Goal: Browse casually: Explore the website without a specific task or goal

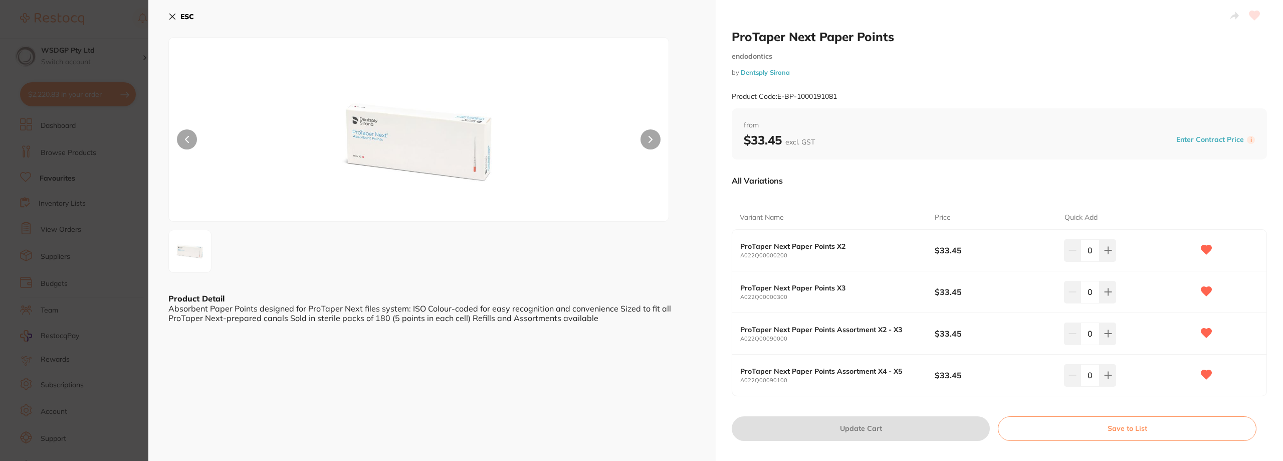
click at [103, 202] on section "ProTaper Next Paper Points endodontics by Dentsply Sirona Product Code: E-BP-10…" at bounding box center [641, 230] width 1283 height 461
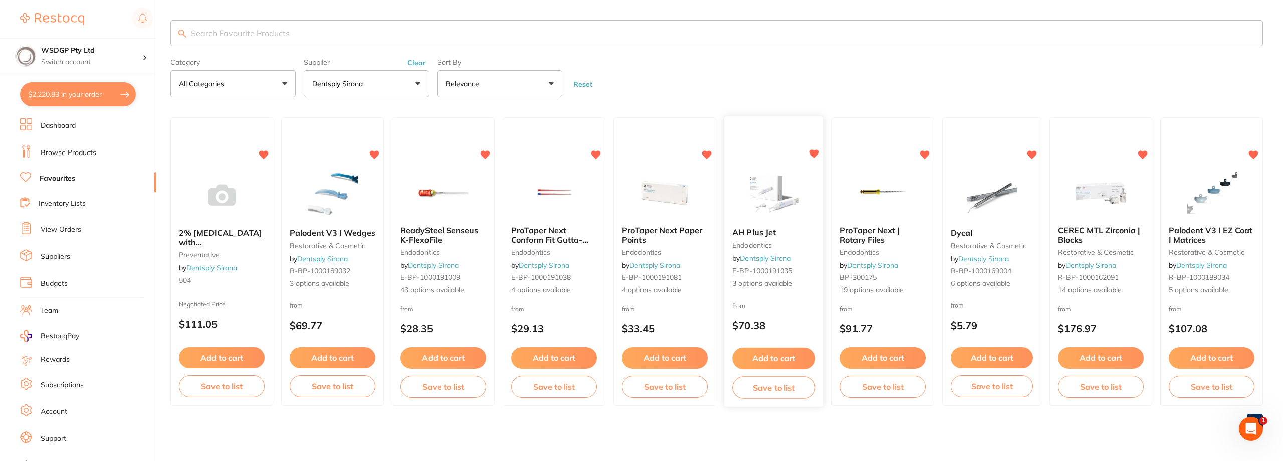
click at [769, 235] on span "AH Plus Jet" at bounding box center [754, 233] width 44 height 10
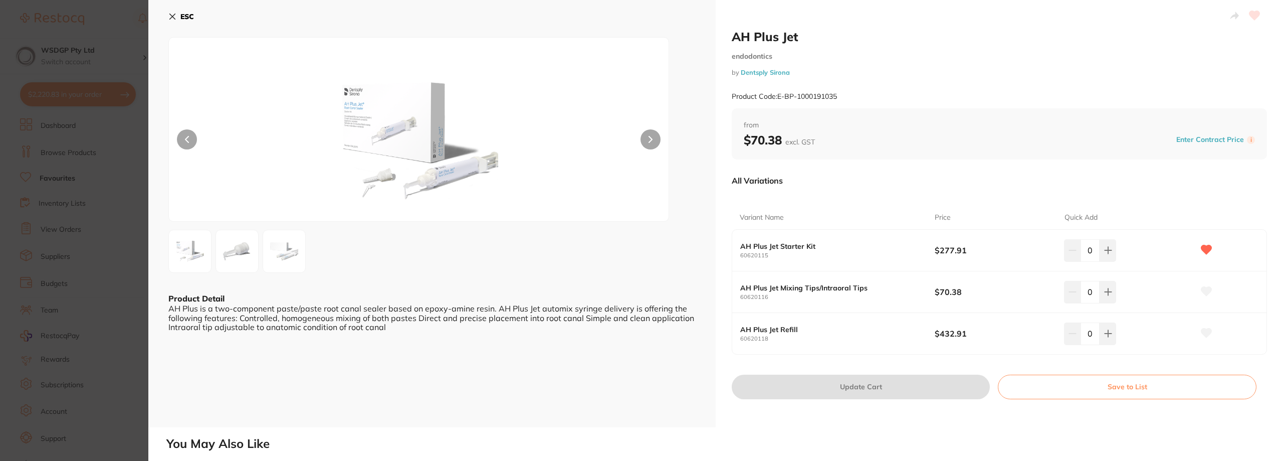
click at [110, 100] on section "AH Plus Jet endodontics by Dentsply Sirona Product Code: E-BP-1000191035 ESC Pr…" at bounding box center [641, 230] width 1283 height 461
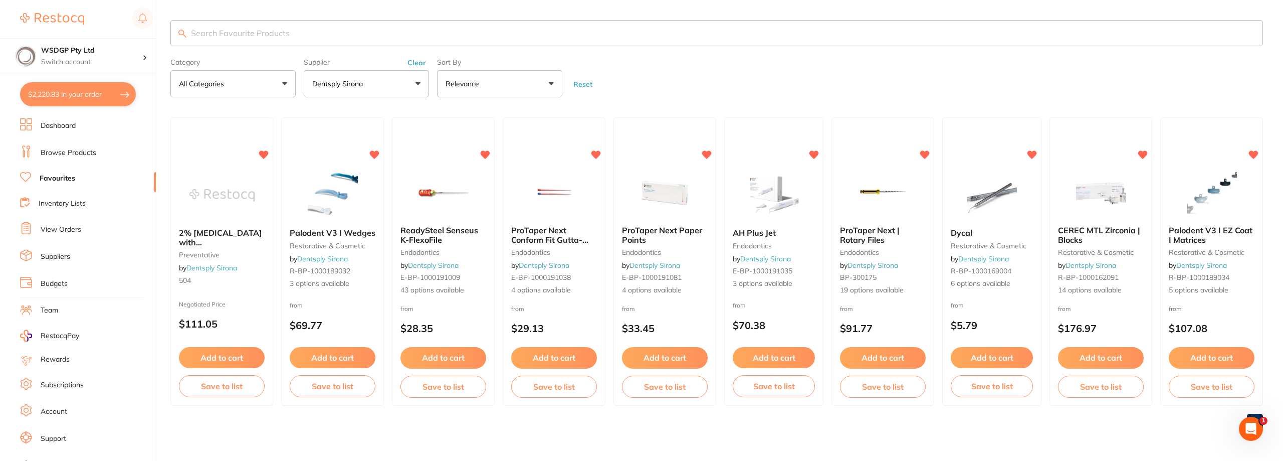
click at [854, 236] on span "ProTaper Next | Rotary Files" at bounding box center [870, 234] width 60 height 19
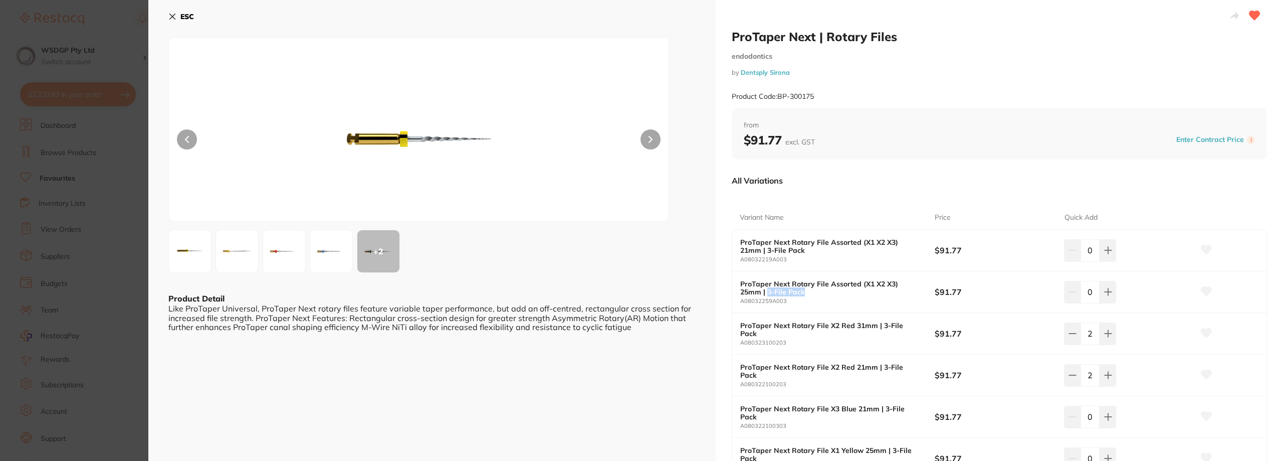
drag, startPoint x: 767, startPoint y: 293, endPoint x: 802, endPoint y: 294, distance: 35.1
click at [802, 294] on b "ProTaper Next Rotary File Assorted (X1 X2 X3) 25mm | 3-File Pack" at bounding box center [827, 288] width 175 height 16
click at [804, 294] on b "ProTaper Next Rotary File Assorted (X1 X2 X3) 25mm | 3-File Pack" at bounding box center [827, 288] width 175 height 16
drag, startPoint x: 80, startPoint y: 168, endPoint x: 169, endPoint y: 173, distance: 89.3
click at [80, 168] on section "ProTaper Next | Rotary Files endodontics by Dentsply Sirona Product Code: BP-30…" at bounding box center [641, 230] width 1283 height 461
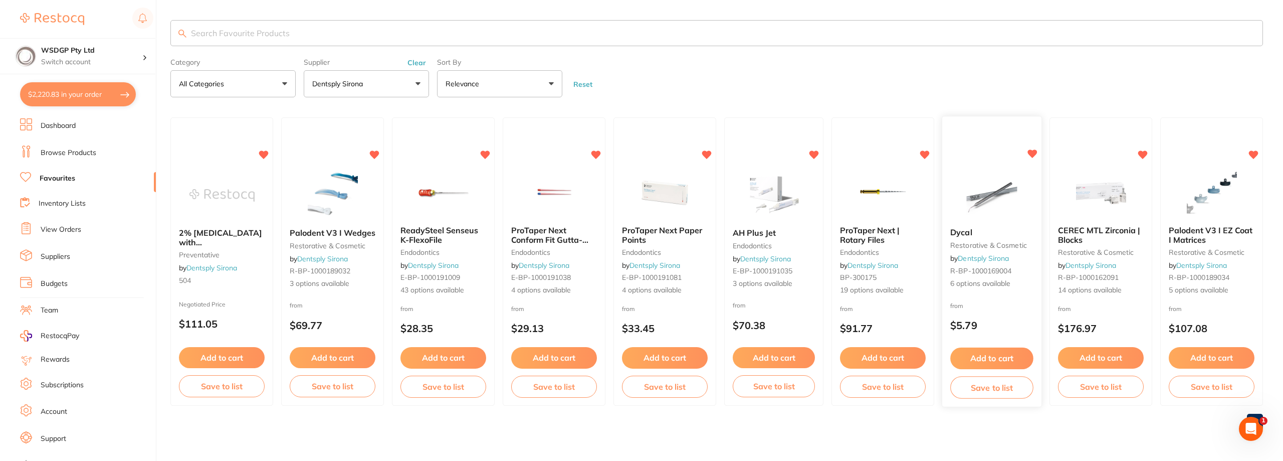
click at [969, 234] on span "Dycal" at bounding box center [961, 233] width 22 height 10
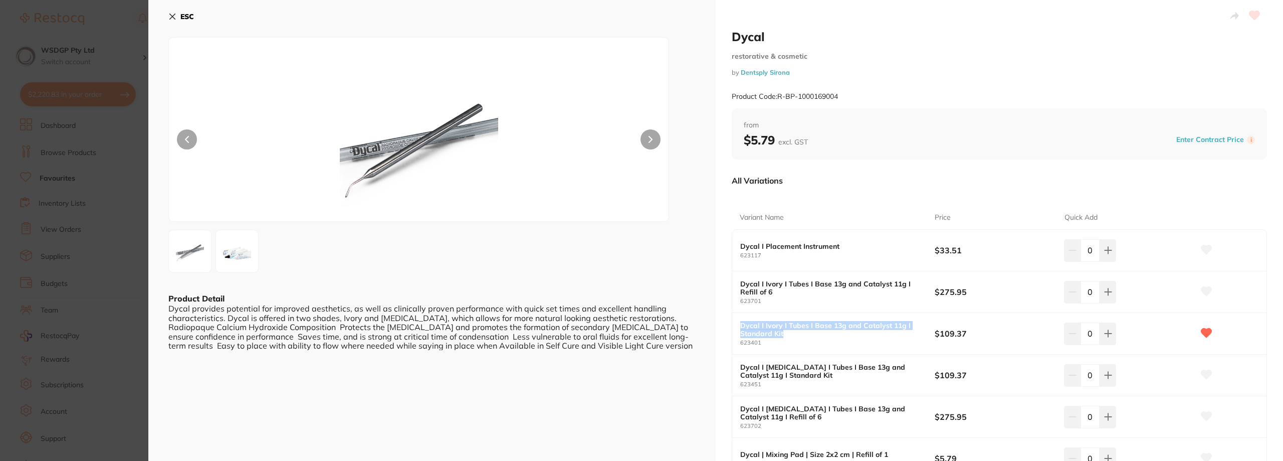
drag, startPoint x: 788, startPoint y: 335, endPoint x: 740, endPoint y: 328, distance: 49.0
click at [740, 328] on b "Dycal I Ivory I Tubes I Base 13g and Catalyst 11g I Standard Kit" at bounding box center [827, 329] width 175 height 16
copy b "Dycal I Ivory I Tubes I Base 13g and Catalyst 11g I Standard Kit"
click at [891, 16] on div at bounding box center [999, 16] width 535 height 25
drag, startPoint x: 970, startPoint y: 333, endPoint x: 934, endPoint y: 329, distance: 36.8
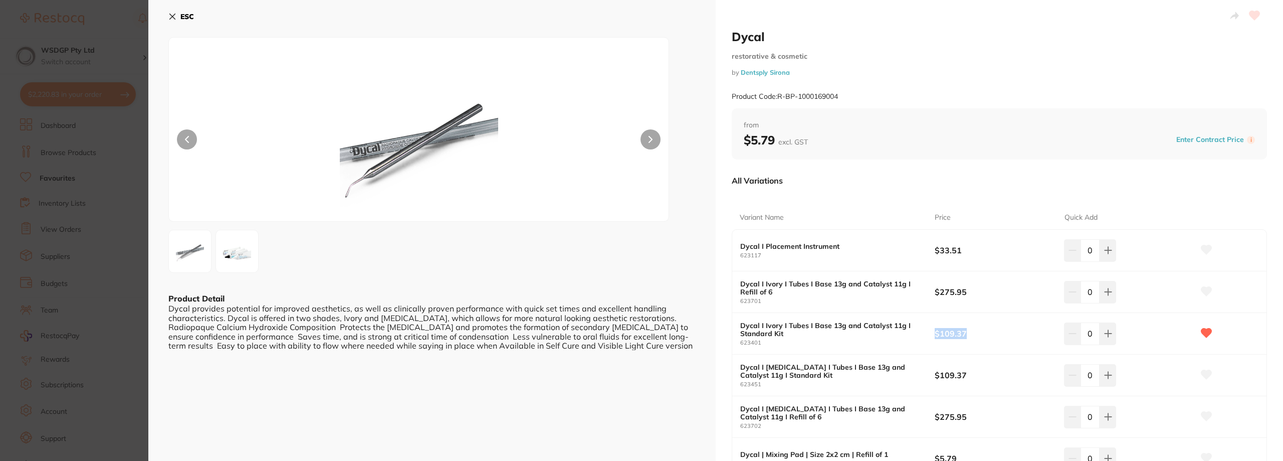
click at [935, 329] on b "$109.37" at bounding box center [993, 333] width 117 height 11
click at [1013, 140] on div "$5.79 excl. GST Enter Contract Price i" at bounding box center [999, 139] width 511 height 15
click at [93, 216] on section "Dycal restorative & cosmetic by Dentsply Sirona Product Code: R-BP-1000169004 E…" at bounding box center [641, 230] width 1283 height 461
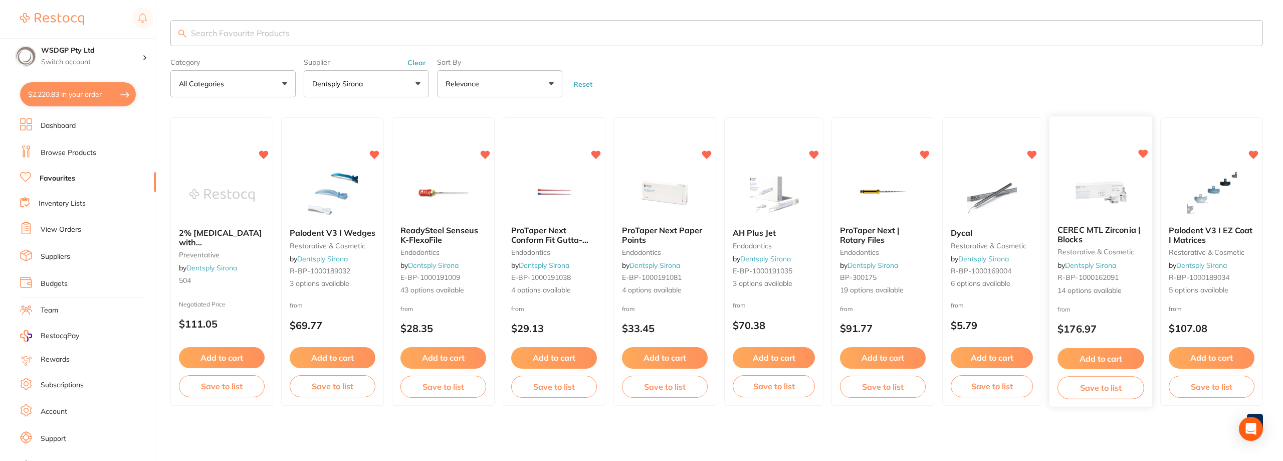
click at [1089, 230] on span "CEREC MTL Zirconia | Blocks" at bounding box center [1099, 235] width 83 height 20
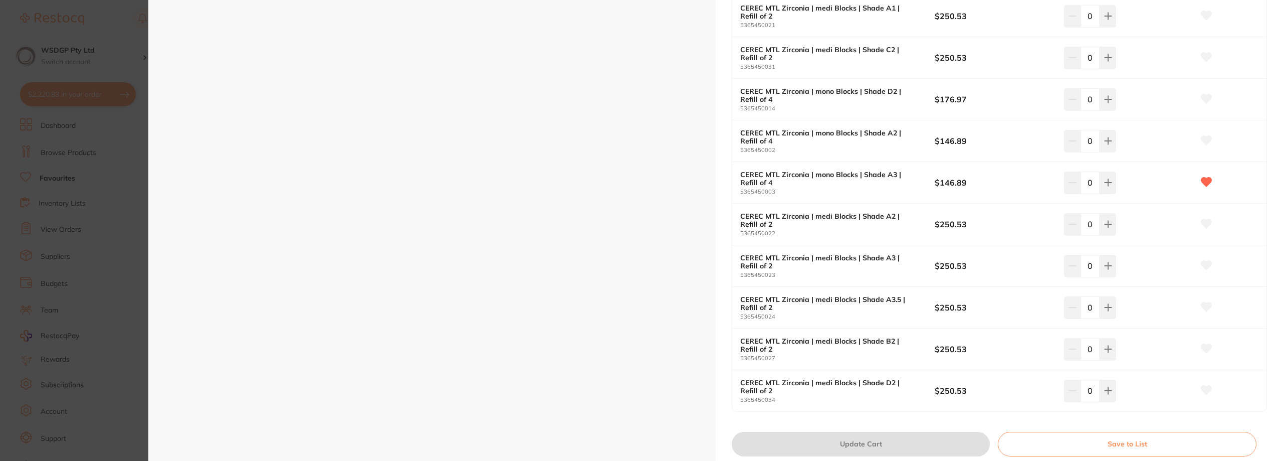
scroll to position [401, 0]
click at [108, 168] on section "CEREC MTL Zirconia | Blocks restorative & cosmetic by Dentsply Sirona Product C…" at bounding box center [641, 230] width 1283 height 461
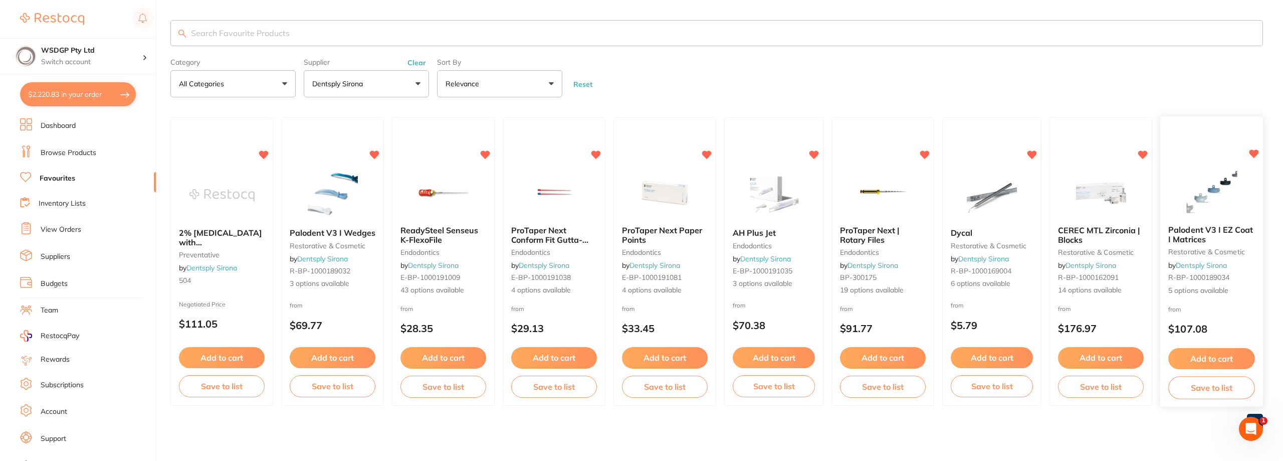
click at [1221, 231] on span "Palodent V3 I EZ Coat I Matrices" at bounding box center [1210, 235] width 85 height 20
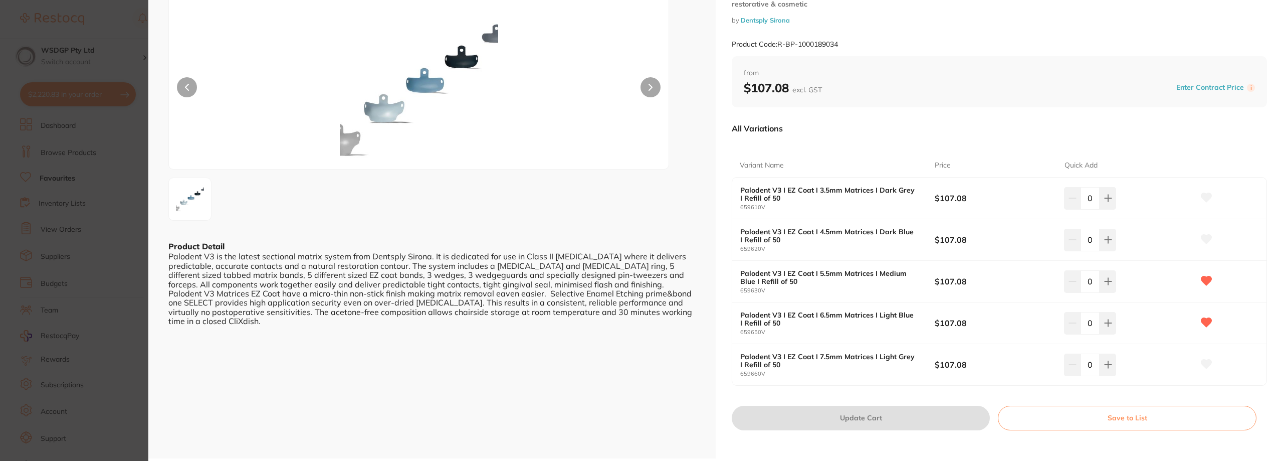
scroll to position [100, 0]
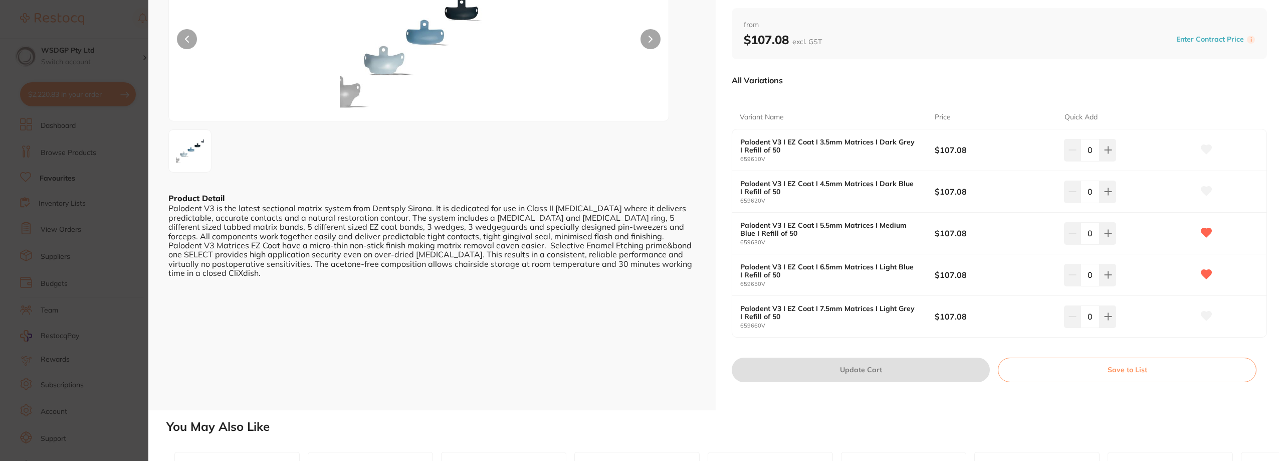
click at [83, 158] on section "Palodent V3 I EZ Coat I Matrices restorative & cosmetic by Dentsply Sirona Prod…" at bounding box center [641, 230] width 1283 height 461
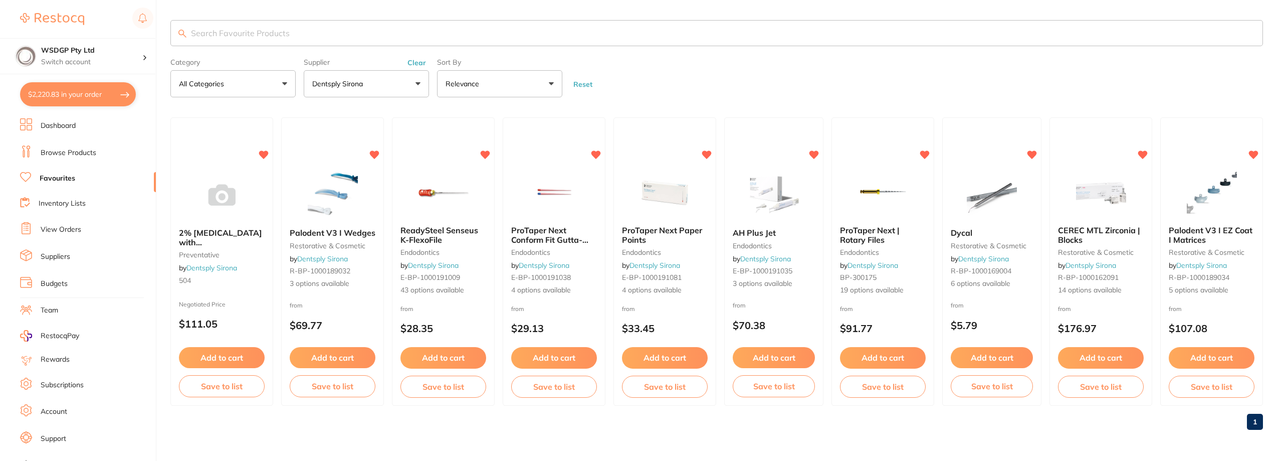
click at [391, 83] on button "Dentsply Sirona" at bounding box center [366, 83] width 125 height 27
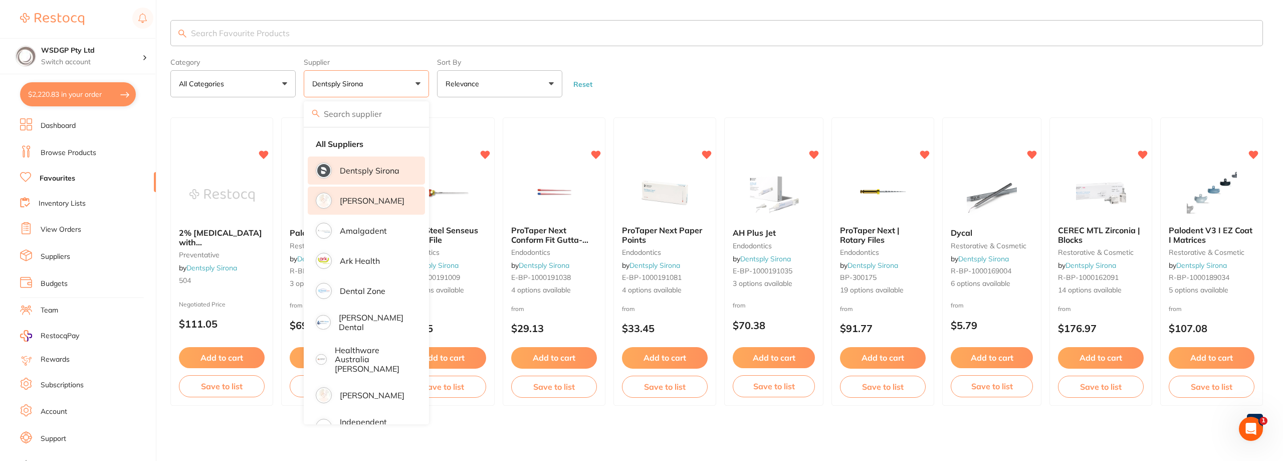
click at [359, 202] on p "[PERSON_NAME]" at bounding box center [372, 200] width 65 height 9
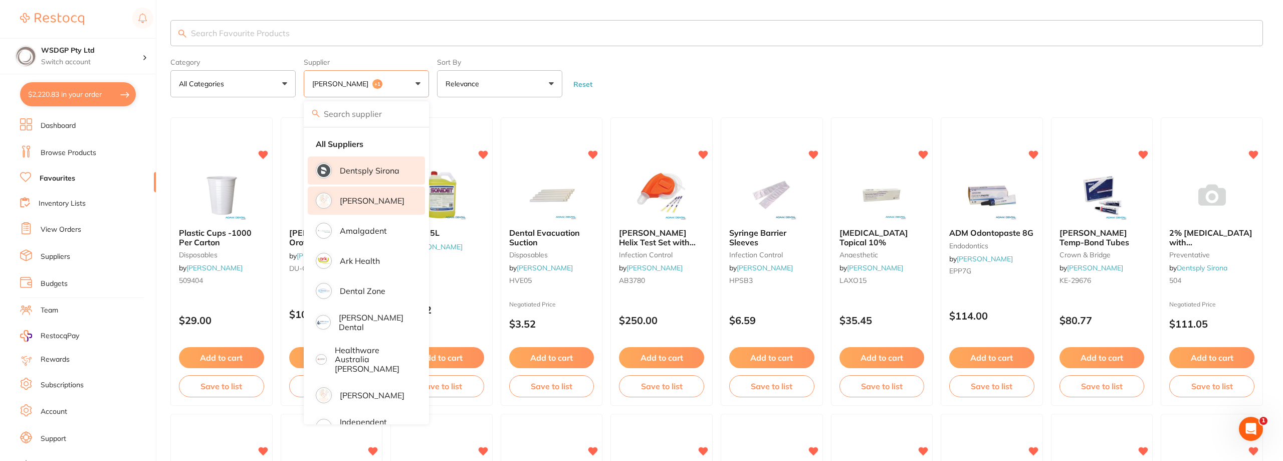
click at [656, 86] on form "Category All Categories All Categories anaesthetic articulating crown & bridge …" at bounding box center [716, 75] width 1093 height 43
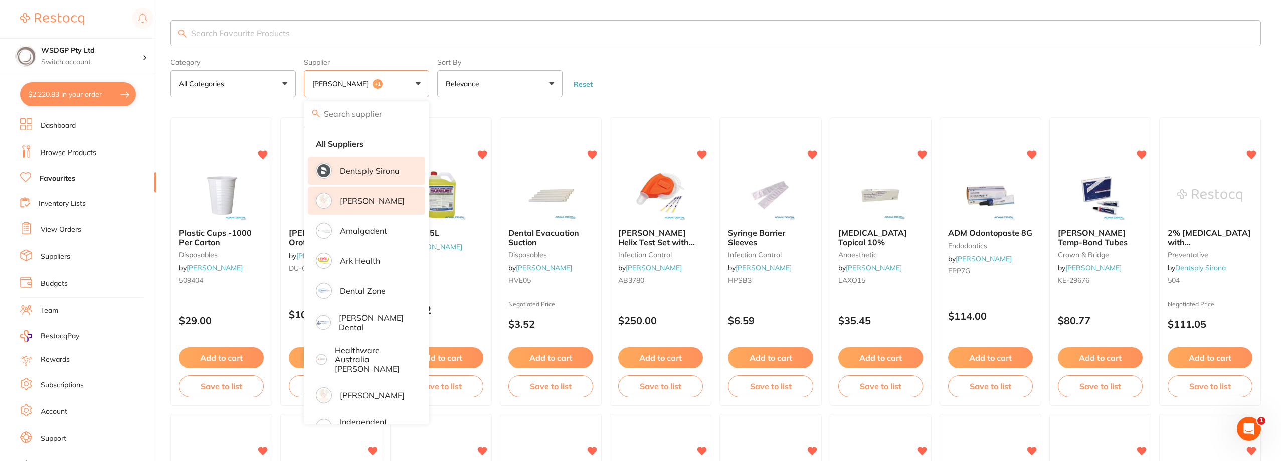
click at [371, 166] on p "Dentsply Sirona" at bounding box center [370, 170] width 60 height 9
click at [682, 89] on form "Category All Categories All Categories anaesthetic articulating crown & bridge …" at bounding box center [715, 75] width 1090 height 43
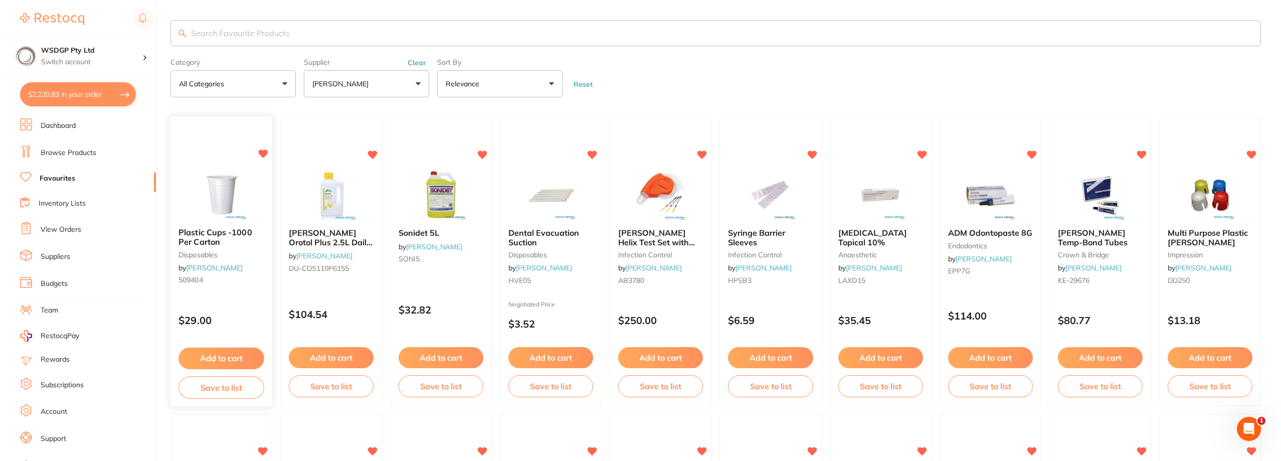
click at [215, 238] on span "Plastic Cups -1000 Per Carton" at bounding box center [214, 238] width 73 height 20
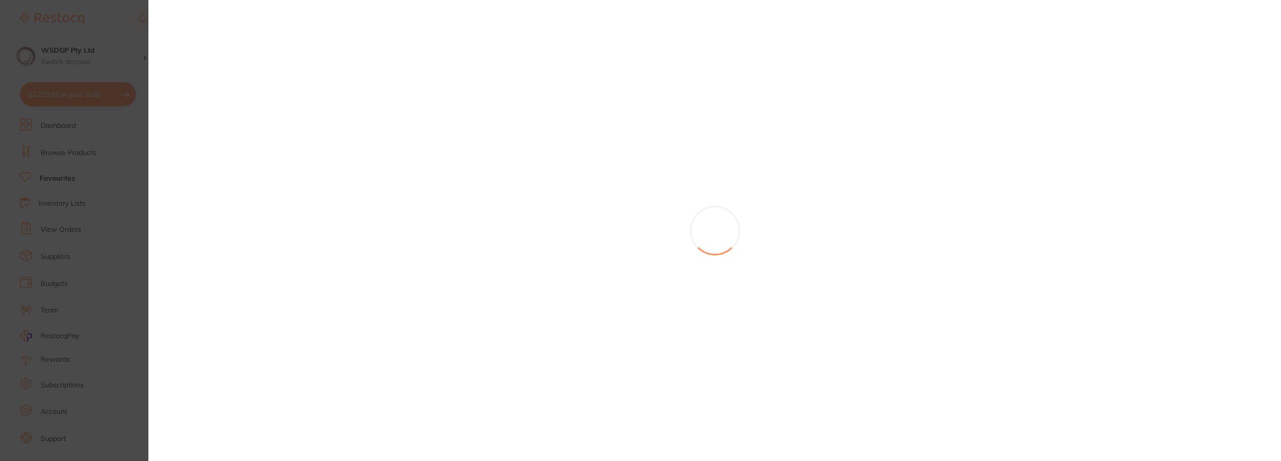
click at [215, 239] on section at bounding box center [640, 230] width 1281 height 461
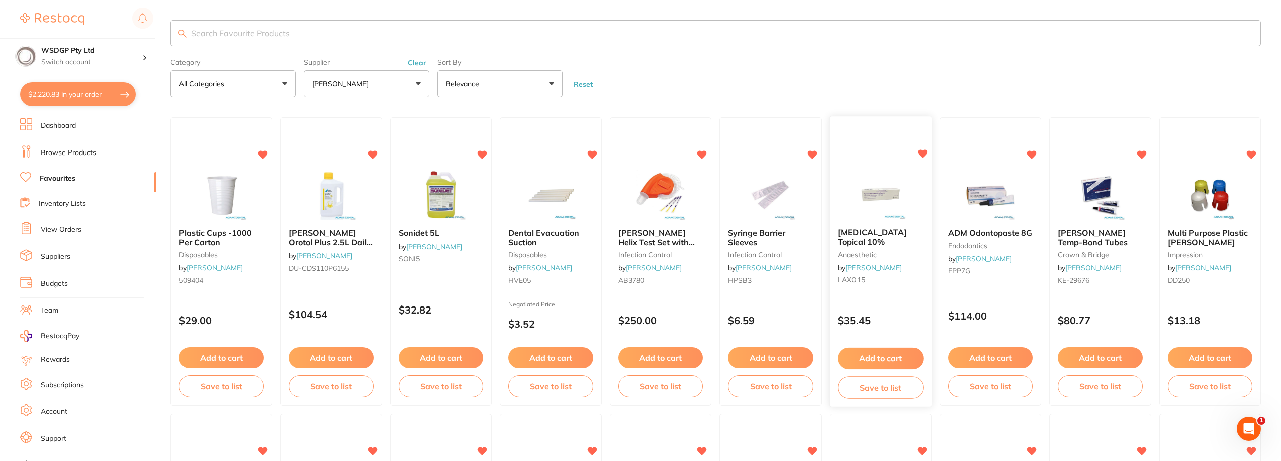
scroll to position [5, 0]
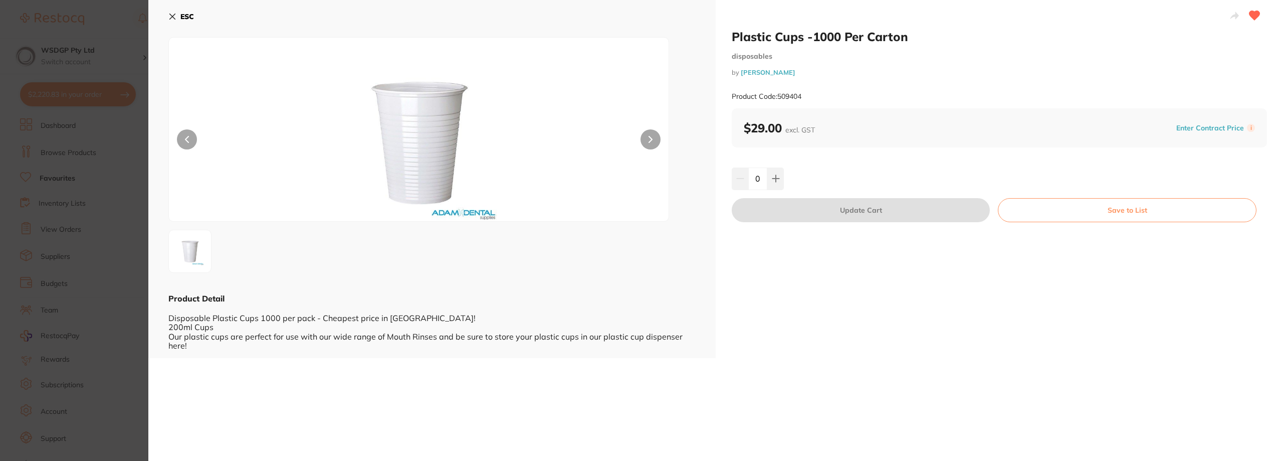
click at [86, 197] on section "Plastic Cups -1000 Per Carton disposables by Adam Dental Product Code: 509404 E…" at bounding box center [641, 230] width 1283 height 461
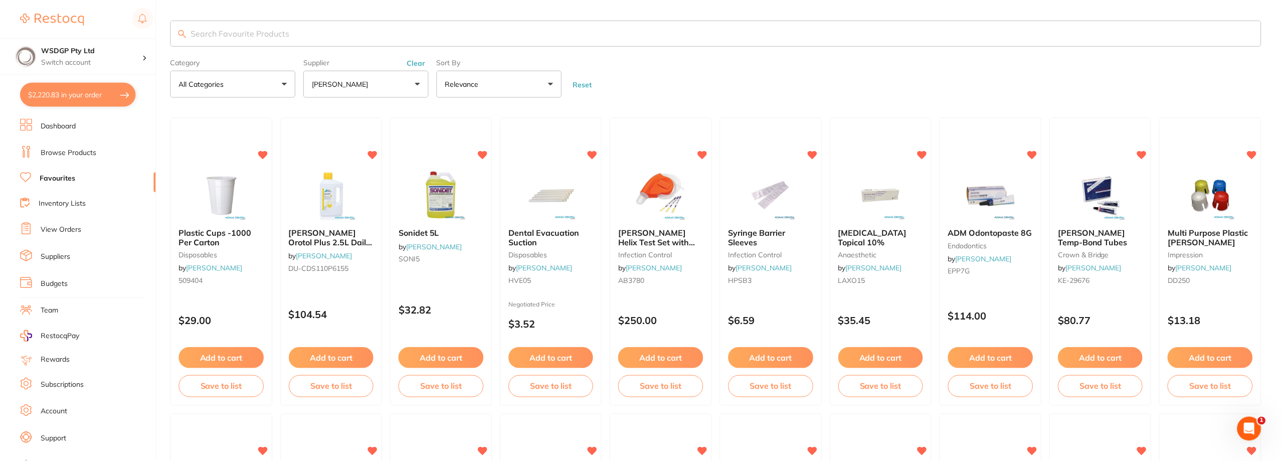
scroll to position [5, 0]
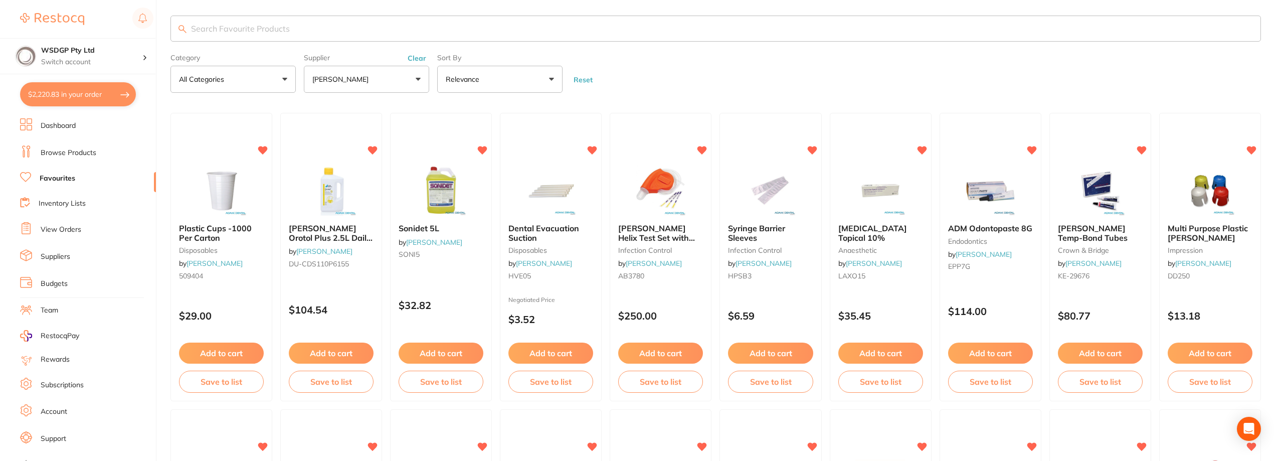
click at [333, 228] on span "[PERSON_NAME] Orotol Plus 2.5L Daily Suction Cleaning" at bounding box center [331, 237] width 84 height 29
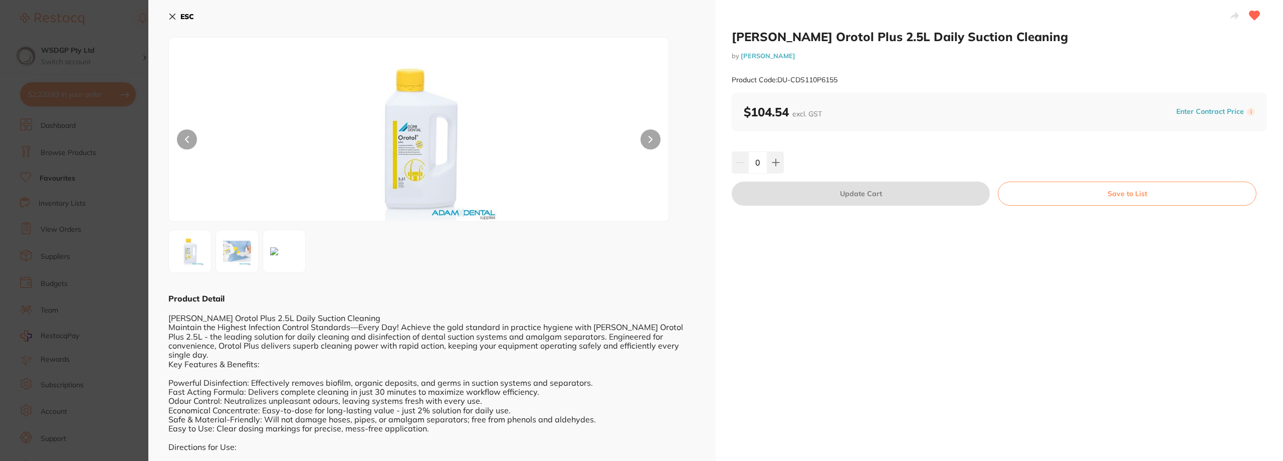
click at [160, 188] on div "ESC Product Detail Durr Orotol Plus 2.5L Daily Suction Cleaning Maintain the Hi…" at bounding box center [431, 368] width 567 height 736
click at [117, 182] on section "Durr Orotol Plus 2.5L Daily Suction Cleaning by Adam Dental Product Code: DU-CD…" at bounding box center [641, 230] width 1283 height 461
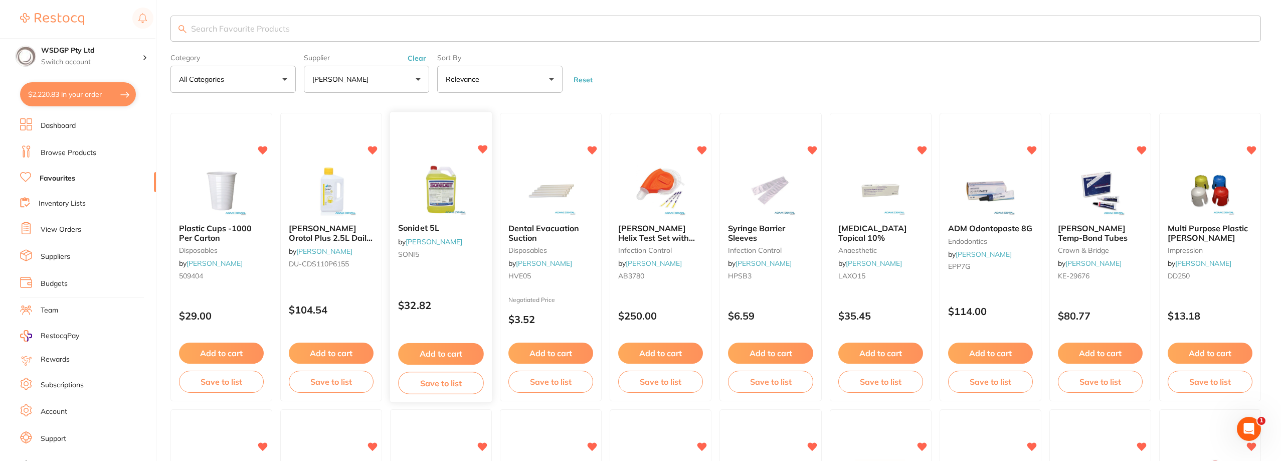
click at [424, 225] on span "Sonidet 5L" at bounding box center [418, 228] width 41 height 10
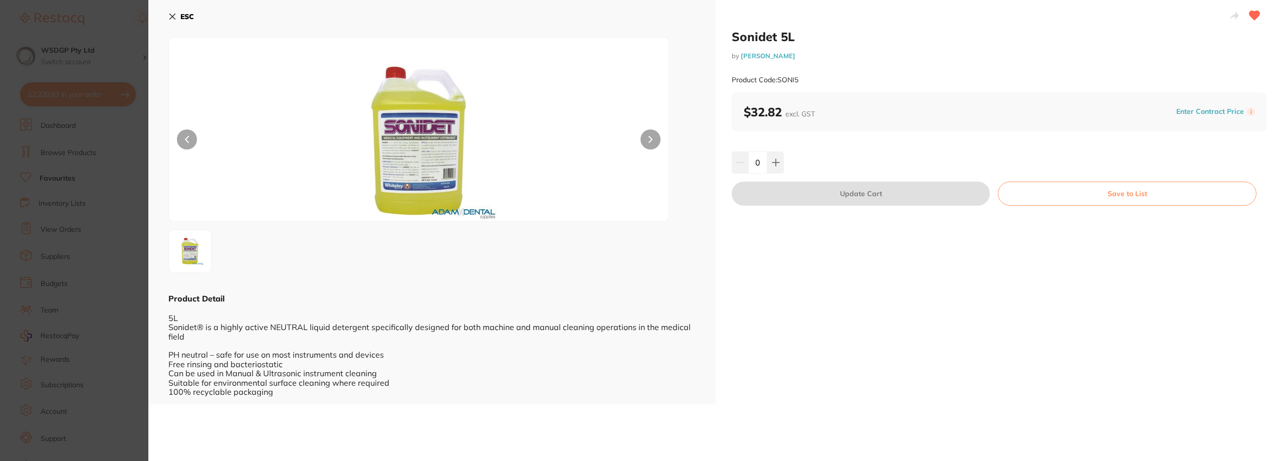
click at [117, 147] on section "Sonidet 5L by Adam Dental Product Code: SONI5 ESC Product Detail 5L Sonidet® is…" at bounding box center [641, 230] width 1283 height 461
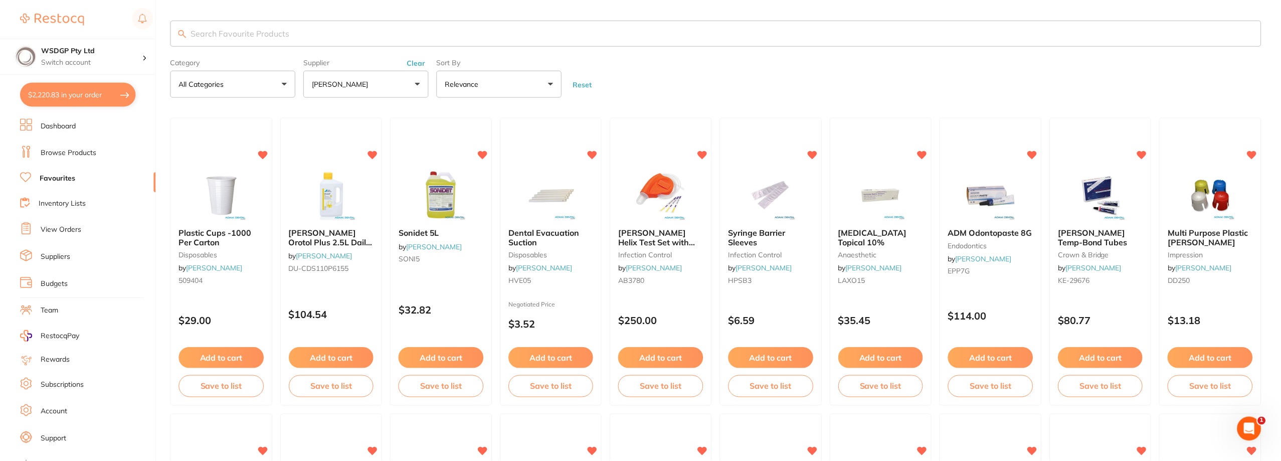
scroll to position [5, 0]
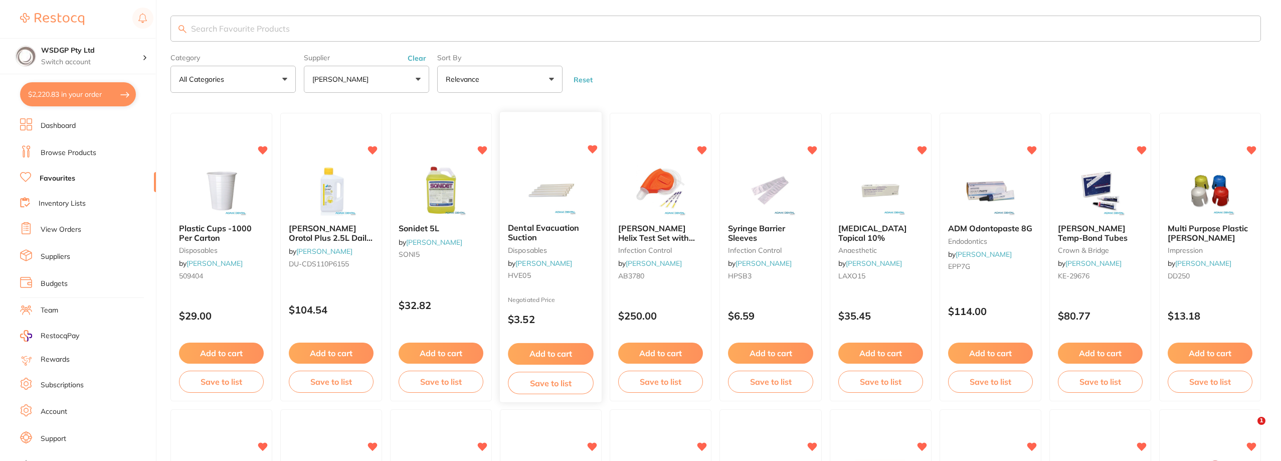
click at [540, 228] on span "Dental Evacuation Suction" at bounding box center [543, 233] width 71 height 20
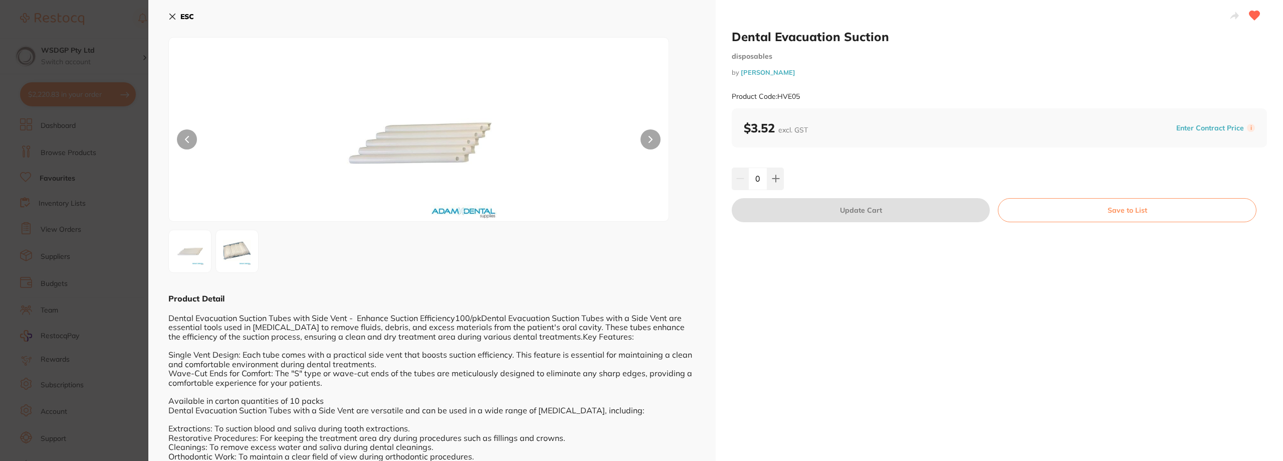
click at [109, 158] on section "Dental Evacuation Suction disposables by Adam Dental Product Code: HVE05 ESC Pr…" at bounding box center [641, 230] width 1283 height 461
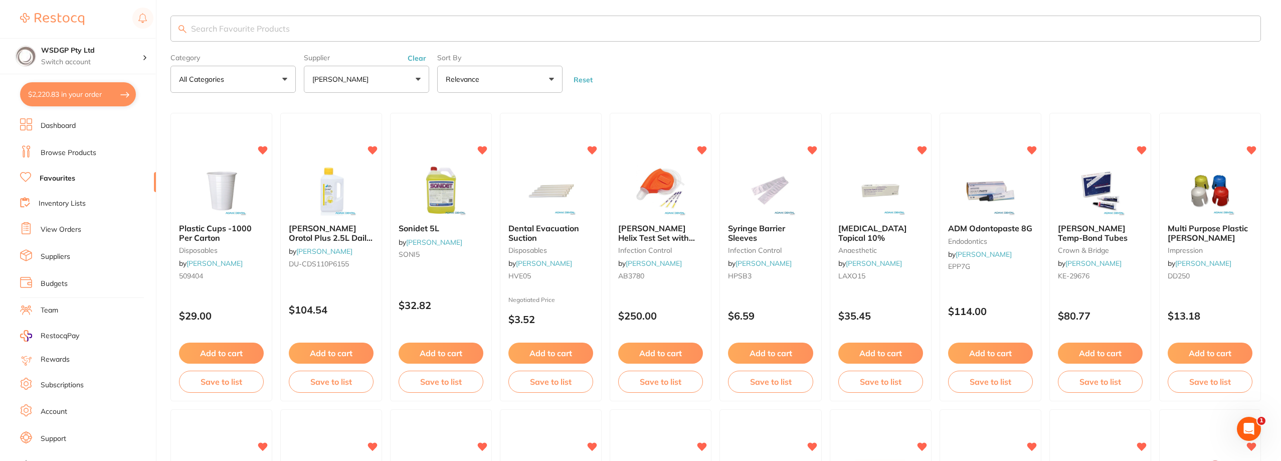
click at [660, 232] on span "[PERSON_NAME] Helix Test Set with 250 Strips" at bounding box center [656, 237] width 77 height 29
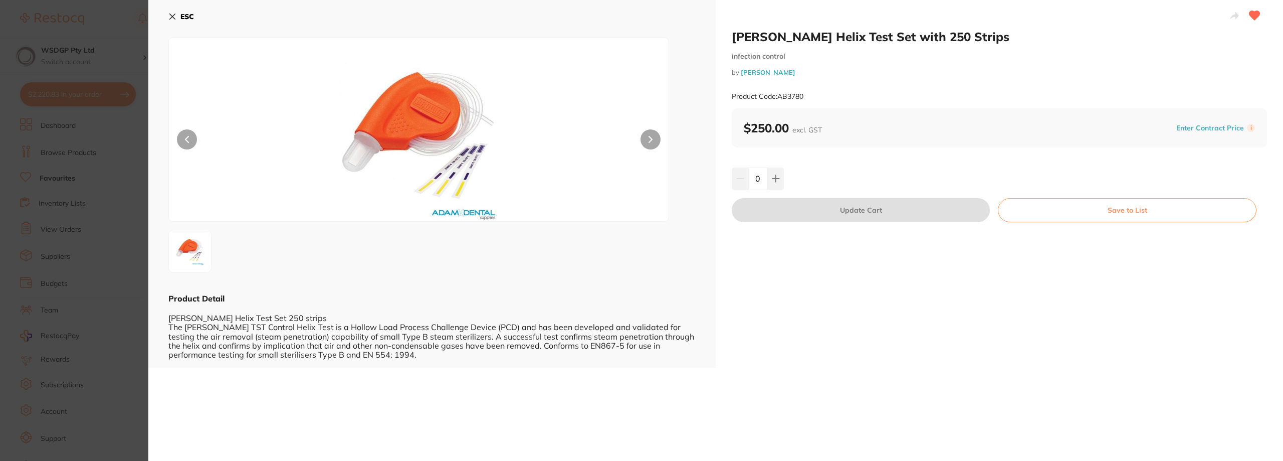
click at [119, 198] on section "Browne Helix Test Set with 250 Strips infection control by Adam Dental Product …" at bounding box center [641, 230] width 1283 height 461
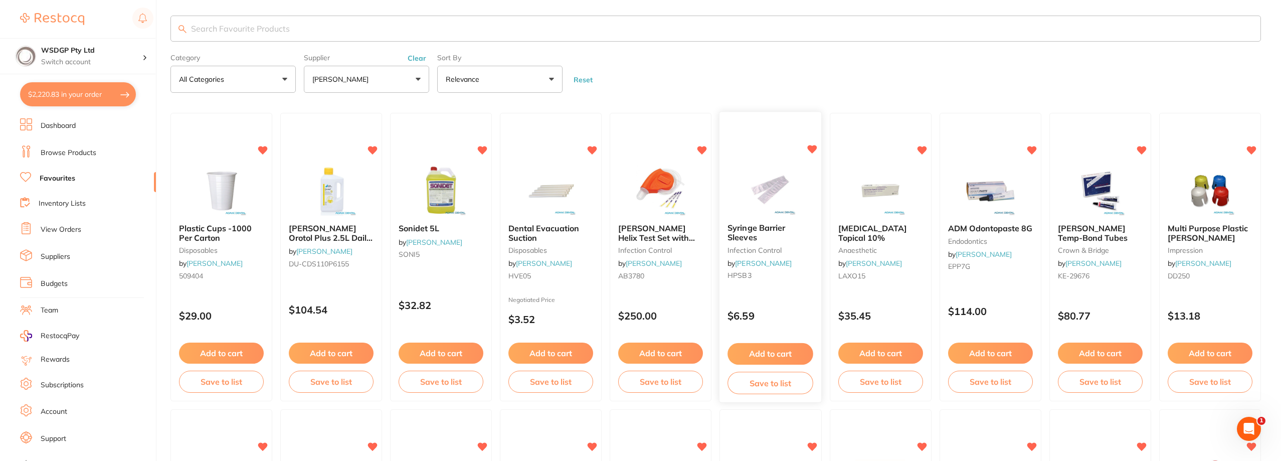
click at [751, 231] on span "Syringe Barrier Sleeves" at bounding box center [757, 233] width 58 height 20
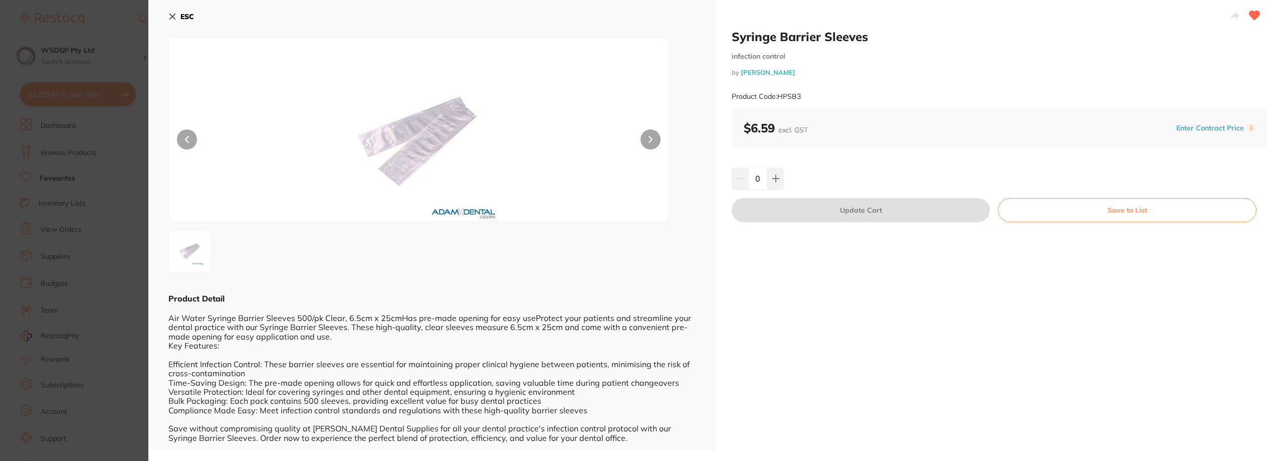
click at [172, 18] on icon at bounding box center [172, 17] width 8 height 8
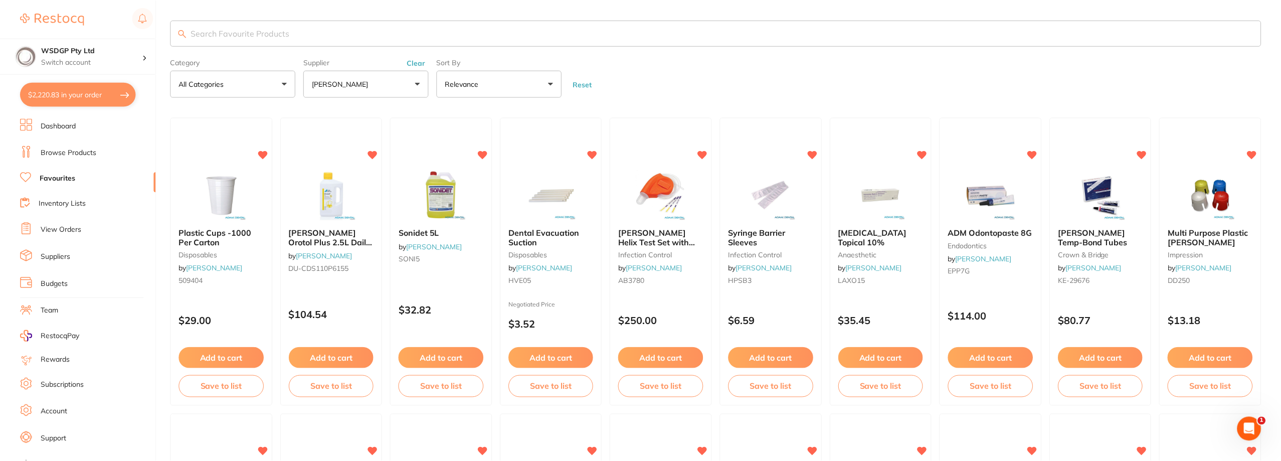
scroll to position [5, 0]
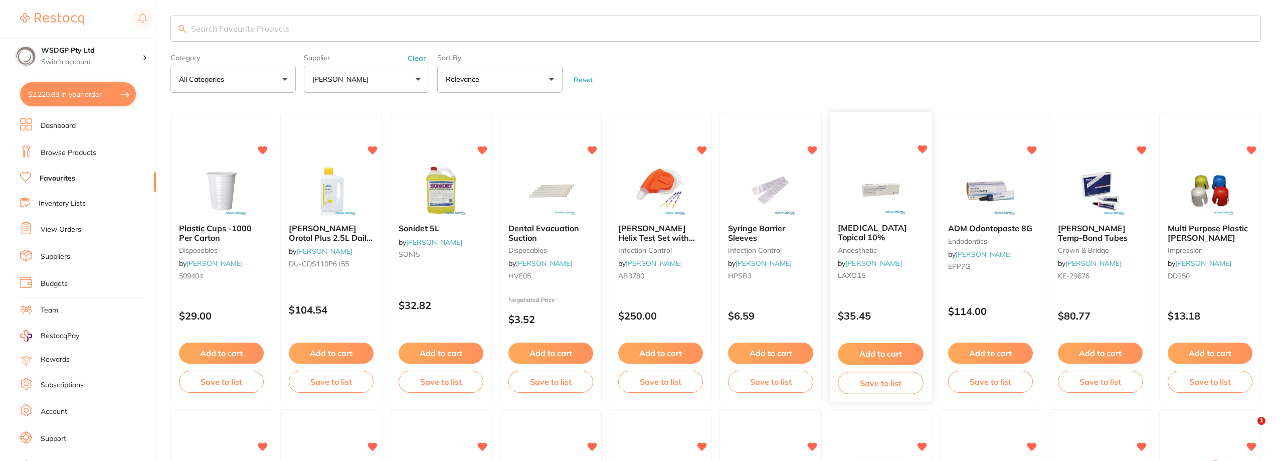
click at [873, 229] on span "[MEDICAL_DATA] Topical 10%" at bounding box center [871, 233] width 69 height 20
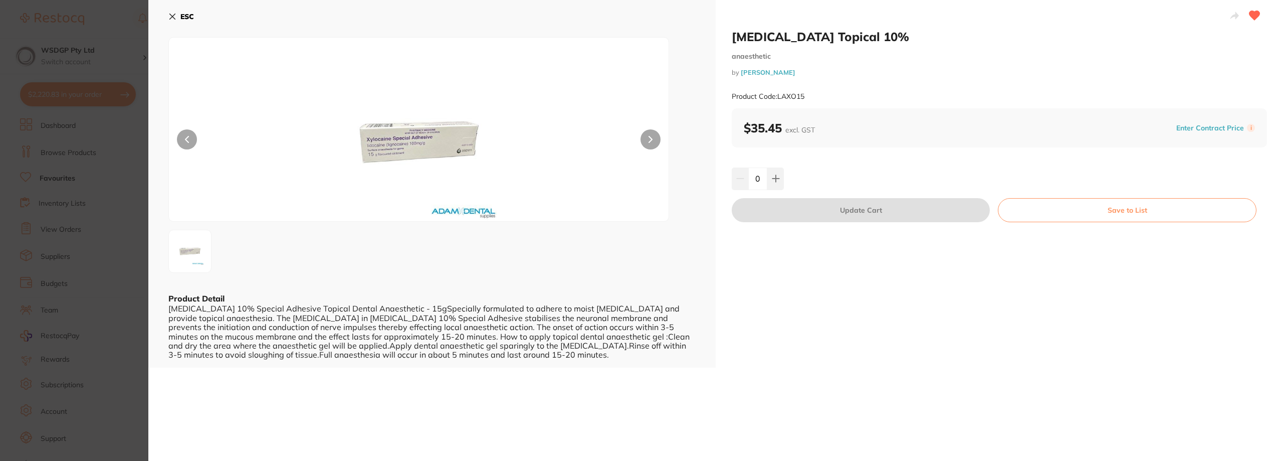
click at [170, 20] on icon at bounding box center [172, 17] width 8 height 8
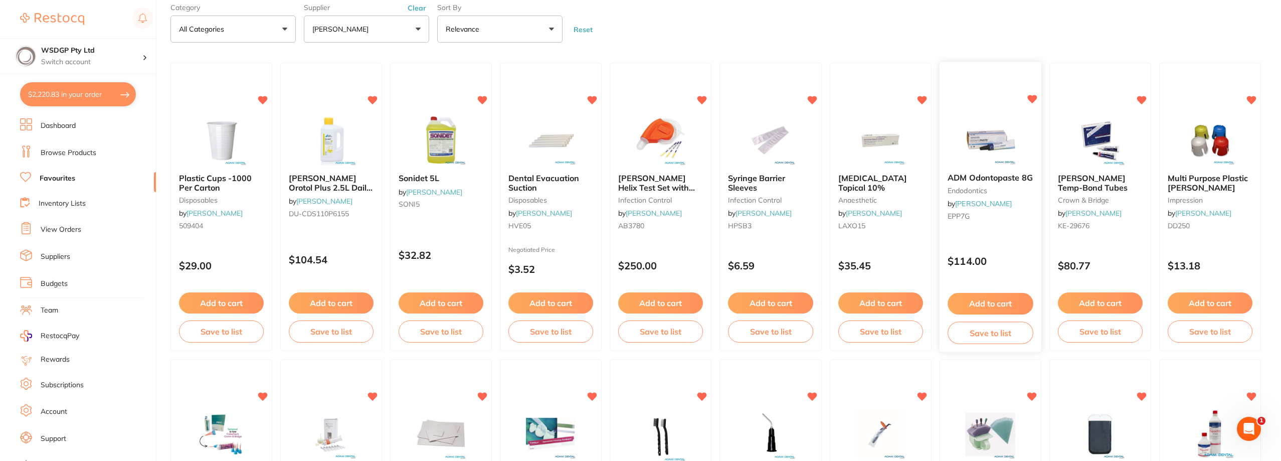
click at [980, 174] on span "ADM Odontopaste 8G" at bounding box center [989, 178] width 85 height 10
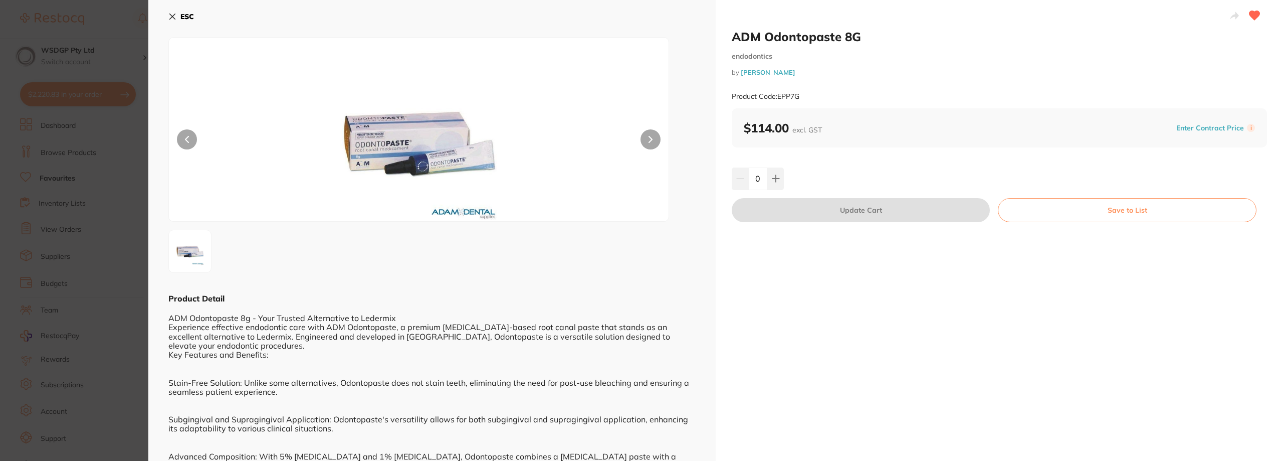
click at [173, 18] on icon at bounding box center [172, 17] width 8 height 8
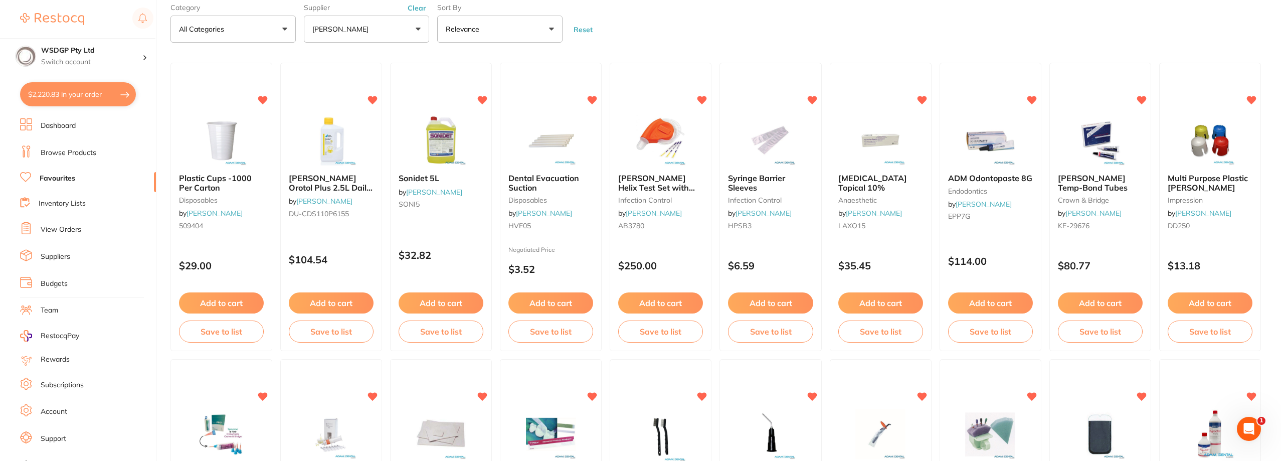
click at [1095, 179] on span "[PERSON_NAME] Temp-Bond Tubes" at bounding box center [1093, 182] width 70 height 19
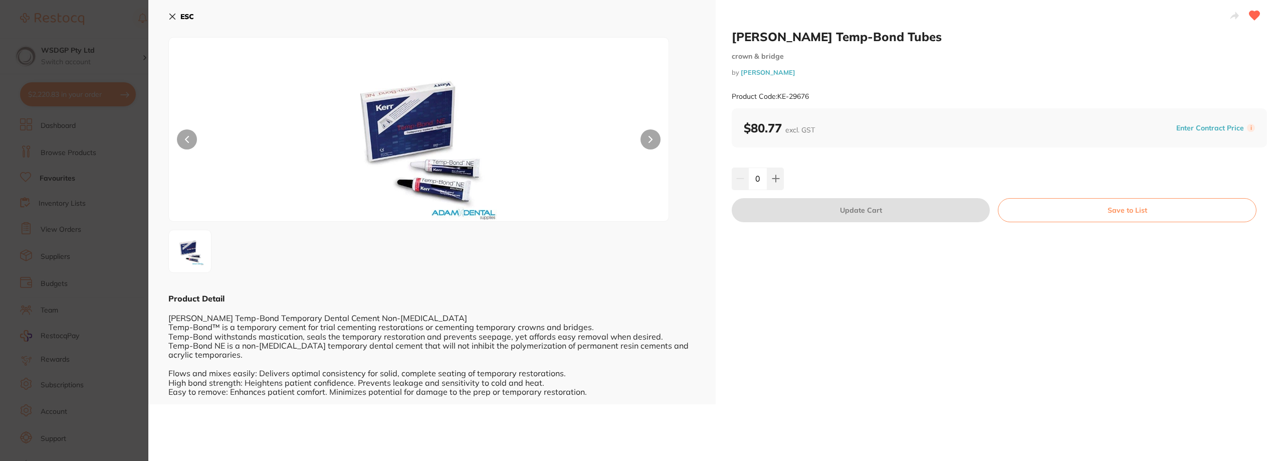
click at [174, 11] on button "ESC" at bounding box center [181, 16] width 26 height 17
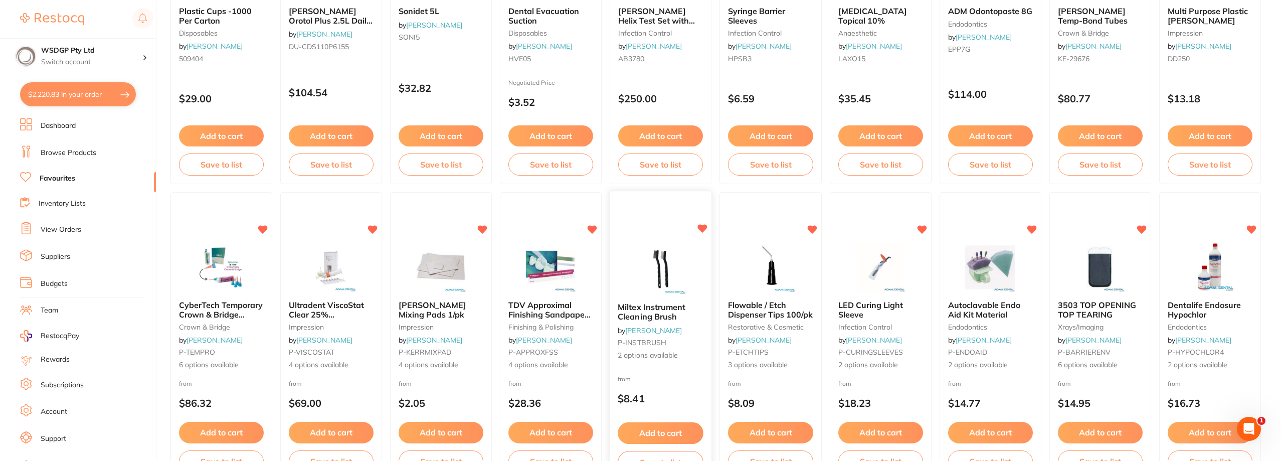
scroll to position [305, 0]
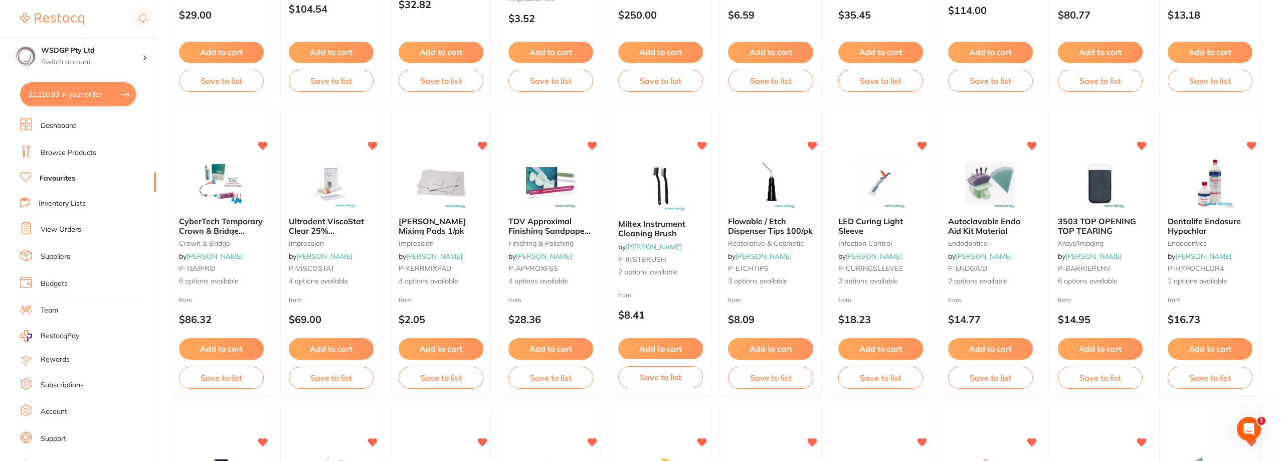
drag, startPoint x: 226, startPoint y: 225, endPoint x: 197, endPoint y: 225, distance: 28.6
click at [226, 225] on span "CyberTech Temporary Crown & Bridge Material" at bounding box center [221, 230] width 84 height 29
click at [197, 225] on section at bounding box center [640, 230] width 1281 height 461
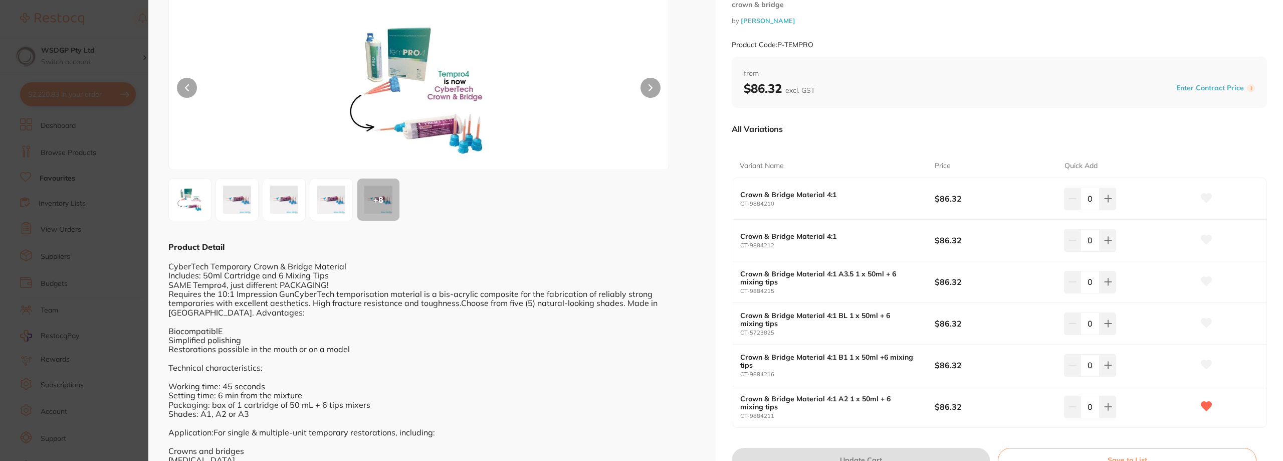
scroll to position [99, 0]
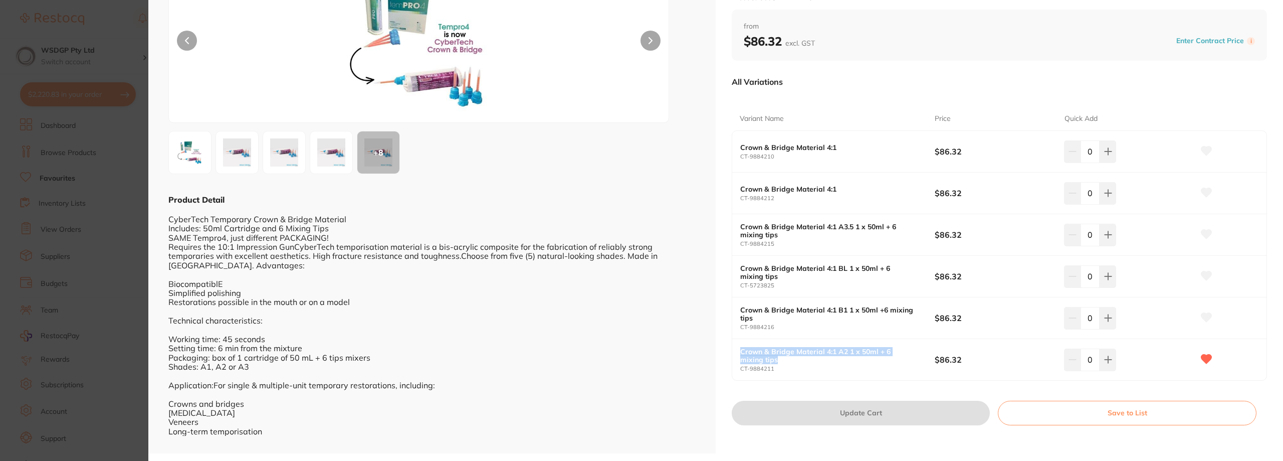
drag, startPoint x: 759, startPoint y: 359, endPoint x: 741, endPoint y: 352, distance: 19.5
click at [741, 352] on b "Crown & Bridge Material 4:1 A2 1 x 50ml + 6 mixing tips" at bounding box center [827, 355] width 175 height 16
click at [699, 381] on div "ESC + 8 Product Detail CyberTech Temporary Crown & Bridge Material Includes: 50…" at bounding box center [431, 177] width 567 height 552
click at [144, 48] on section "CyberTech Temporary Crown & Bridge Material crown & bridge by Adam Dental Produ…" at bounding box center [641, 230] width 1283 height 461
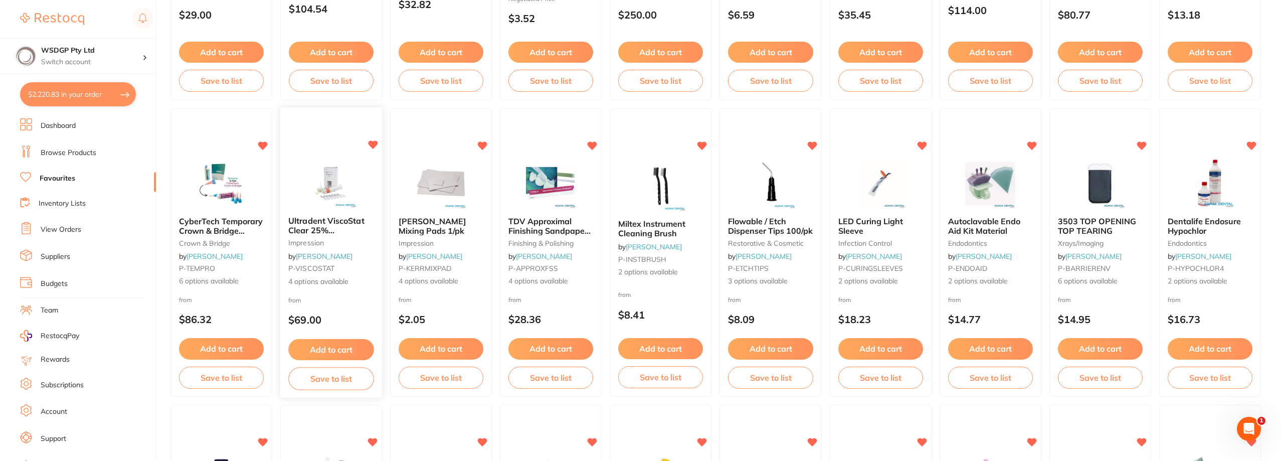
click at [325, 226] on span "Ultradent ViscoStat Clear 25% [MEDICAL_DATA] Gel" at bounding box center [330, 230] width 84 height 29
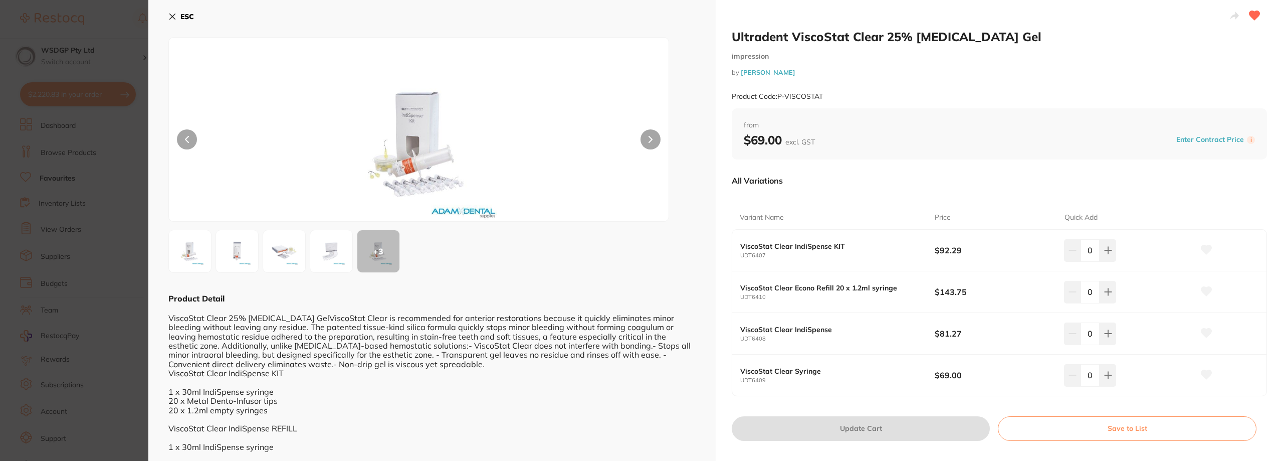
click at [171, 15] on icon at bounding box center [173, 17] width 6 height 6
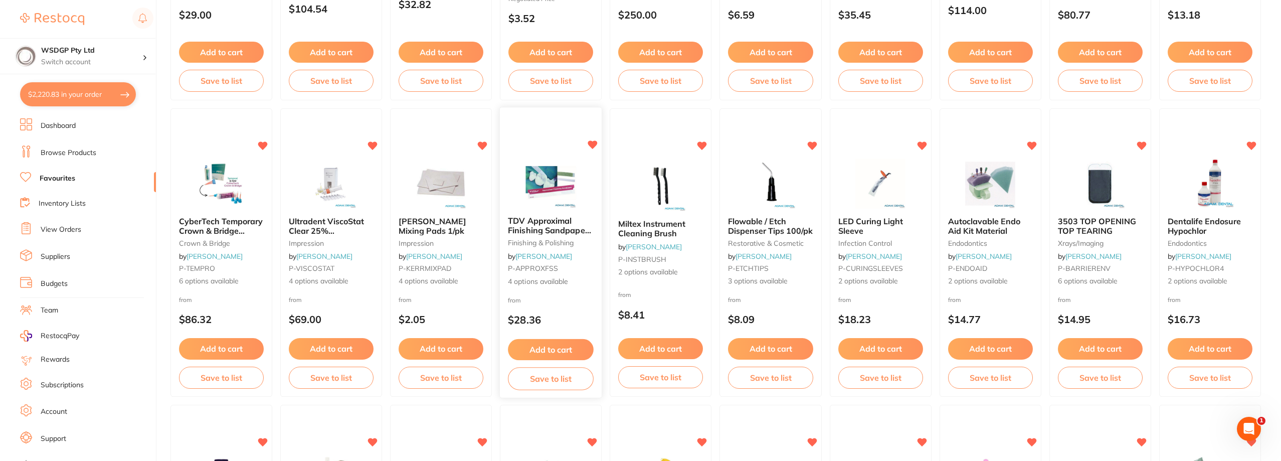
click at [540, 234] on span "TDV Approximal Finishing Sandpaper Strips" at bounding box center [549, 230] width 83 height 29
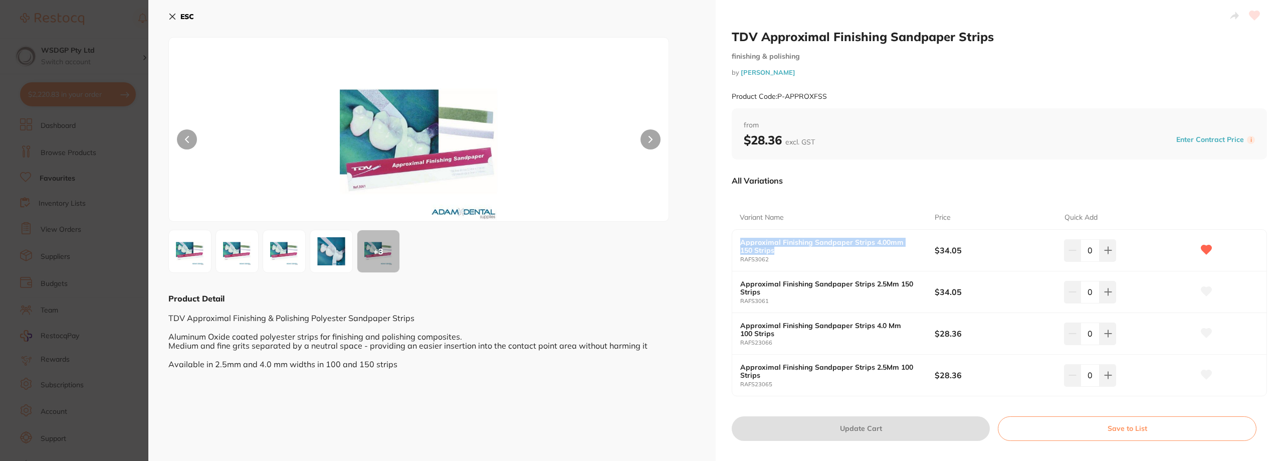
drag, startPoint x: 779, startPoint y: 247, endPoint x: 737, endPoint y: 245, distance: 42.1
click at [737, 245] on div "Approximal Finishing Sandpaper Strips 4.00mm 150 Strips RAFS3062 $34.05 0" at bounding box center [999, 251] width 534 height 42
click at [175, 17] on icon at bounding box center [172, 17] width 8 height 8
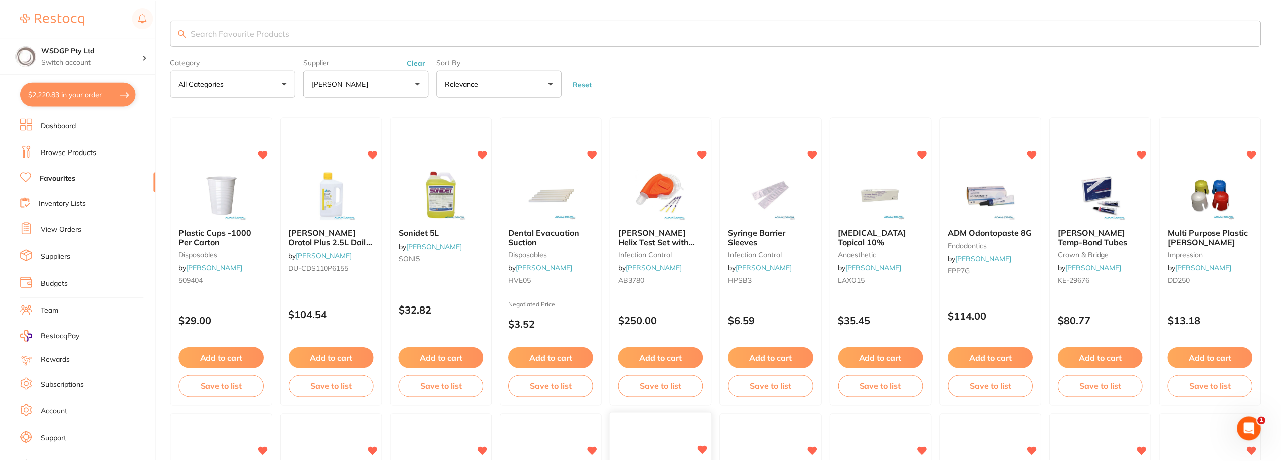
scroll to position [305, 0]
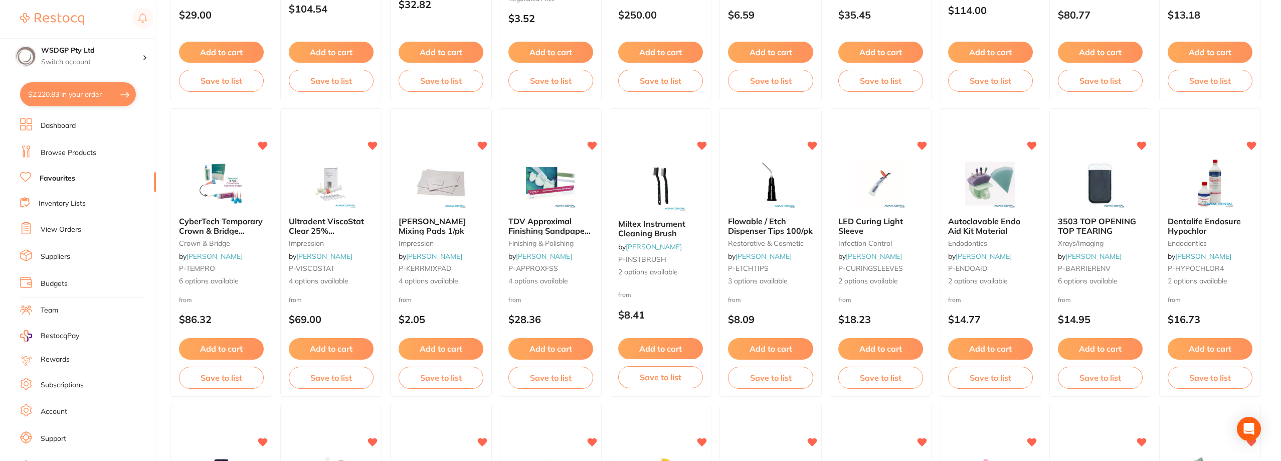
click at [654, 220] on span "Miltex Instrument Cleaning Brush" at bounding box center [651, 228] width 67 height 19
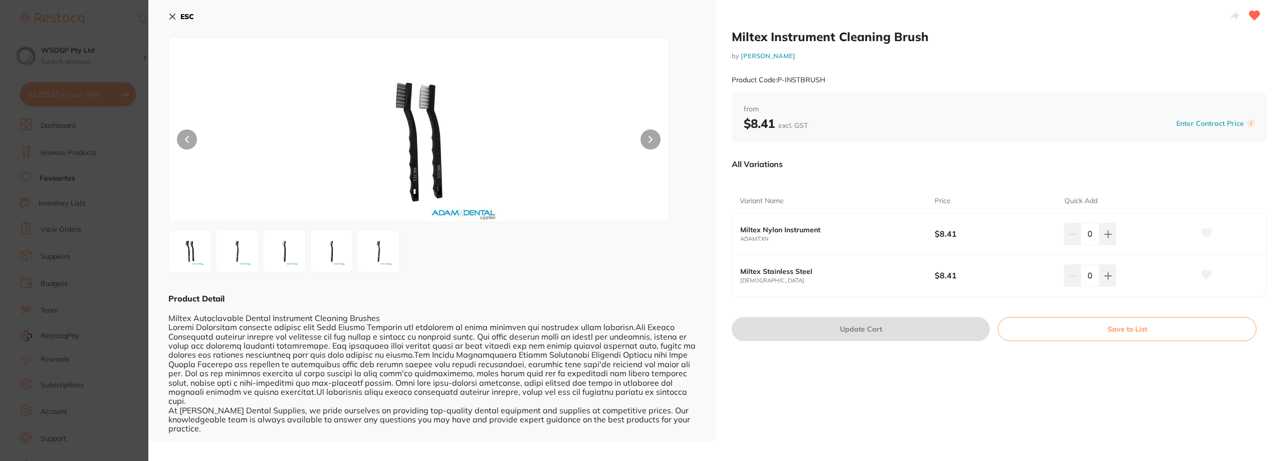
click at [173, 15] on icon at bounding box center [173, 17] width 6 height 6
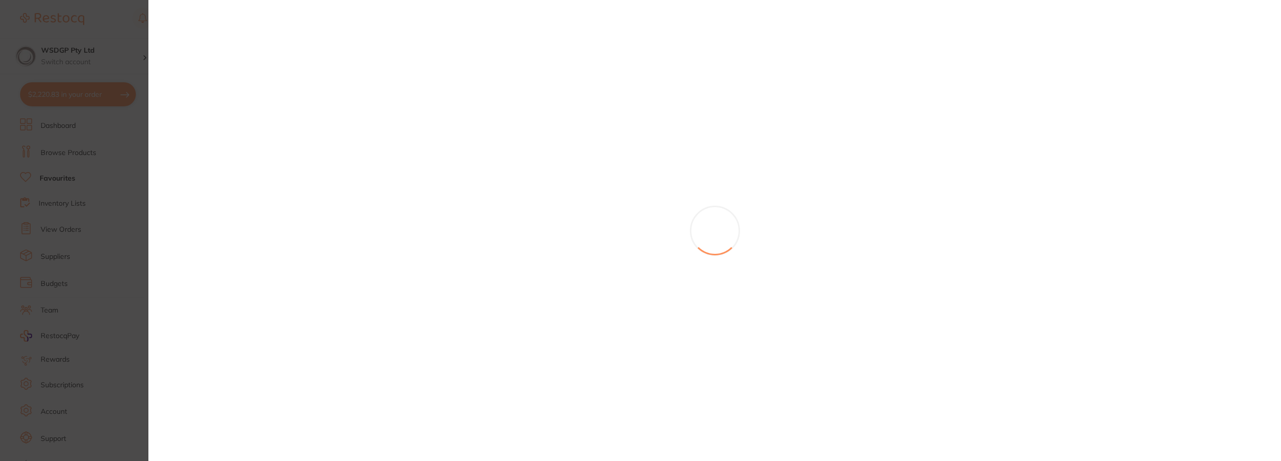
click at [756, 222] on div at bounding box center [714, 230] width 1132 height 461
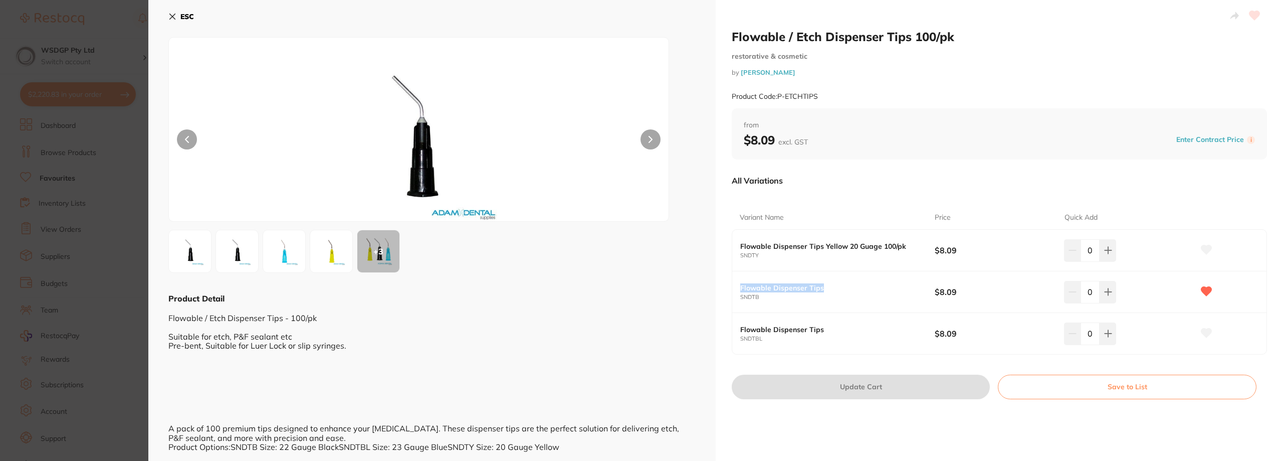
drag, startPoint x: 826, startPoint y: 288, endPoint x: 733, endPoint y: 287, distance: 92.7
click at [733, 287] on div "Flowable Dispenser Tips SNDTB $8.09 0" at bounding box center [999, 292] width 534 height 42
click at [736, 289] on div "Flowable Dispenser Tips SNDTB $8.09 0" at bounding box center [999, 292] width 534 height 42
click at [76, 192] on section "Flowable / Etch Dispenser Tips 100/pk restorative & cosmetic by Adam Dental Pro…" at bounding box center [641, 230] width 1283 height 461
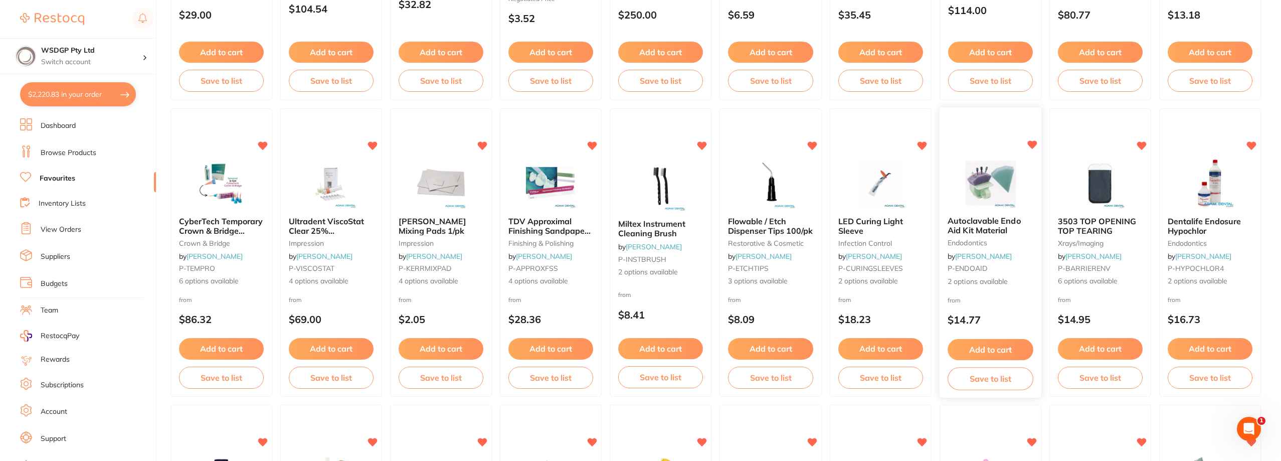
click at [981, 231] on span "Autoclavable Endo Aid Kit Material" at bounding box center [983, 226] width 73 height 20
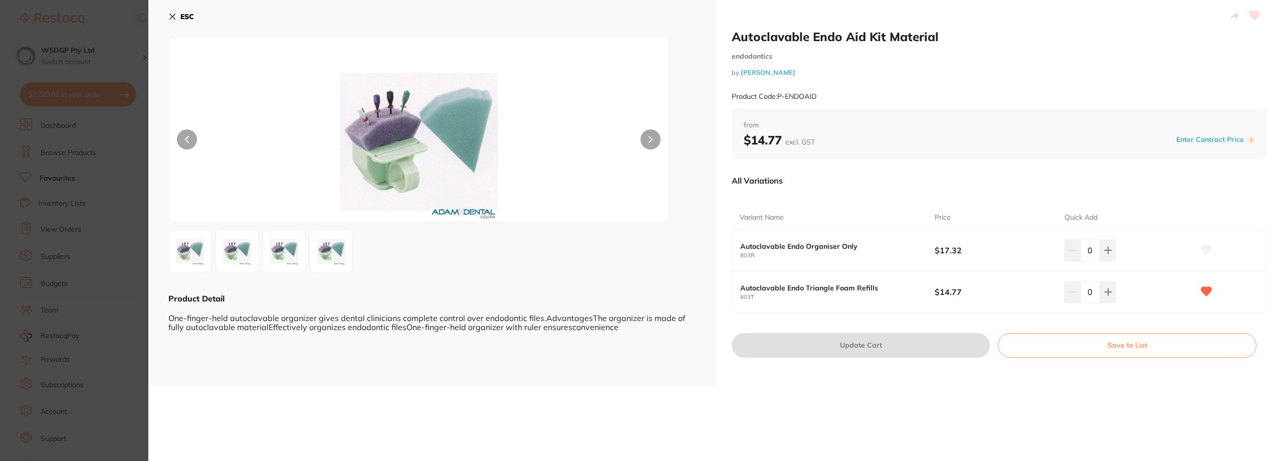
click at [172, 13] on icon at bounding box center [172, 17] width 8 height 8
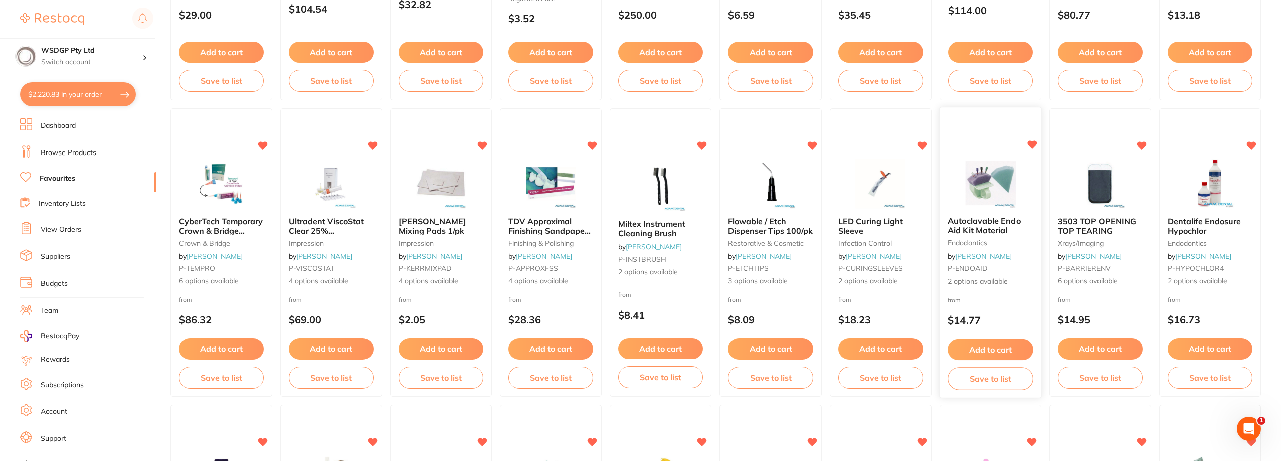
click at [971, 227] on span "Autoclavable Endo Aid Kit Material" at bounding box center [983, 226] width 73 height 20
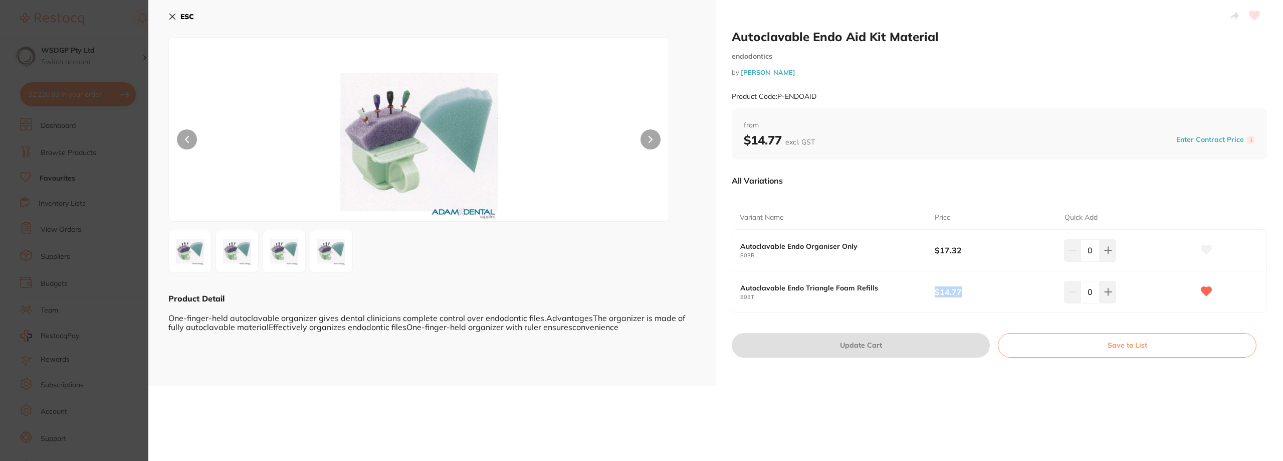
drag, startPoint x: 941, startPoint y: 289, endPoint x: 932, endPoint y: 289, distance: 8.5
click at [932, 289] on div "Autoclavable Endo Triangle Foam Refills 803T $14.77 0" at bounding box center [999, 291] width 534 height 41
click at [168, 18] on icon at bounding box center [172, 17] width 8 height 8
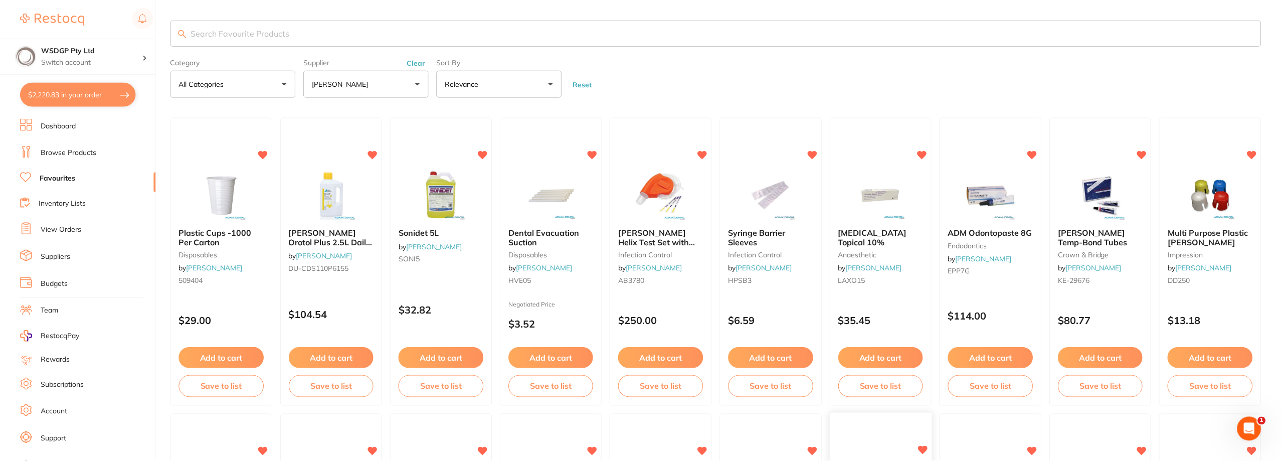
scroll to position [305, 0]
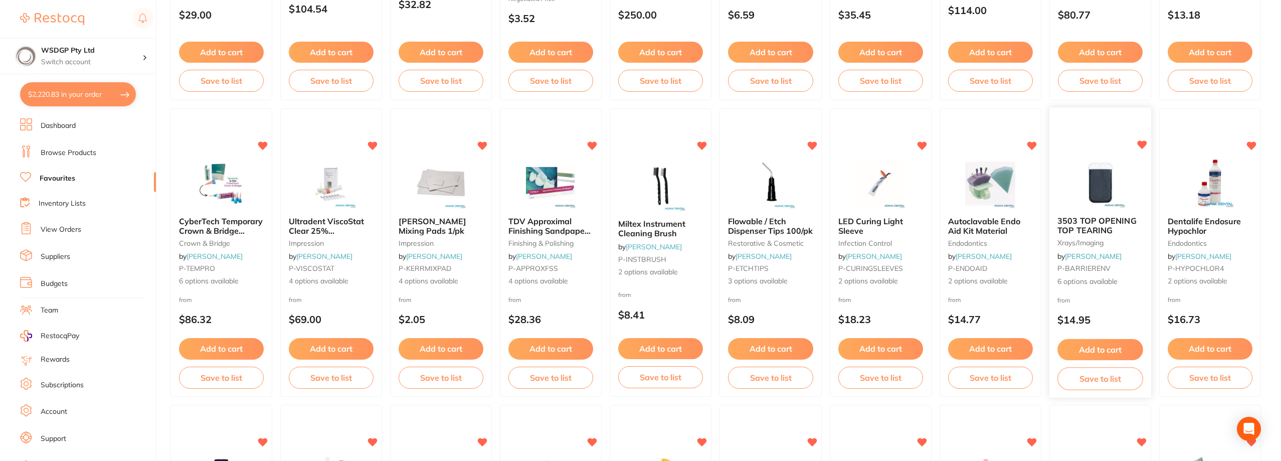
click at [1095, 224] on span "3503 TOP OPENING TOP TEARING" at bounding box center [1096, 226] width 79 height 20
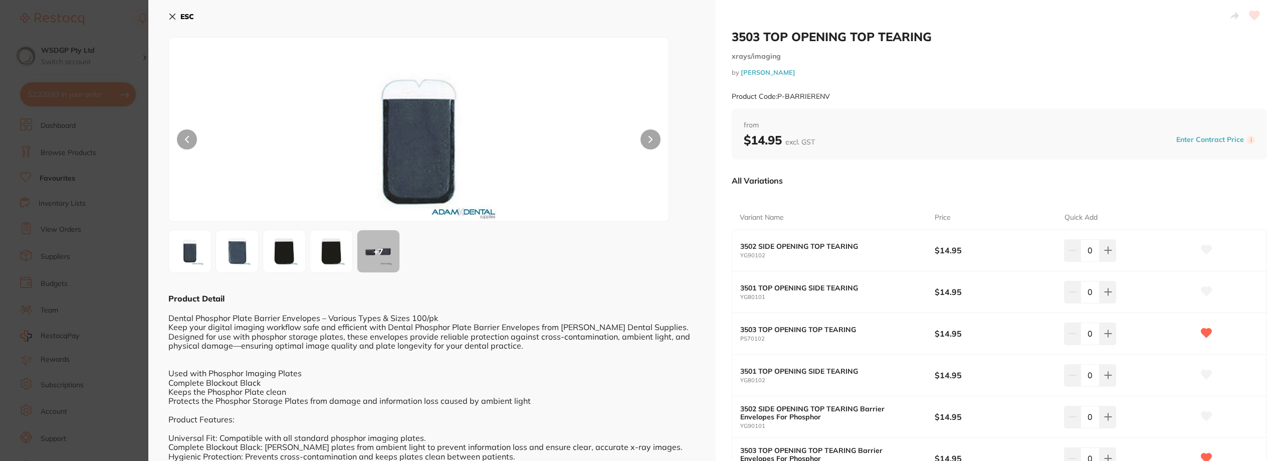
click at [173, 15] on icon at bounding box center [172, 17] width 8 height 8
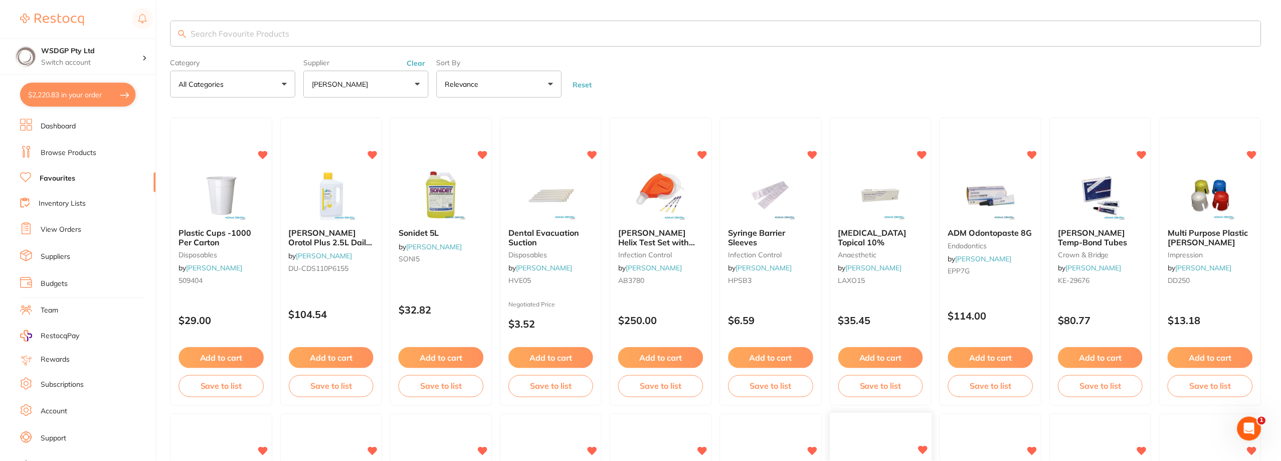
scroll to position [305, 0]
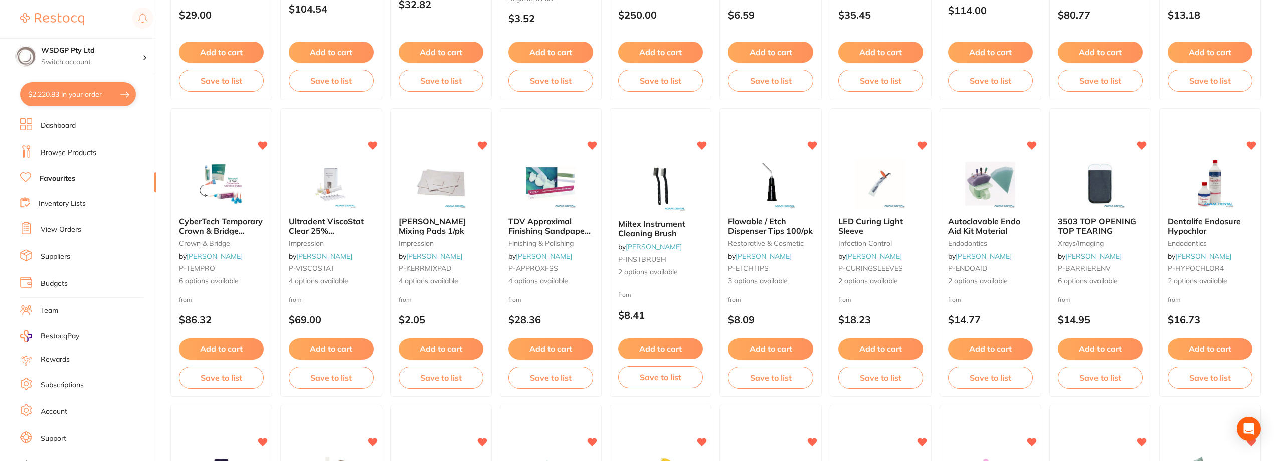
click at [1214, 223] on span "Dentalife Endosure Hypochlor" at bounding box center [1203, 225] width 73 height 19
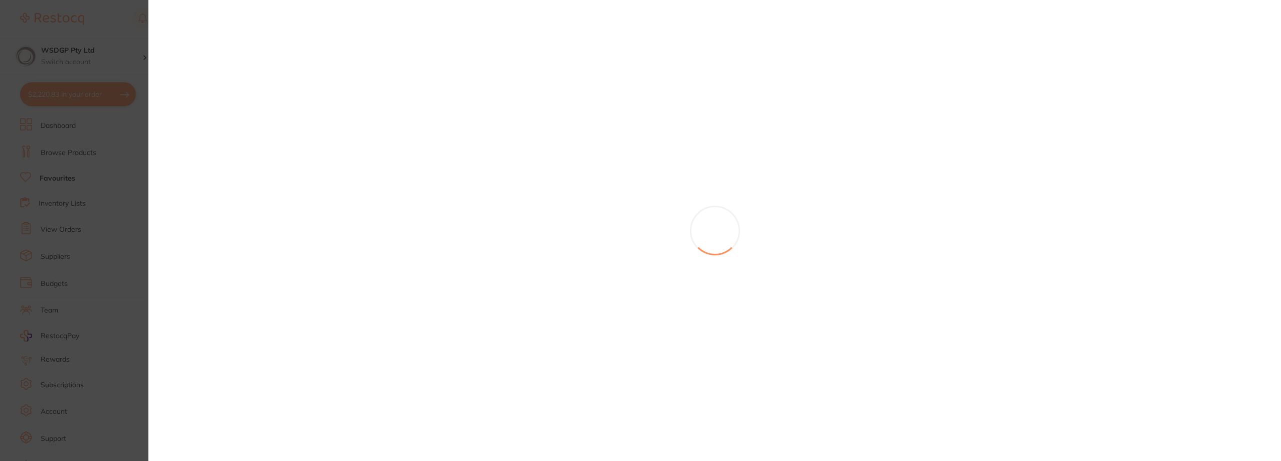
click at [1194, 224] on section at bounding box center [640, 230] width 1281 height 461
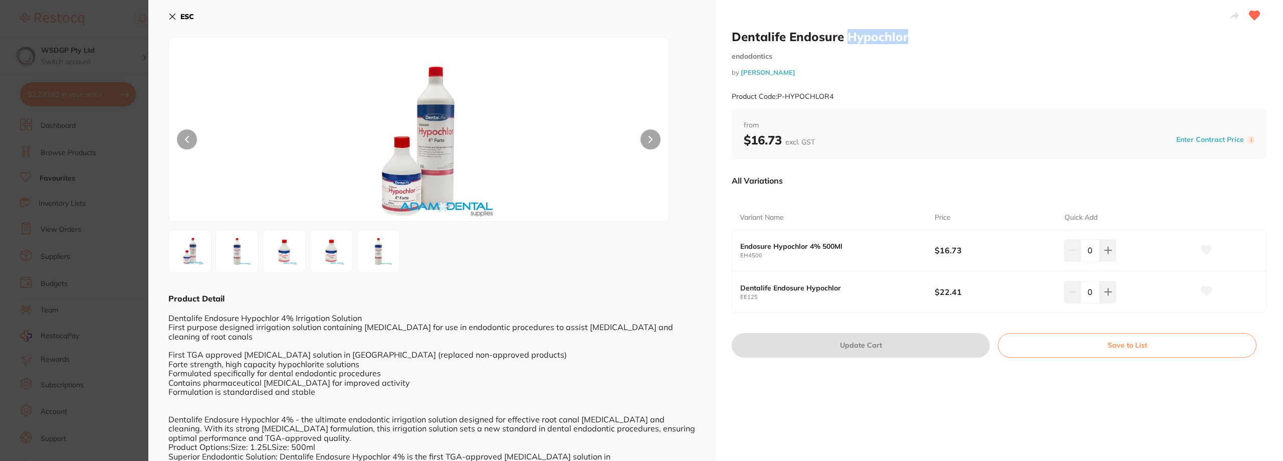
drag, startPoint x: 845, startPoint y: 37, endPoint x: 930, endPoint y: 38, distance: 85.2
click at [930, 38] on h2 "Dentalife Endosure Hypochlor" at bounding box center [999, 36] width 535 height 15
click at [175, 17] on icon at bounding box center [172, 17] width 8 height 8
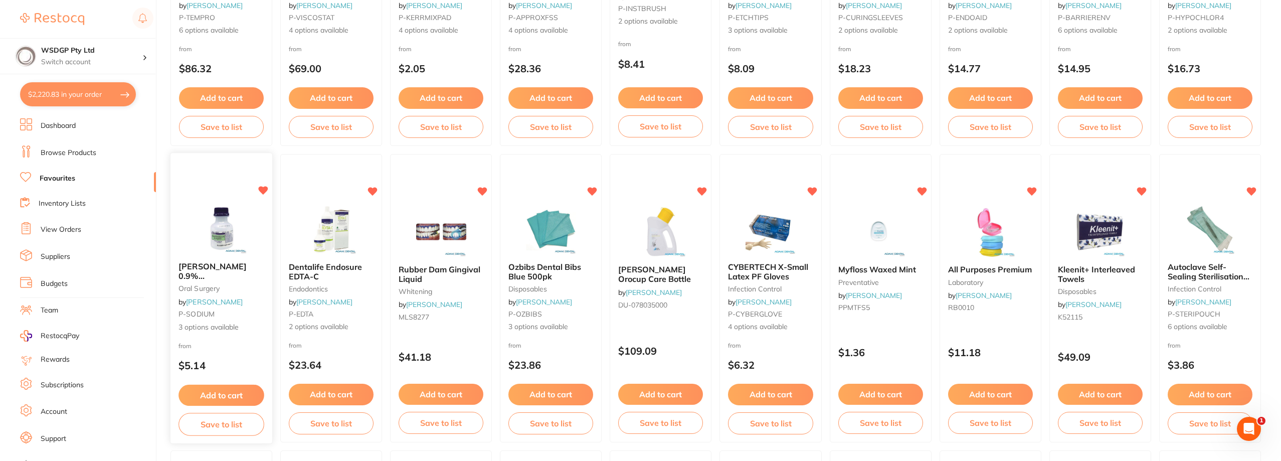
click at [217, 270] on span "Baxter 0.9% Sodium Chloride Saline Bottles" at bounding box center [212, 280] width 69 height 38
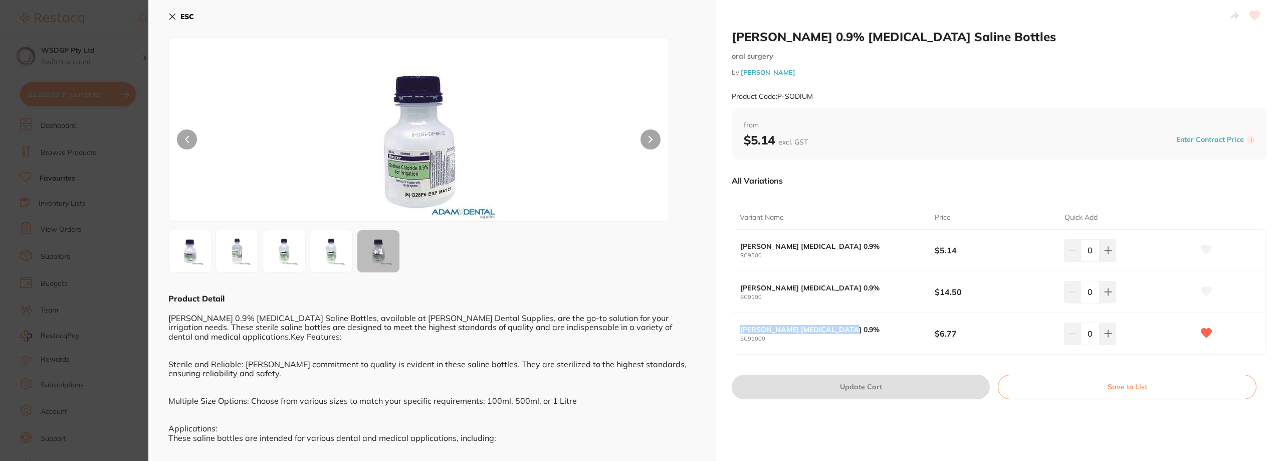
drag, startPoint x: 867, startPoint y: 325, endPoint x: 724, endPoint y: 331, distance: 142.9
click at [724, 331] on div "Baxter 0.9% Sodium Chloride Saline Bottles oral surgery by Adam Dental Product …" at bounding box center [999, 303] width 567 height 607
click at [170, 17] on icon at bounding box center [172, 17] width 8 height 8
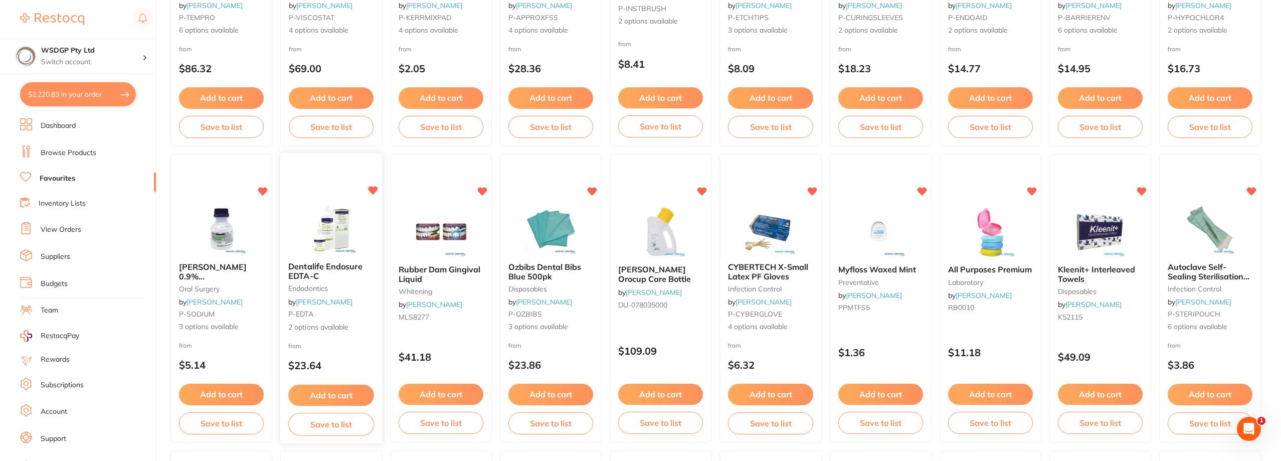
click at [342, 270] on span "Dentalife Endosure EDTA-C" at bounding box center [325, 271] width 74 height 20
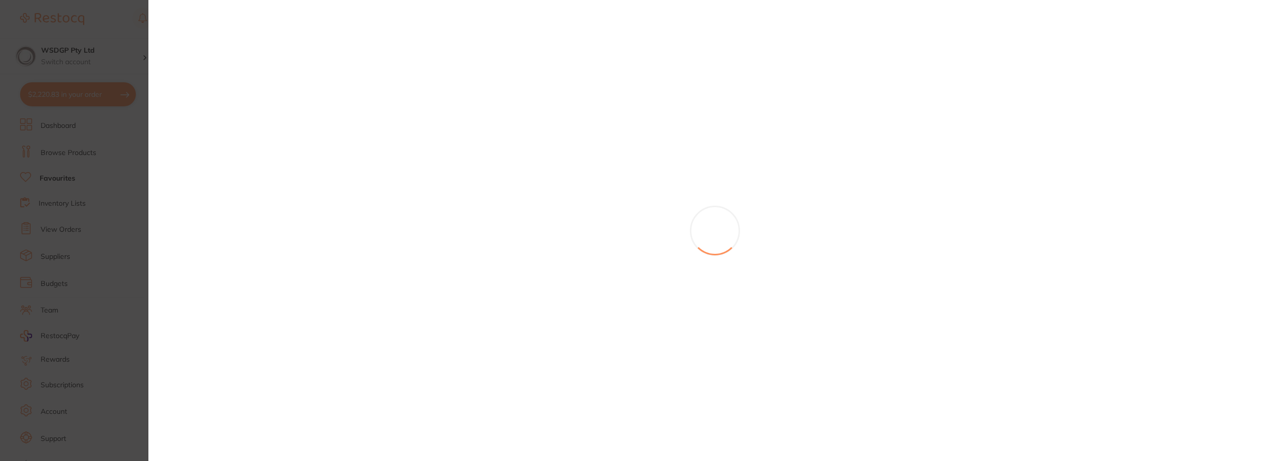
click at [309, 268] on section at bounding box center [640, 230] width 1281 height 461
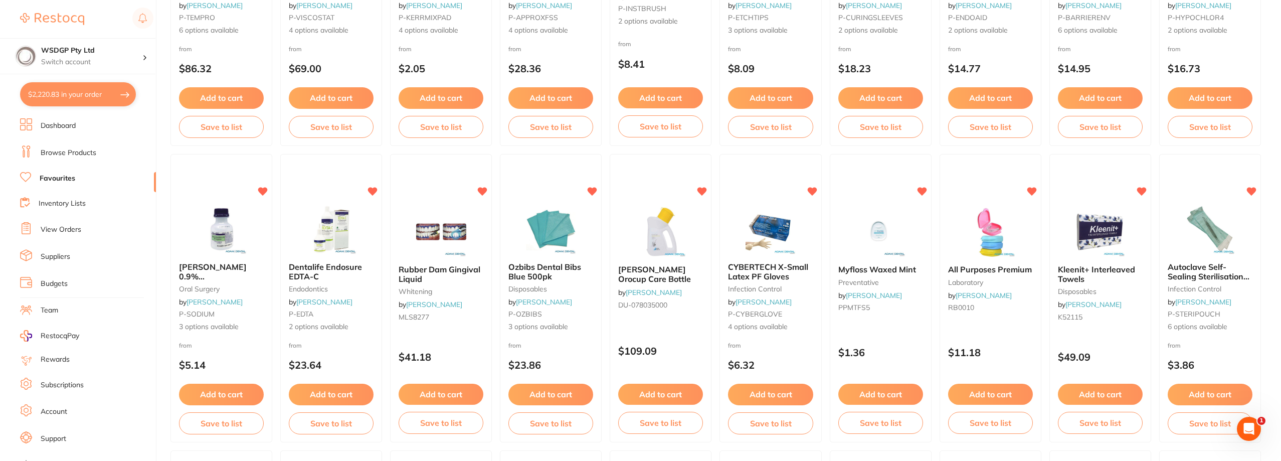
click at [305, 276] on section at bounding box center [640, 230] width 1281 height 461
click at [302, 263] on span "Dentalife Endosure EDTA-C" at bounding box center [325, 271] width 74 height 20
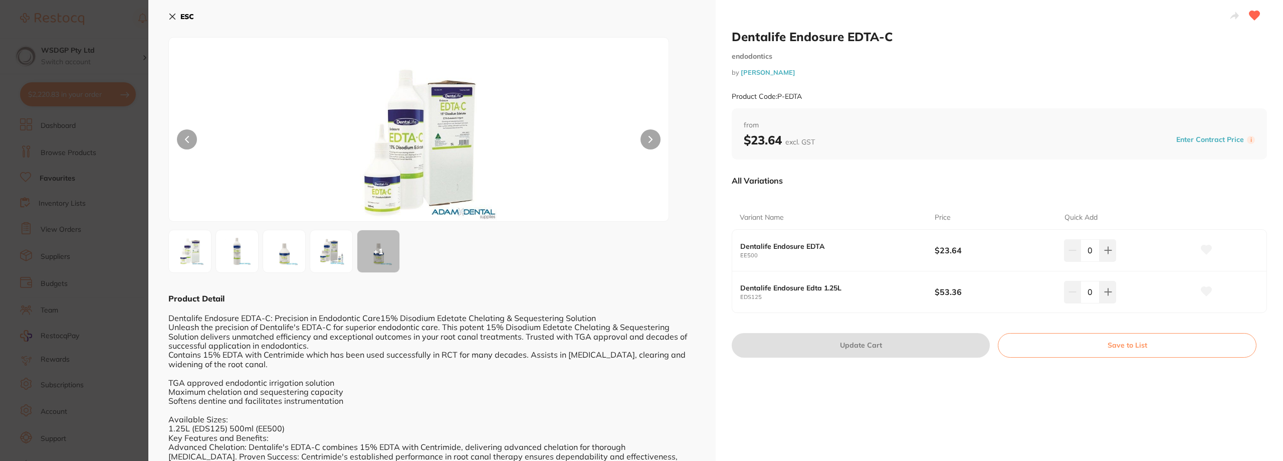
click at [173, 19] on icon at bounding box center [172, 17] width 8 height 8
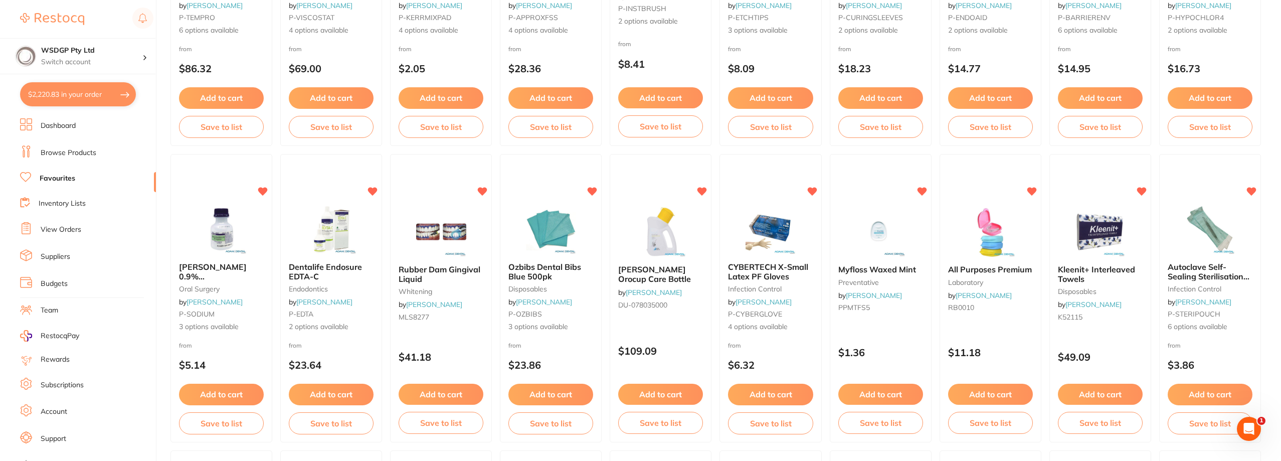
drag, startPoint x: 460, startPoint y: 157, endPoint x: 409, endPoint y: 271, distance: 124.7
click at [444, 268] on span "Rubber Dam Gingival Liquid" at bounding box center [439, 273] width 82 height 19
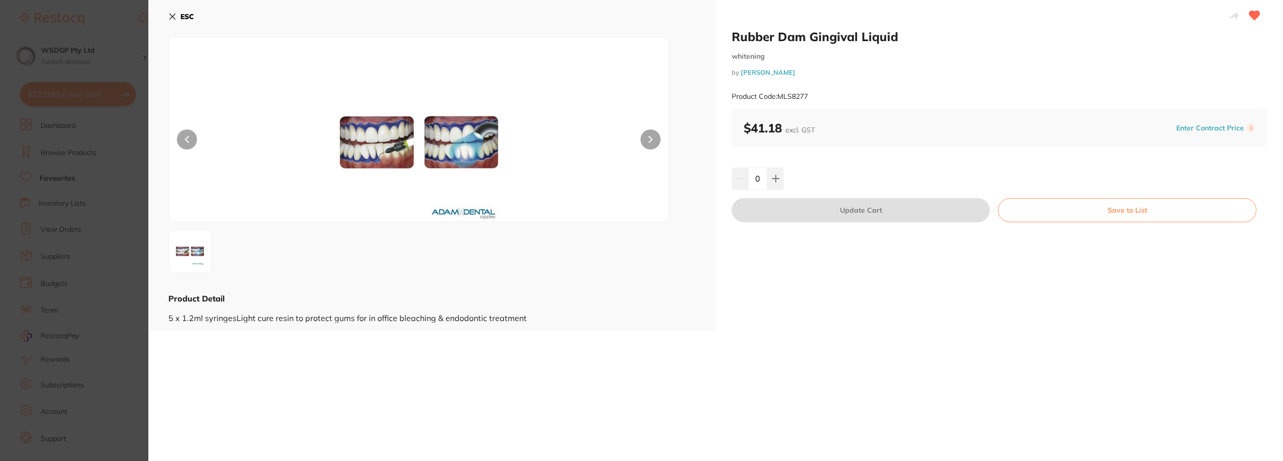
click at [168, 15] on div "ESC Product Detail 5 x 1.2ml syringesLight cure resin to protect gums for in of…" at bounding box center [431, 165] width 567 height 330
click at [169, 16] on icon at bounding box center [172, 17] width 8 height 8
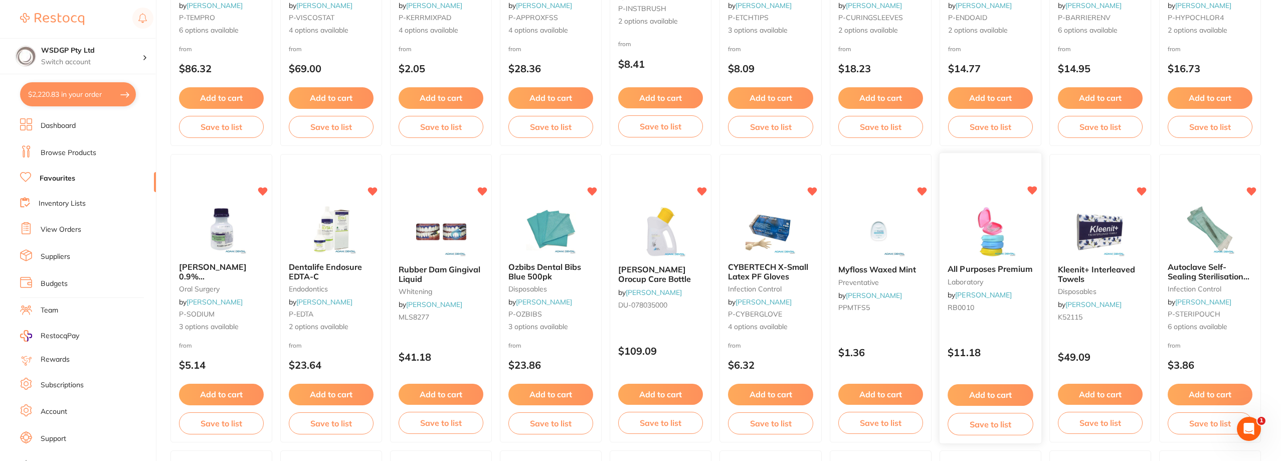
click at [971, 271] on span "All Purposes Premium" at bounding box center [989, 269] width 85 height 10
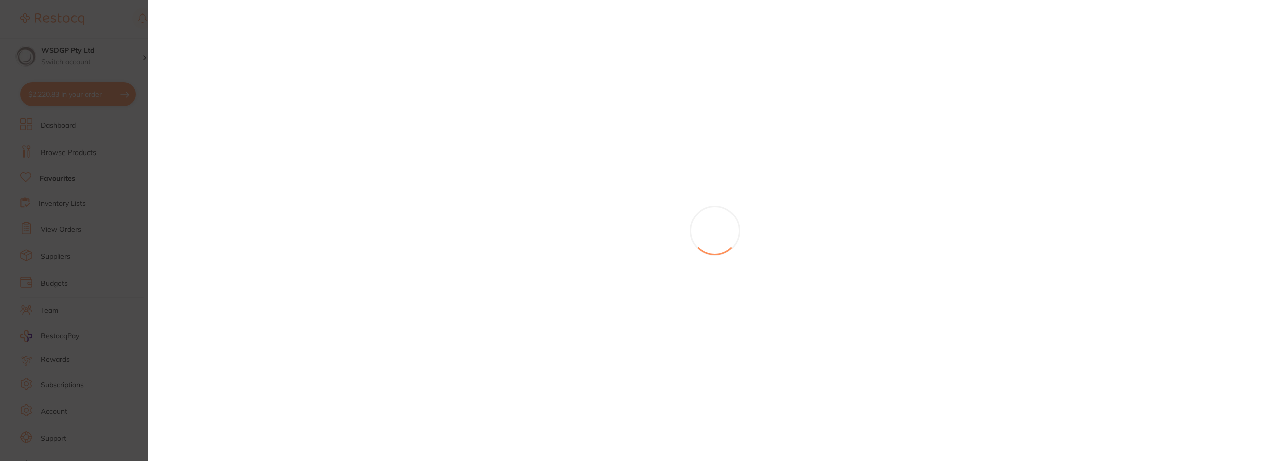
click at [971, 269] on section at bounding box center [640, 230] width 1281 height 461
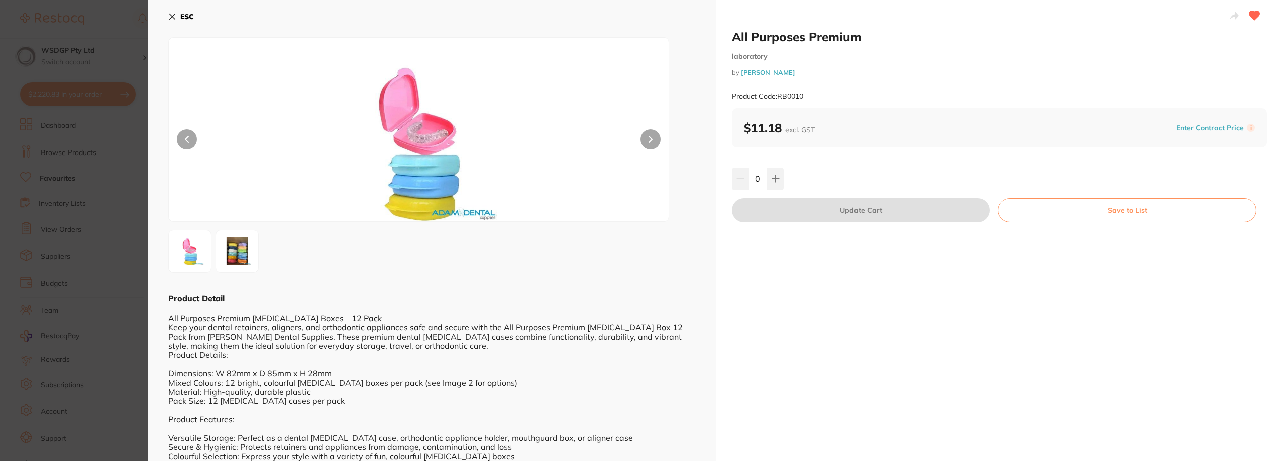
click at [168, 18] on div "ESC Product Detail All Purposes Premium Retainer Boxes – 12 Pack Keep your dent…" at bounding box center [431, 400] width 567 height 800
drag, startPoint x: 782, startPoint y: 131, endPoint x: 744, endPoint y: 132, distance: 38.6
click at [744, 132] on b "$11.18 excl. GST" at bounding box center [779, 127] width 71 height 15
click at [180, 17] on b "ESC" at bounding box center [187, 16] width 14 height 9
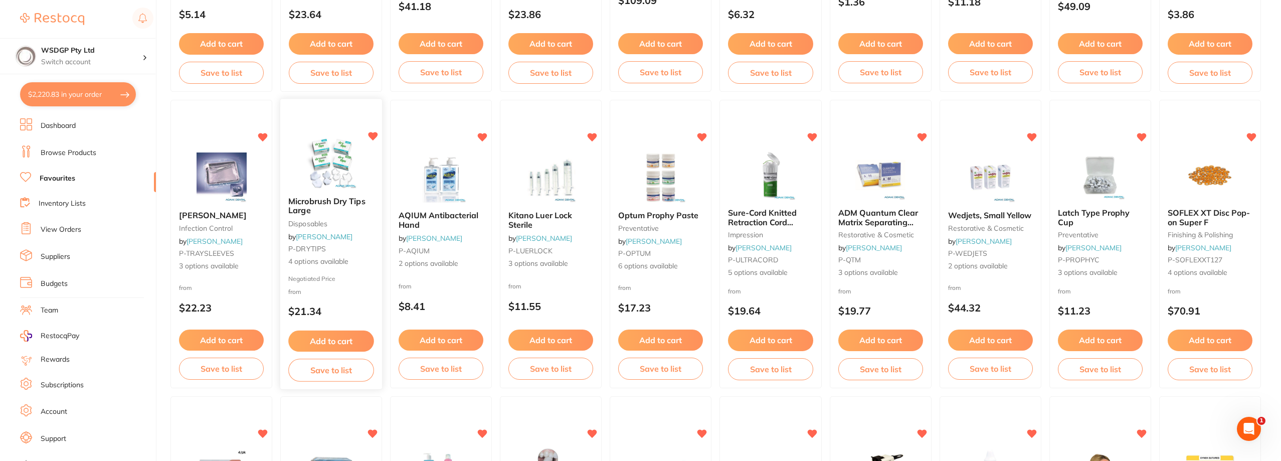
scroll to position [907, 0]
click at [205, 212] on span "[PERSON_NAME]" at bounding box center [212, 214] width 68 height 10
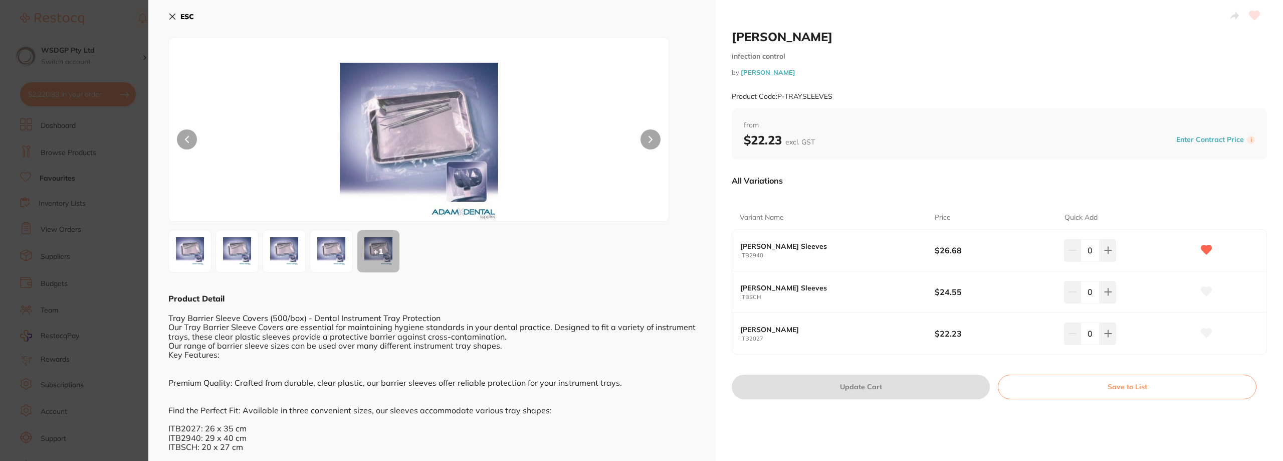
click at [173, 17] on icon at bounding box center [173, 17] width 6 height 6
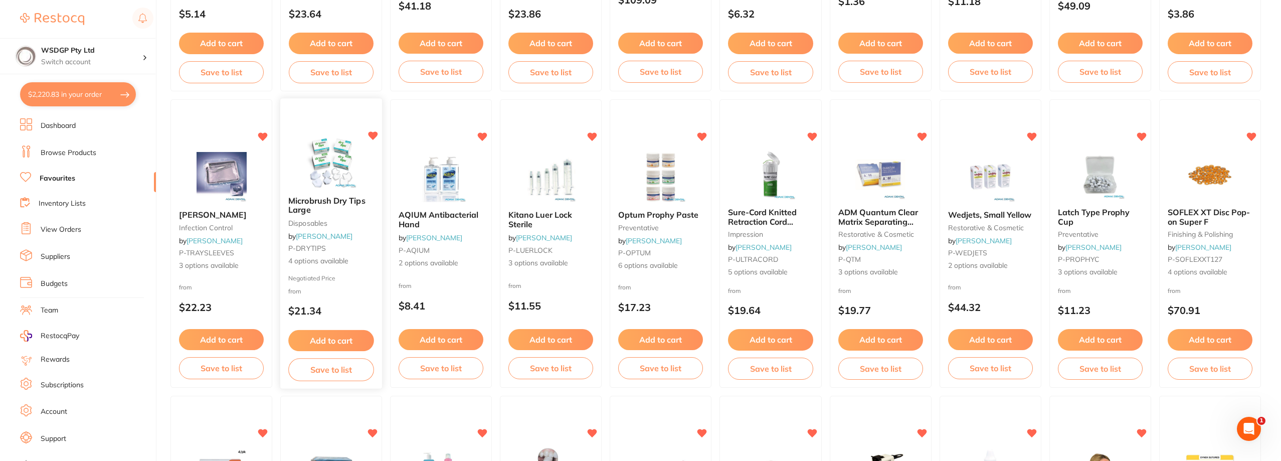
click at [328, 201] on span "Microbrush Dry Tips Large" at bounding box center [326, 205] width 77 height 20
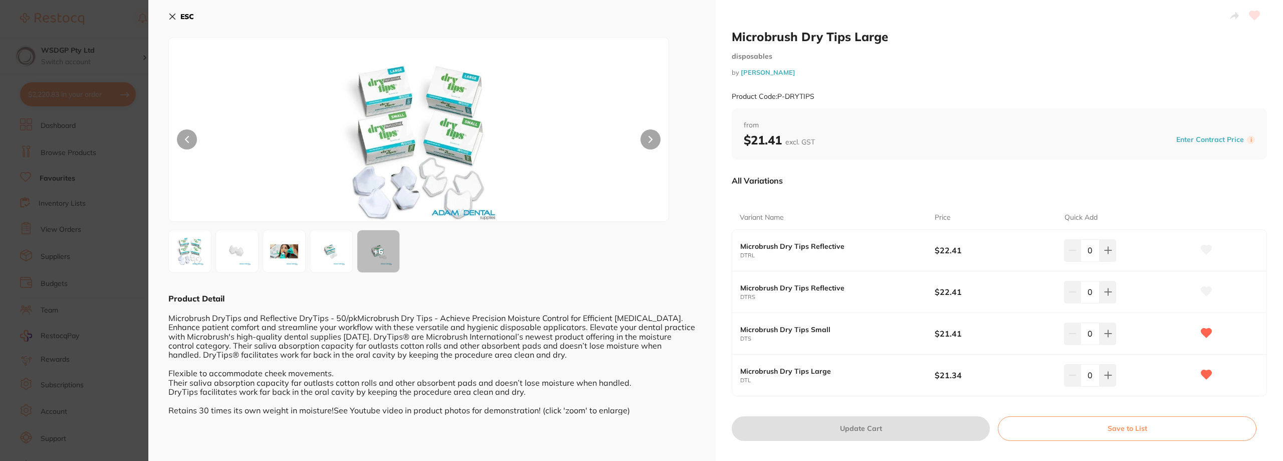
click at [181, 21] on button "ESC" at bounding box center [181, 16] width 26 height 17
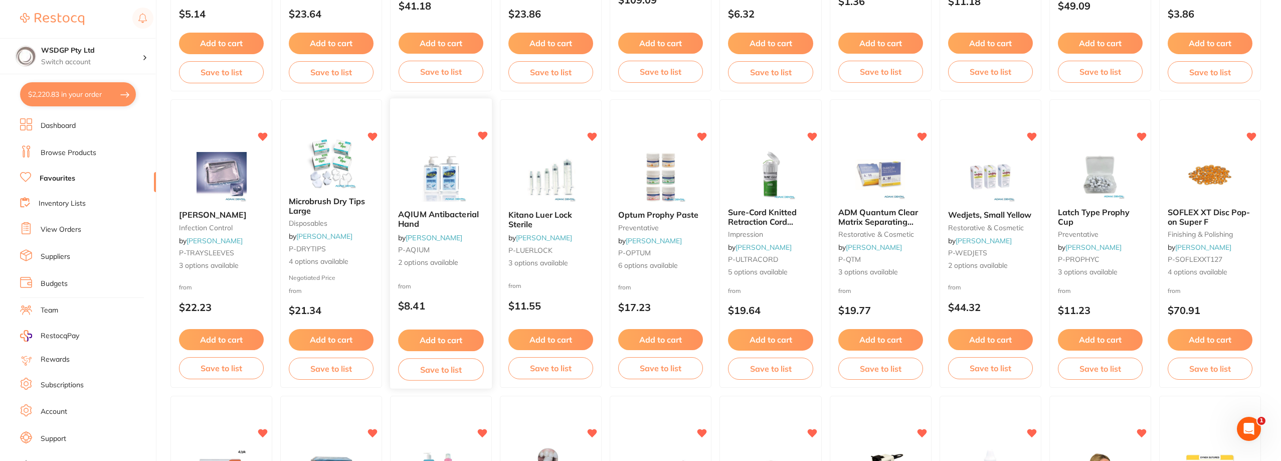
click at [418, 216] on span "AQIUM Antibacterial Hand" at bounding box center [438, 219] width 81 height 20
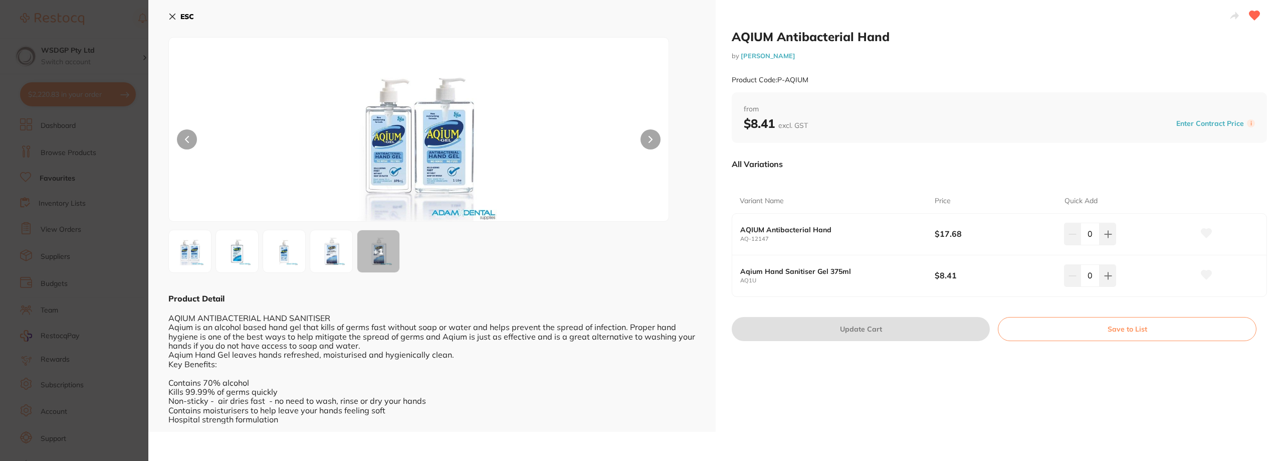
click at [174, 19] on icon at bounding box center [172, 17] width 8 height 8
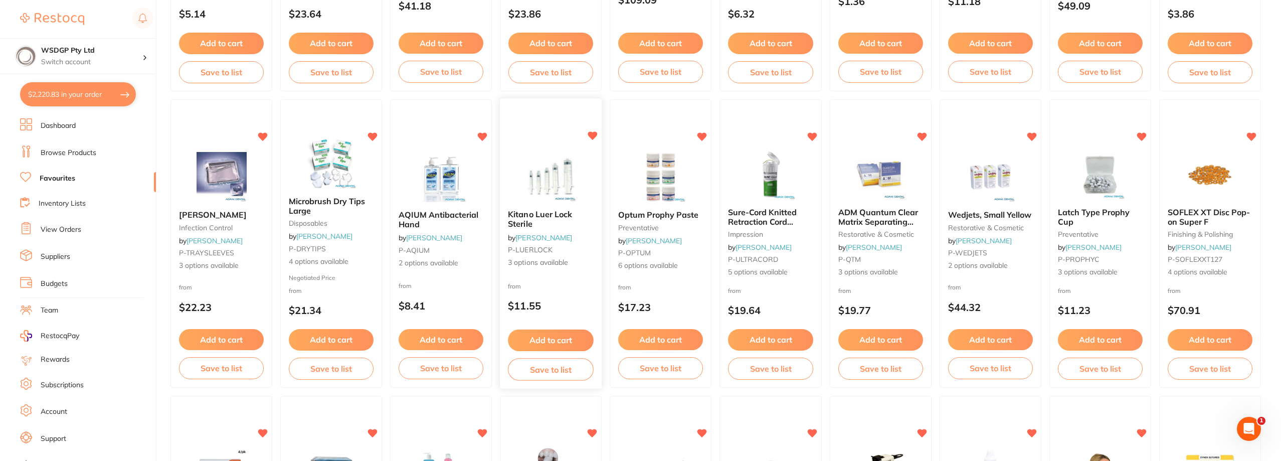
click at [552, 218] on span "Kitano Luer Lock Sterile" at bounding box center [540, 219] width 64 height 20
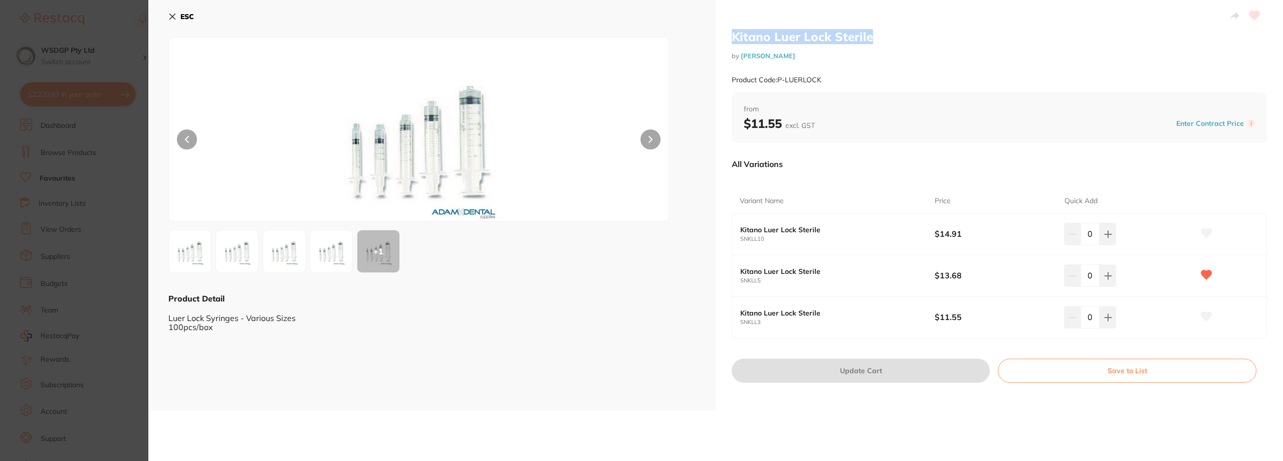
drag, startPoint x: 730, startPoint y: 35, endPoint x: 886, endPoint y: 38, distance: 155.4
click at [886, 38] on h2 "Kitano Luer Lock Sterile" at bounding box center [999, 36] width 535 height 15
drag, startPoint x: 216, startPoint y: 328, endPoint x: 164, endPoint y: 333, distance: 51.8
click at [164, 333] on div "ESC + 1 Product Detail Luer Lock Syringes - Various Sizes 100pcs/box" at bounding box center [431, 205] width 567 height 410
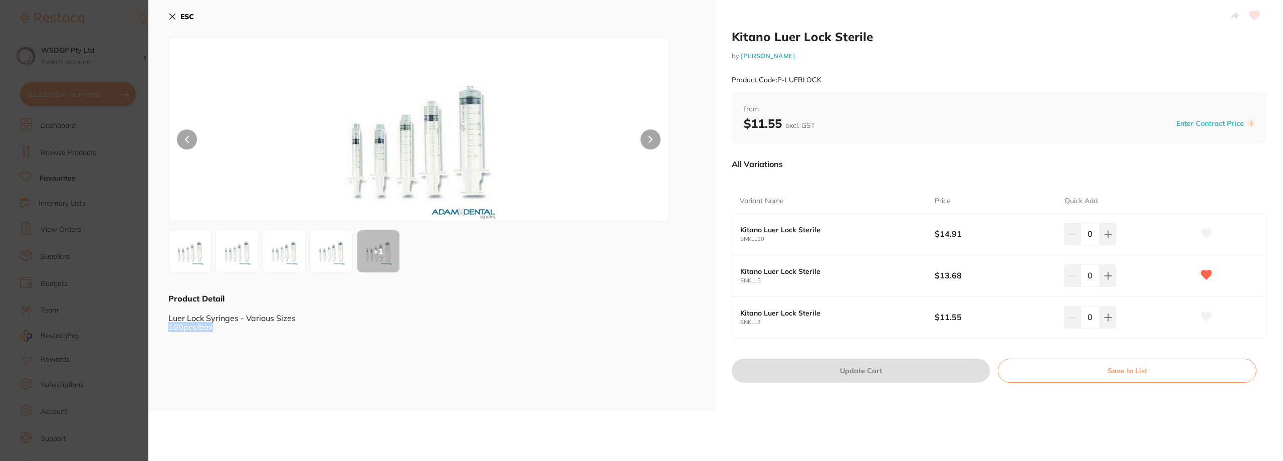
click at [210, 331] on div "Luer Lock Syringes - Various Sizes 100pcs/box" at bounding box center [431, 318] width 527 height 28
drag, startPoint x: 969, startPoint y: 274, endPoint x: 932, endPoint y: 273, distance: 36.6
click at [932, 273] on div "Kitano Luer Lock Sterile SNKLL5 $13.68 0" at bounding box center [999, 276] width 534 height 42
click at [169, 16] on icon at bounding box center [172, 17] width 8 height 8
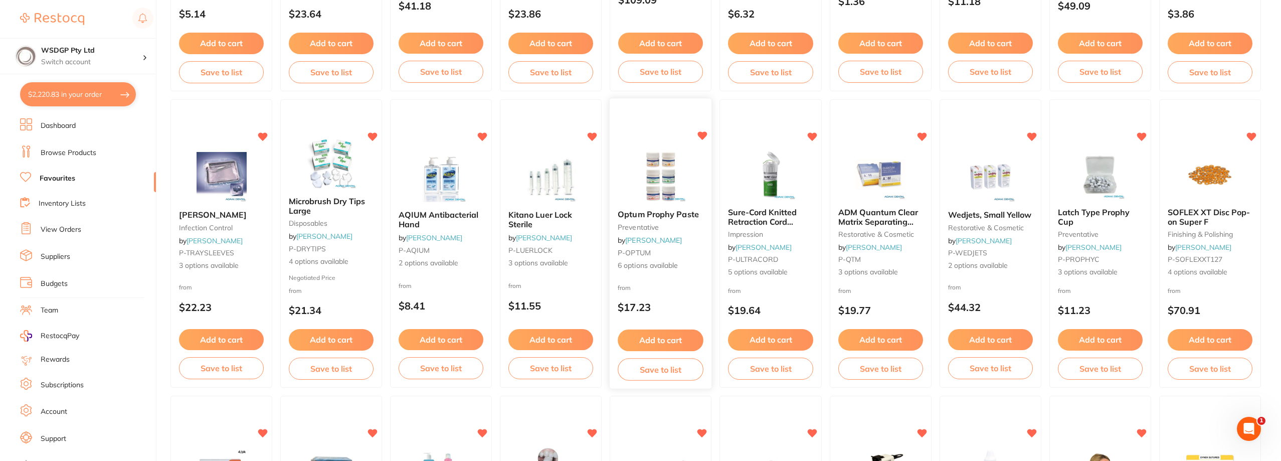
click at [670, 223] on small "preventative" at bounding box center [661, 227] width 86 height 8
click at [675, 216] on section at bounding box center [640, 230] width 1281 height 461
click at [675, 216] on span "Optum Prophy Paste" at bounding box center [658, 214] width 81 height 10
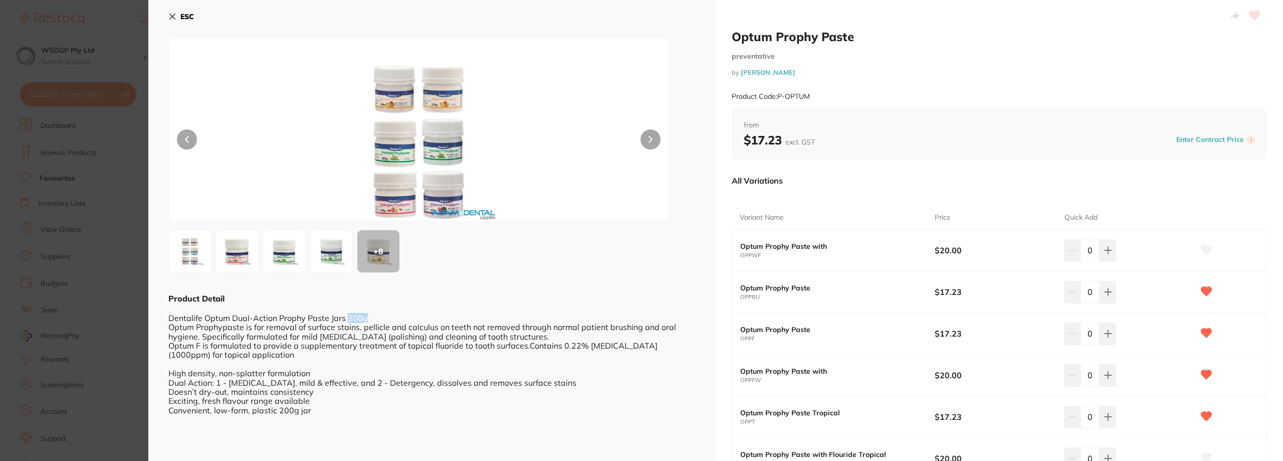
drag, startPoint x: 369, startPoint y: 319, endPoint x: 345, endPoint y: 320, distance: 24.1
click at [345, 320] on div "Dentalife Optum Dual-Action Prophy Paste Jars 200g Optum Prophypaste is for rem…" at bounding box center [431, 359] width 527 height 111
click at [371, 314] on div "Dentalife Optum Dual-Action Prophy Paste Jars 200g Optum Prophypaste is for rem…" at bounding box center [431, 359] width 527 height 111
click at [101, 168] on section "Optum Prophy Paste preventative by Adam Dental Product Code: P-OPTUM ESC + 8 Pr…" at bounding box center [641, 230] width 1283 height 461
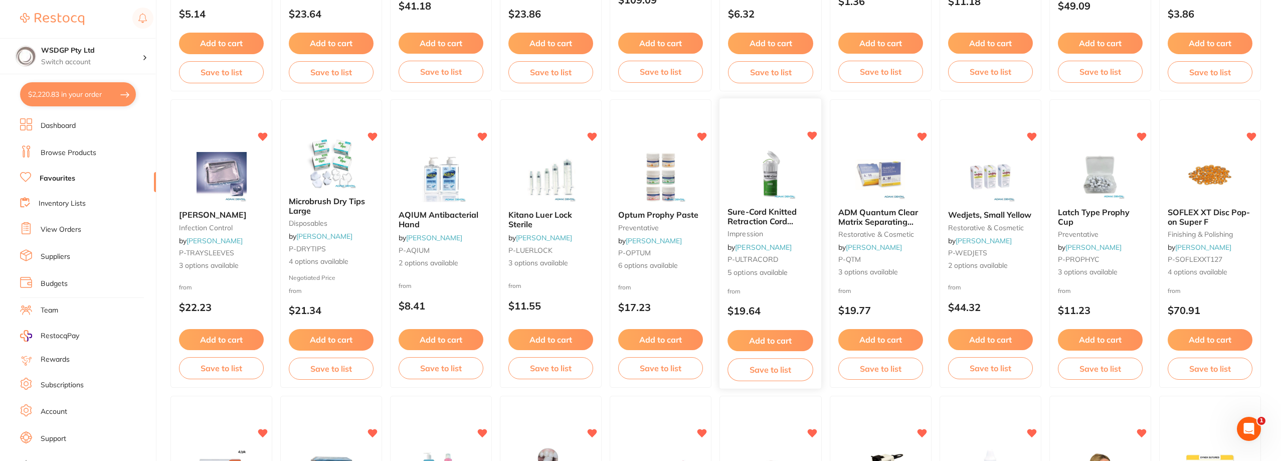
click at [760, 217] on span "Sure-Cord Knitted Retraction Cord 245cm 1/pk" at bounding box center [762, 220] width 69 height 29
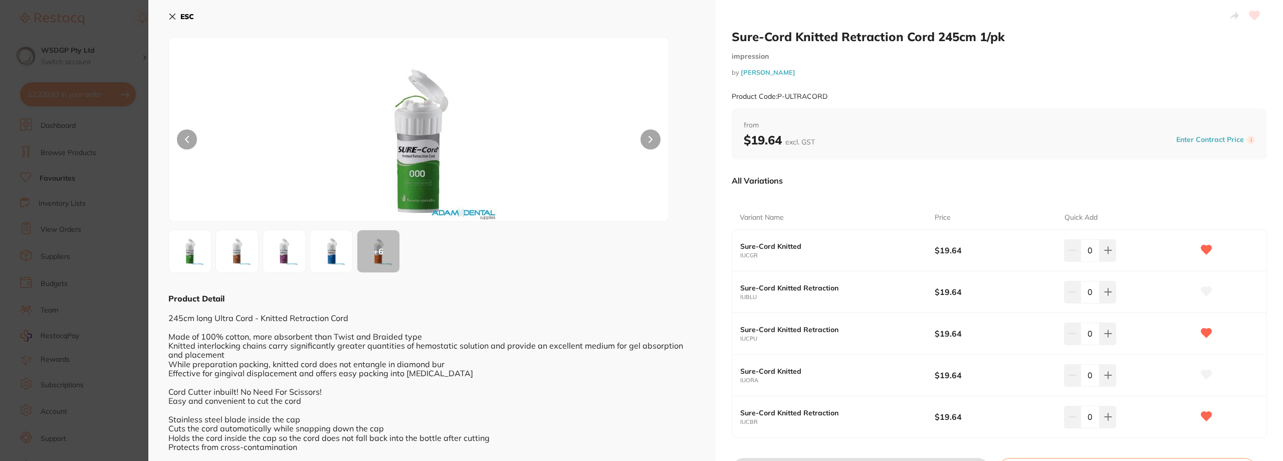
click at [168, 21] on div "ESC + 6 Product Detail 245cm long Ultra Cord - Knitted Retraction Cord Made of …" at bounding box center [431, 255] width 567 height 510
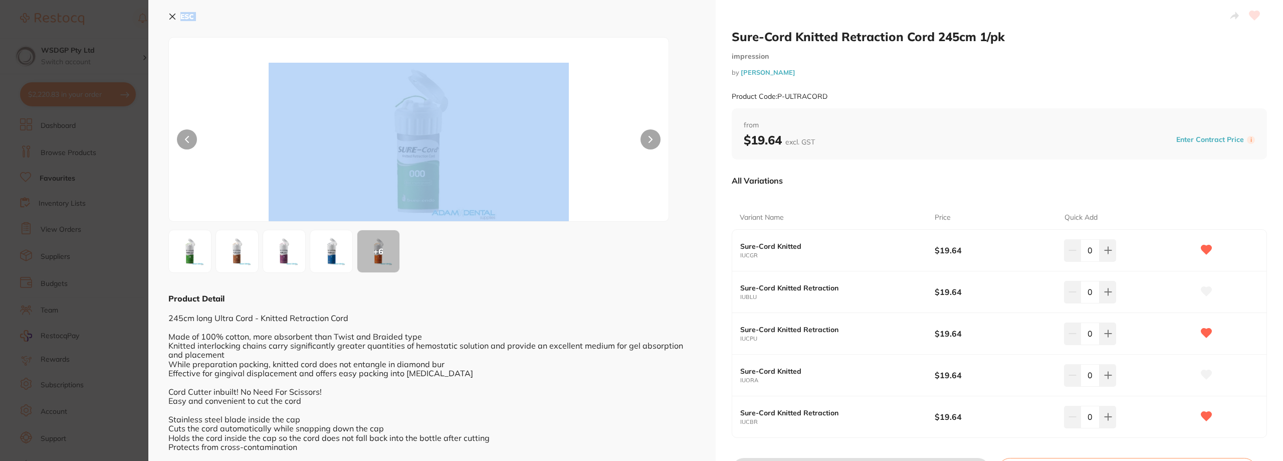
click at [168, 21] on div "ESC + 6 Product Detail 245cm long Ultra Cord - Knitted Retraction Cord Made of …" at bounding box center [431, 255] width 567 height 510
click at [170, 17] on icon at bounding box center [172, 17] width 8 height 8
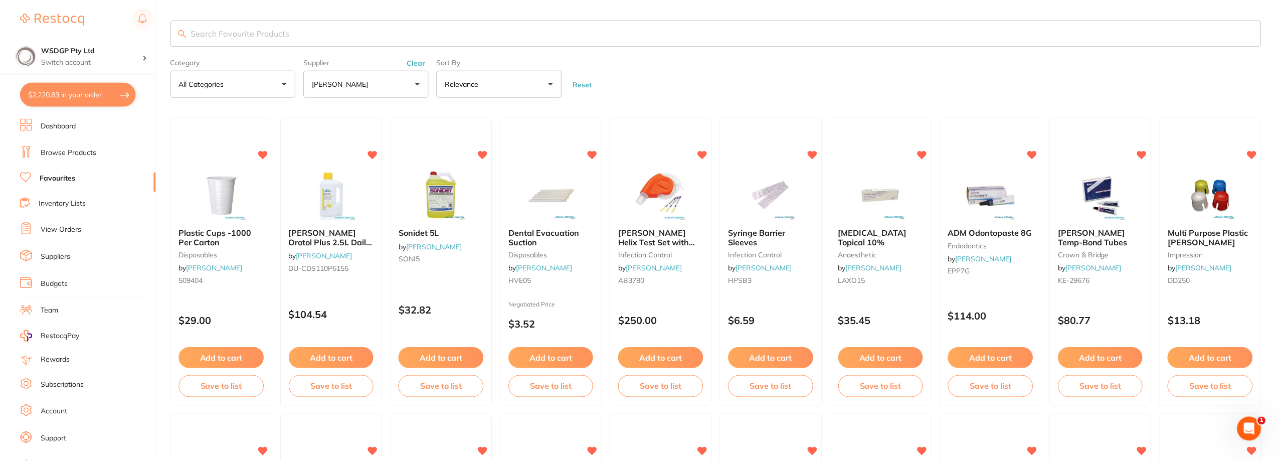
scroll to position [907, 0]
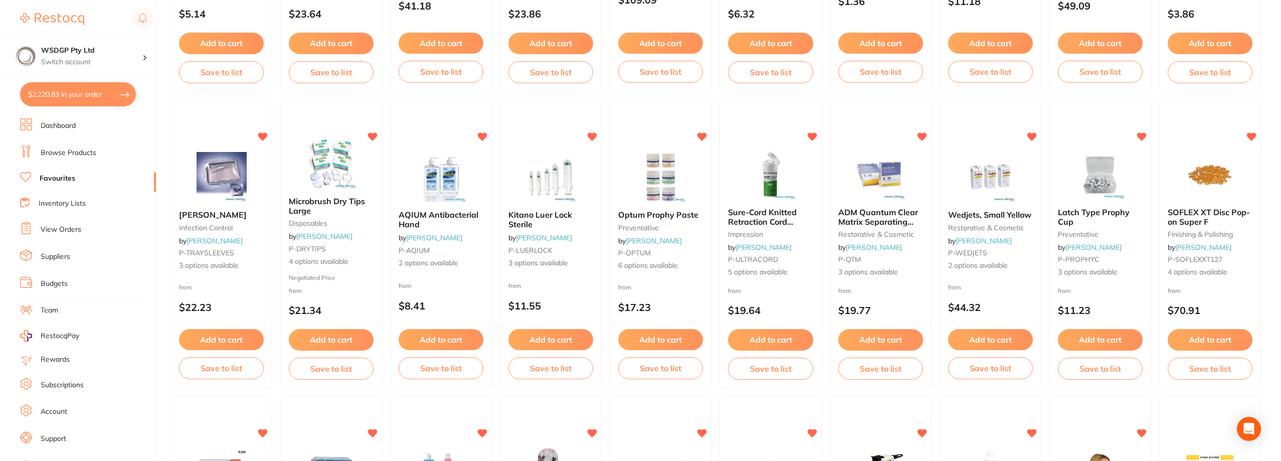
click at [868, 217] on span "ADM Quantum Clear Matrix Separating Strips" at bounding box center [878, 221] width 80 height 29
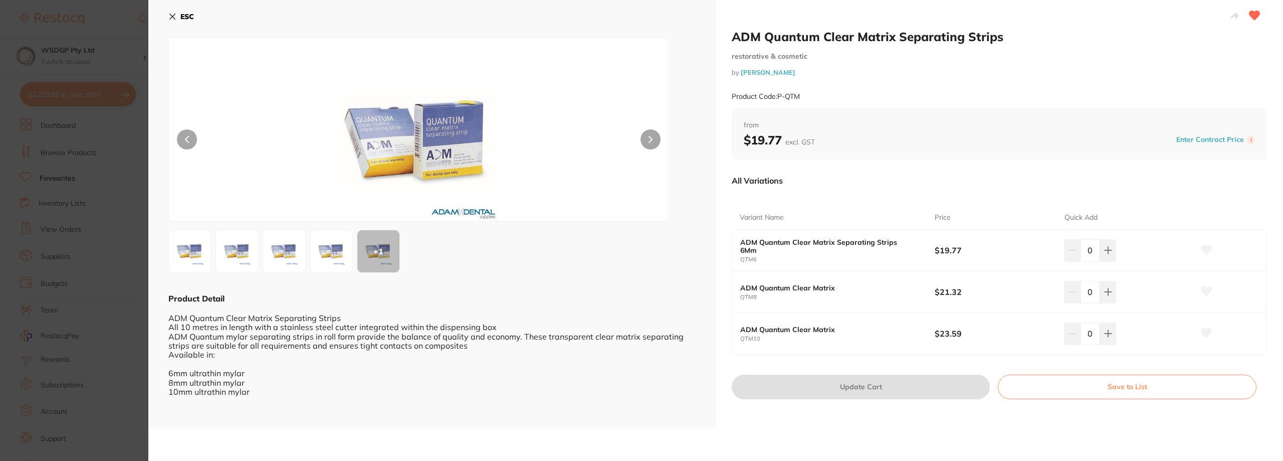
click at [1092, 125] on span "from" at bounding box center [999, 125] width 511 height 10
drag, startPoint x: 928, startPoint y: 250, endPoint x: 970, endPoint y: 254, distance: 42.2
click at [970, 254] on div "ADM Quantum Clear Matrix Separating Strips 6Mm QTM6 $19.77 0" at bounding box center [999, 251] width 534 height 42
click at [970, 254] on b "$19.77" at bounding box center [993, 250] width 117 height 11
click at [1083, 97] on div "Product Code: P-QTM" at bounding box center [999, 96] width 535 height 25
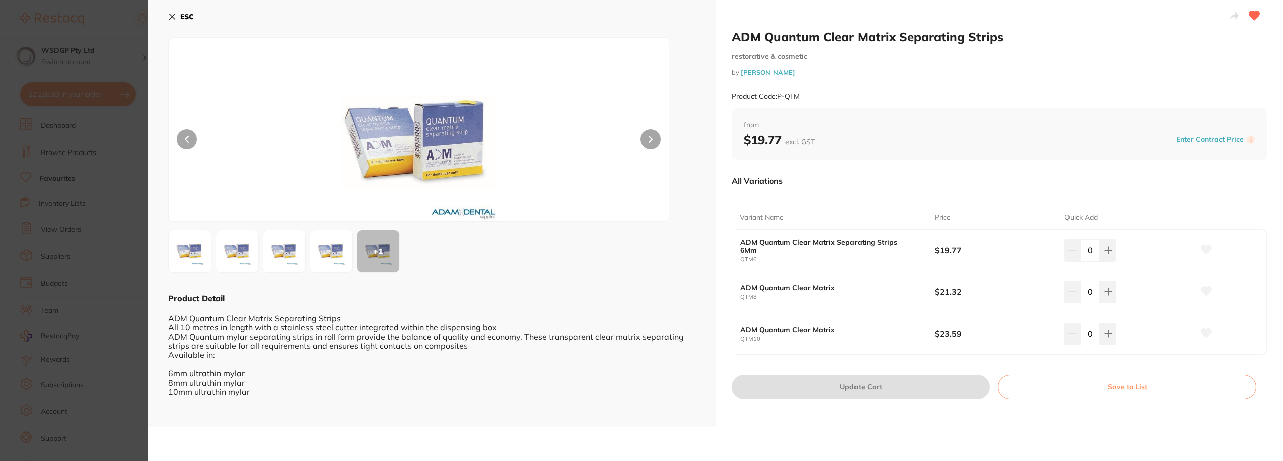
click at [173, 16] on icon at bounding box center [173, 17] width 6 height 6
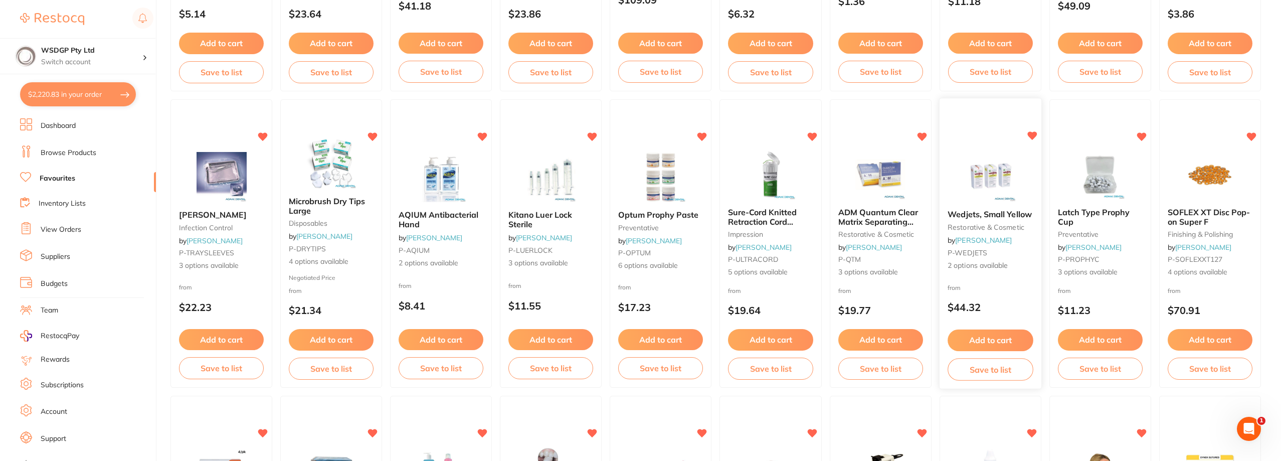
click at [994, 214] on span "Wedjets, Small Yellow" at bounding box center [989, 214] width 84 height 10
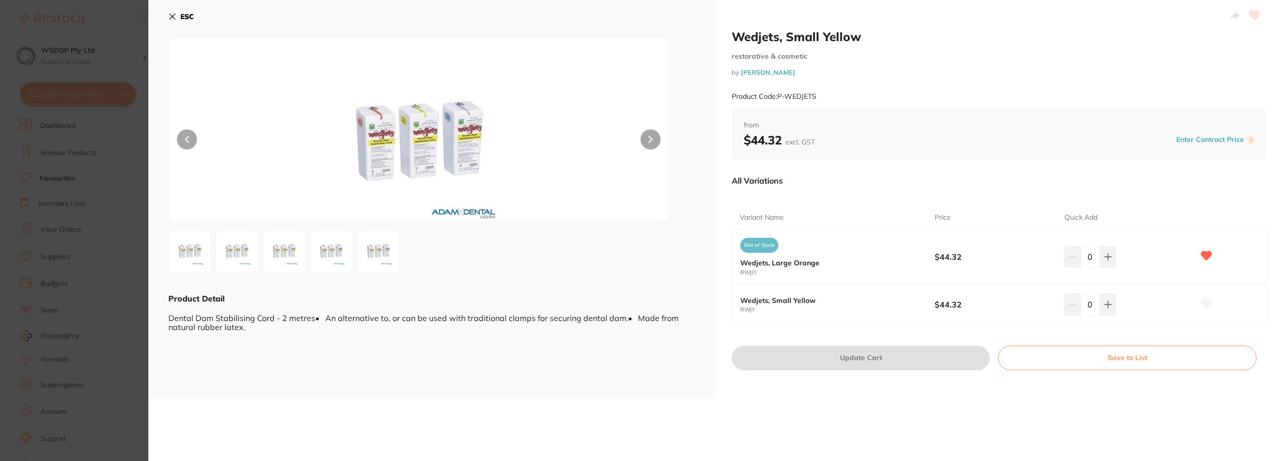
click at [170, 18] on icon at bounding box center [172, 17] width 8 height 8
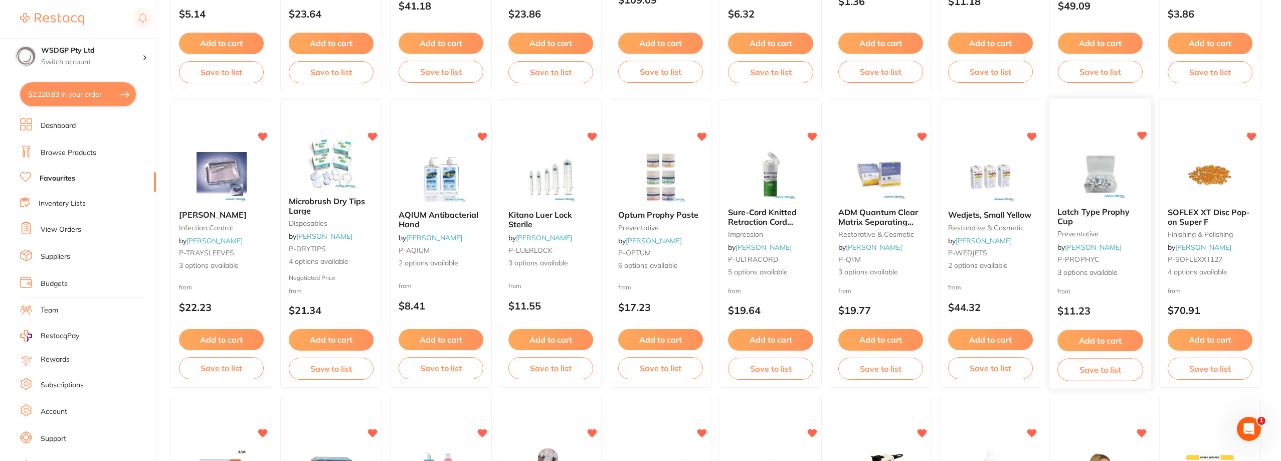
click at [1087, 210] on span "Latch Type Prophy Cup" at bounding box center [1093, 216] width 72 height 20
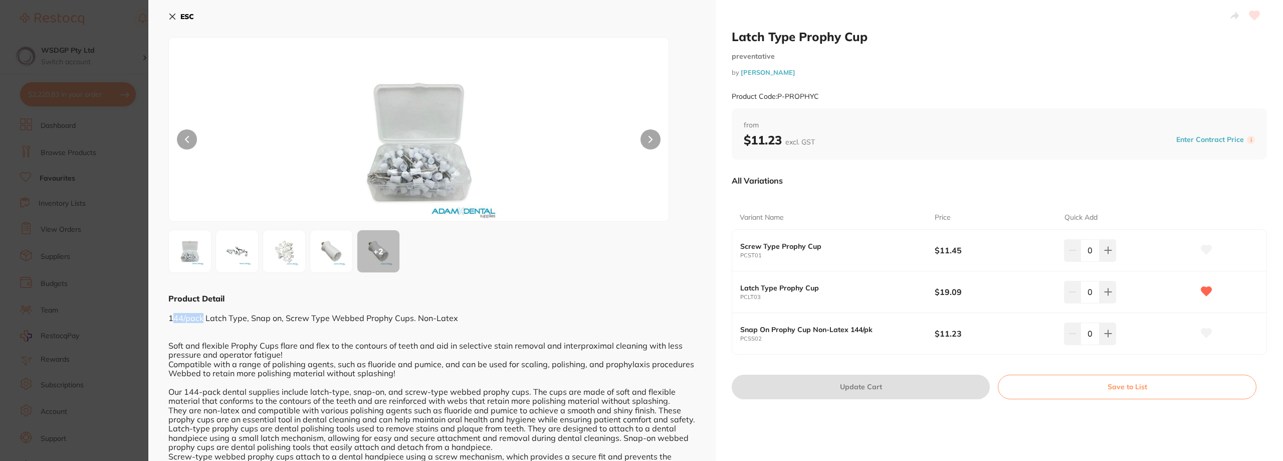
drag, startPoint x: 171, startPoint y: 320, endPoint x: 203, endPoint y: 318, distance: 32.1
click at [203, 318] on div "144/pack Latch Type, Snap on, Screw Type Webbed Prophy Cups. Non-Latex Soft and…" at bounding box center [431, 396] width 527 height 184
click at [263, 320] on div "144/pack Latch Type, Snap on, Screw Type Webbed Prophy Cups. Non-Latex Soft and…" at bounding box center [431, 396] width 527 height 184
click at [171, 23] on button "ESC" at bounding box center [181, 16] width 26 height 17
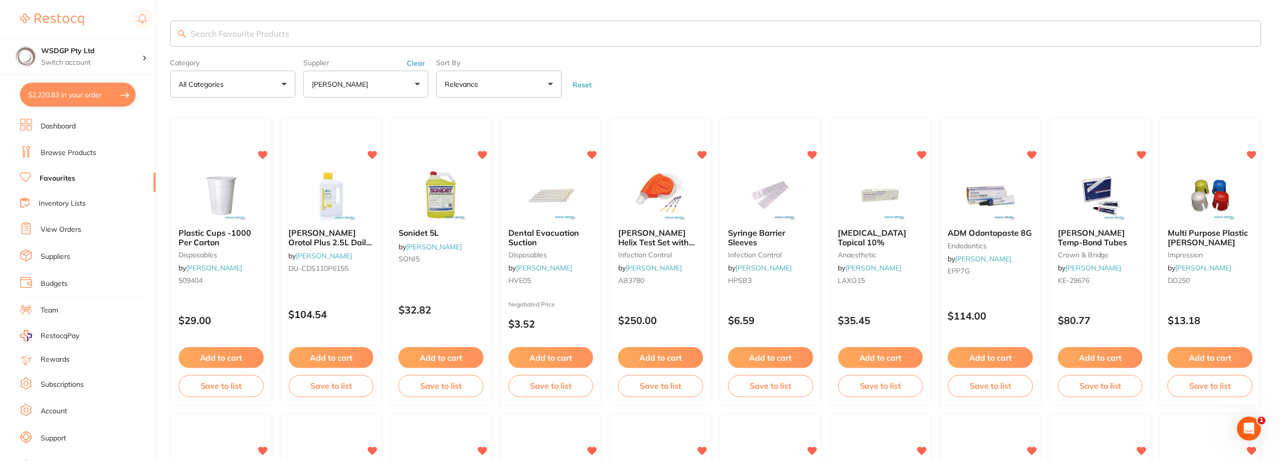
scroll to position [907, 0]
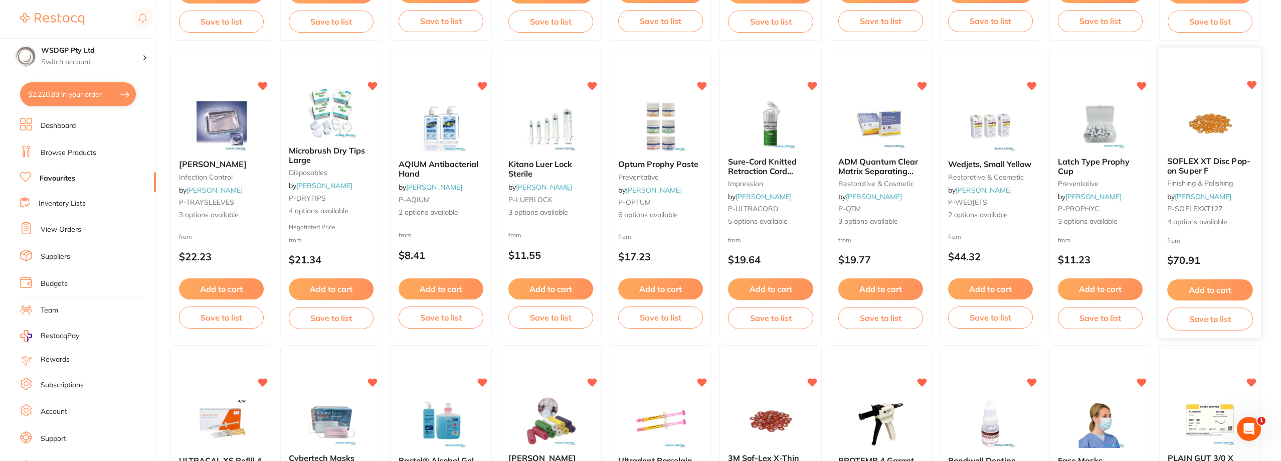
scroll to position [957, 0]
click at [1183, 163] on span "SOFLEX XT Disc Pop-on Super F" at bounding box center [1208, 166] width 83 height 20
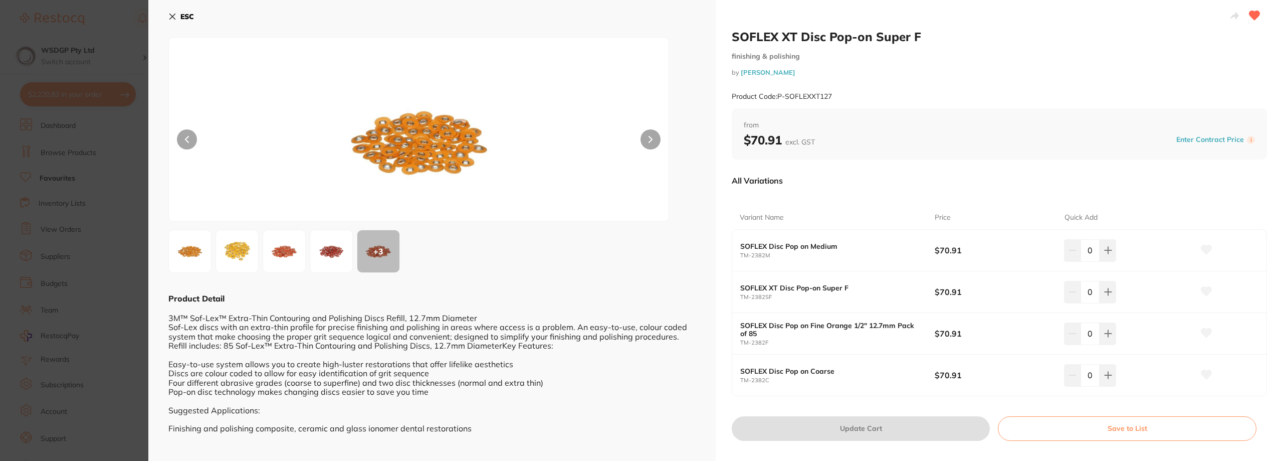
click at [172, 16] on icon at bounding box center [173, 17] width 6 height 6
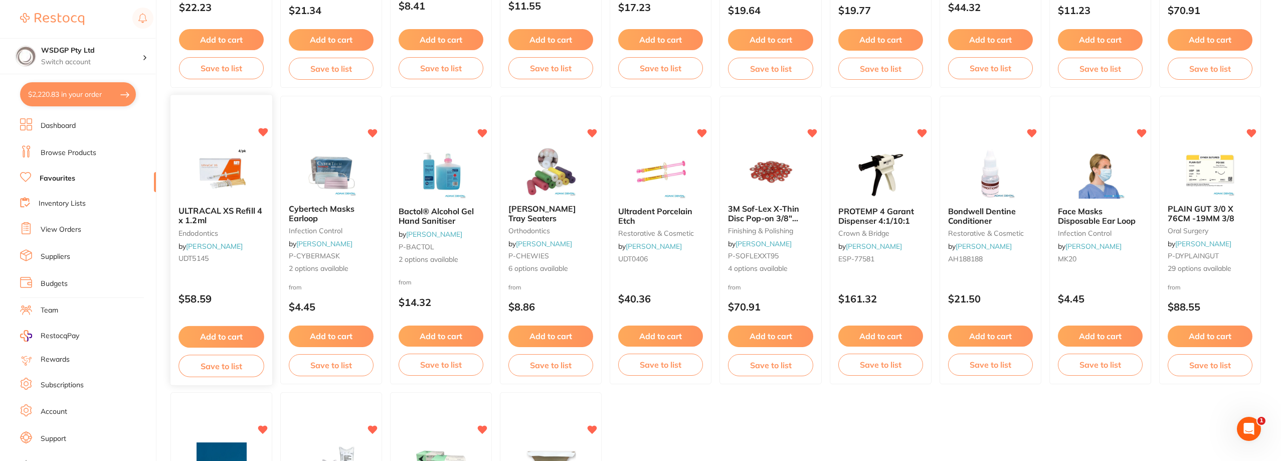
scroll to position [1207, 0]
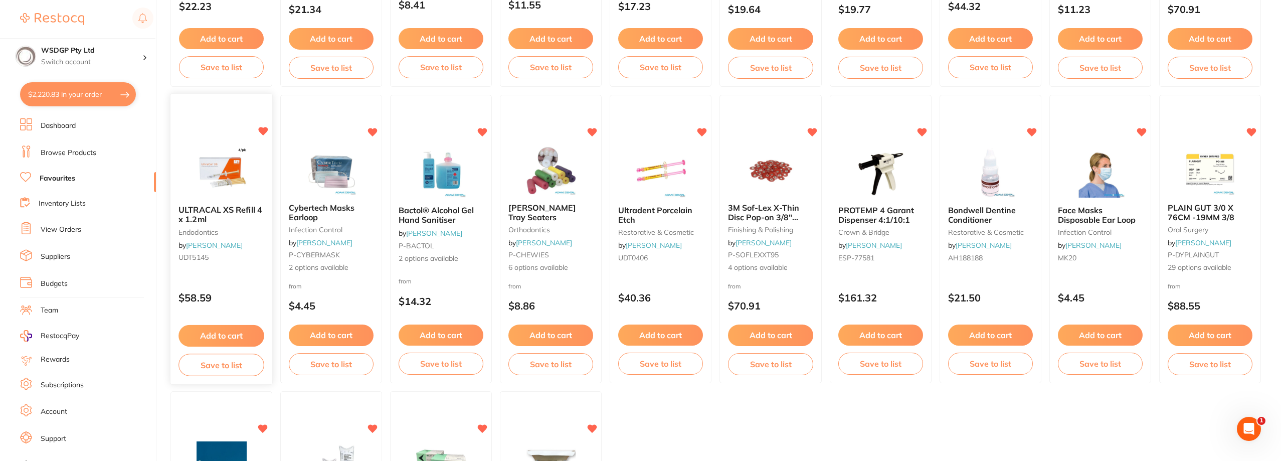
click at [227, 207] on span "ULTRACAL XS Refill 4 x 1.2ml" at bounding box center [220, 215] width 84 height 20
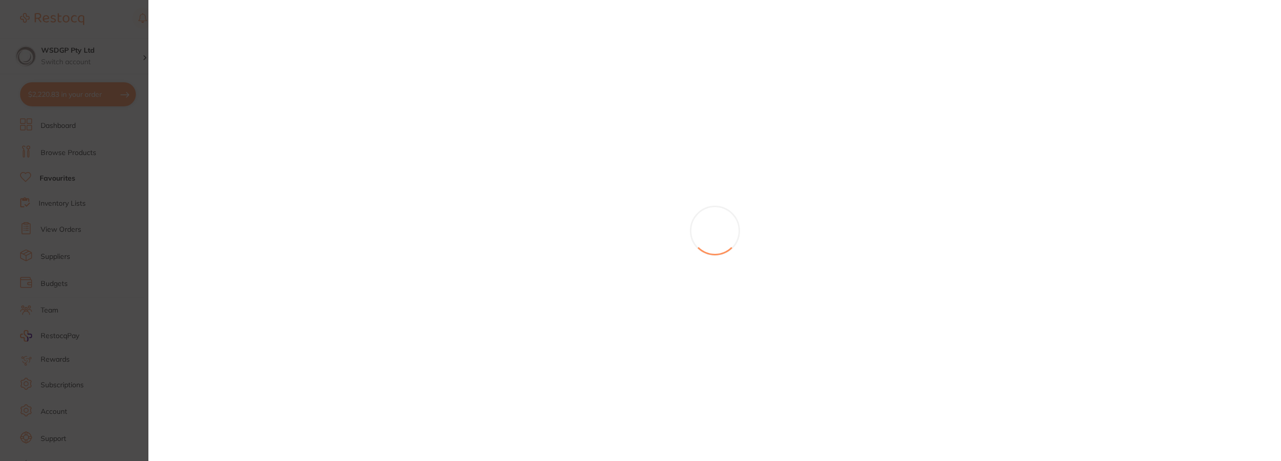
click at [228, 213] on section at bounding box center [640, 230] width 1281 height 461
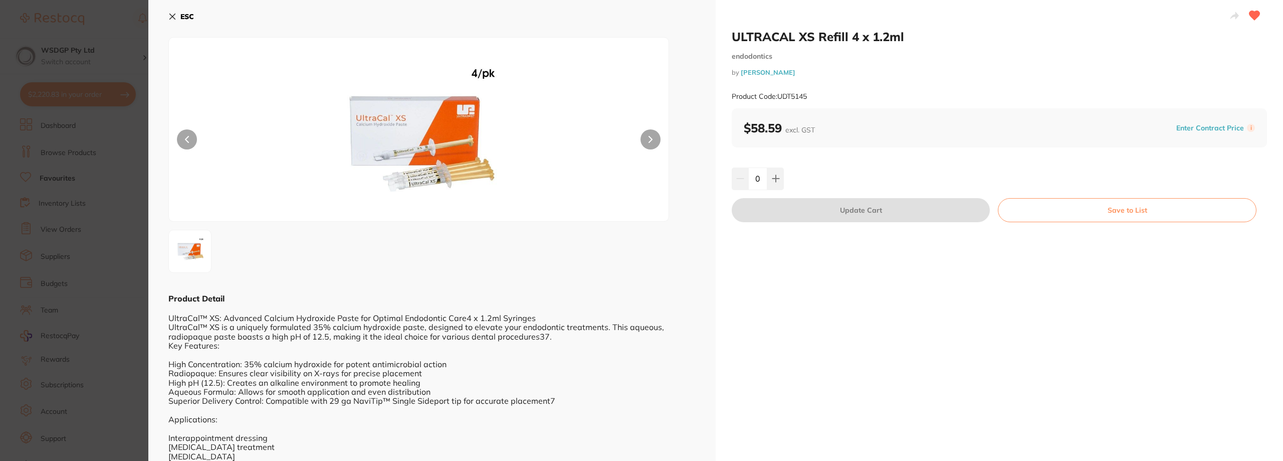
click at [173, 18] on icon at bounding box center [173, 17] width 6 height 6
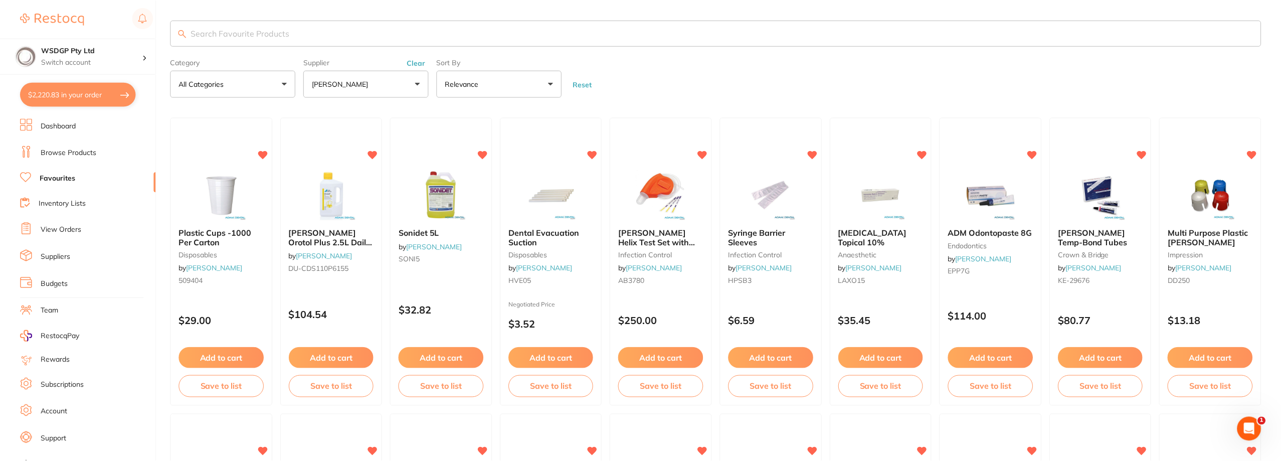
scroll to position [1207, 0]
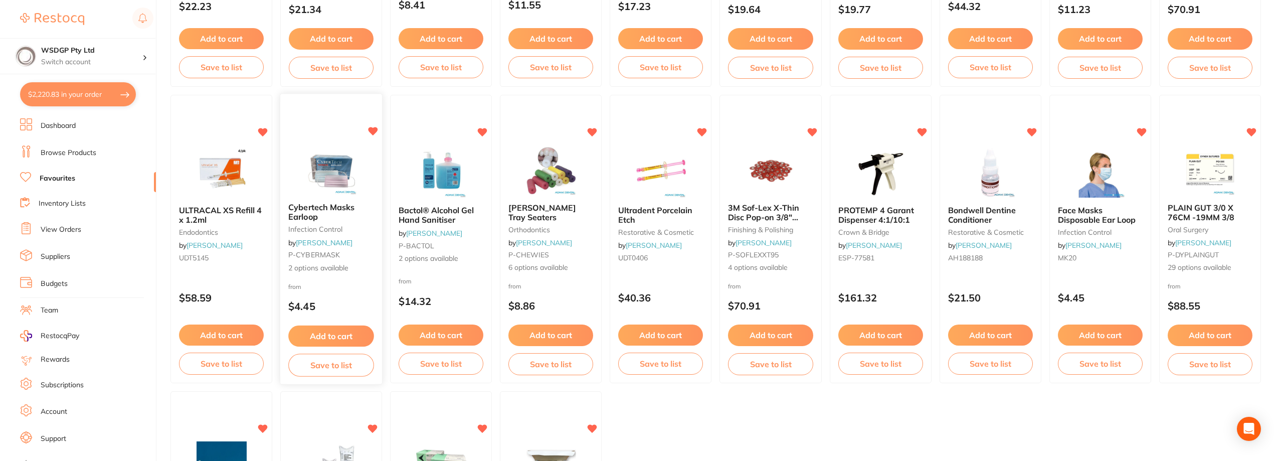
click at [336, 210] on span "Cybertech Masks Earloop" at bounding box center [321, 212] width 66 height 20
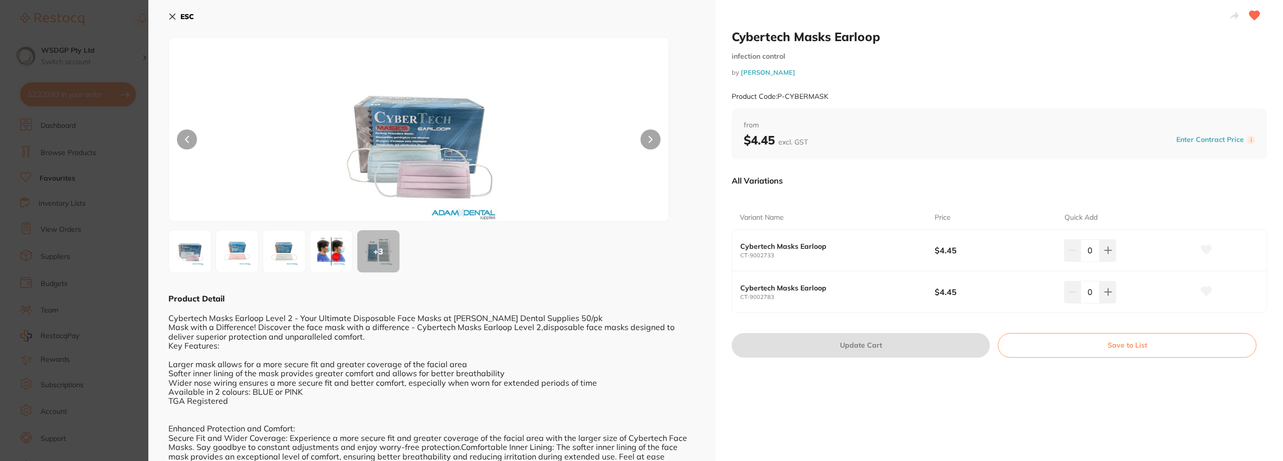
click at [174, 17] on icon at bounding box center [172, 17] width 8 height 8
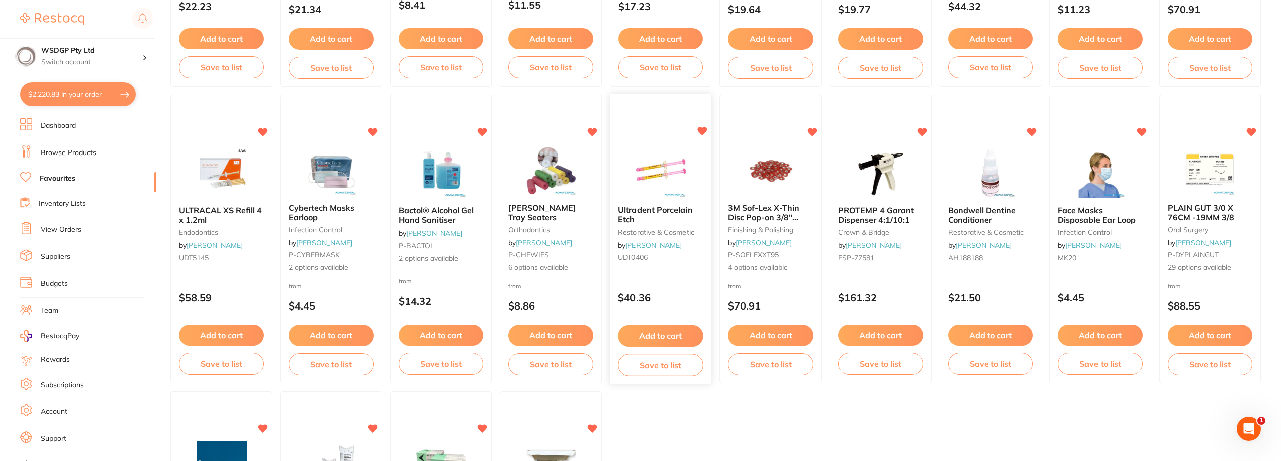
click at [649, 212] on span "Ultradent Porcelain Etch" at bounding box center [655, 215] width 75 height 20
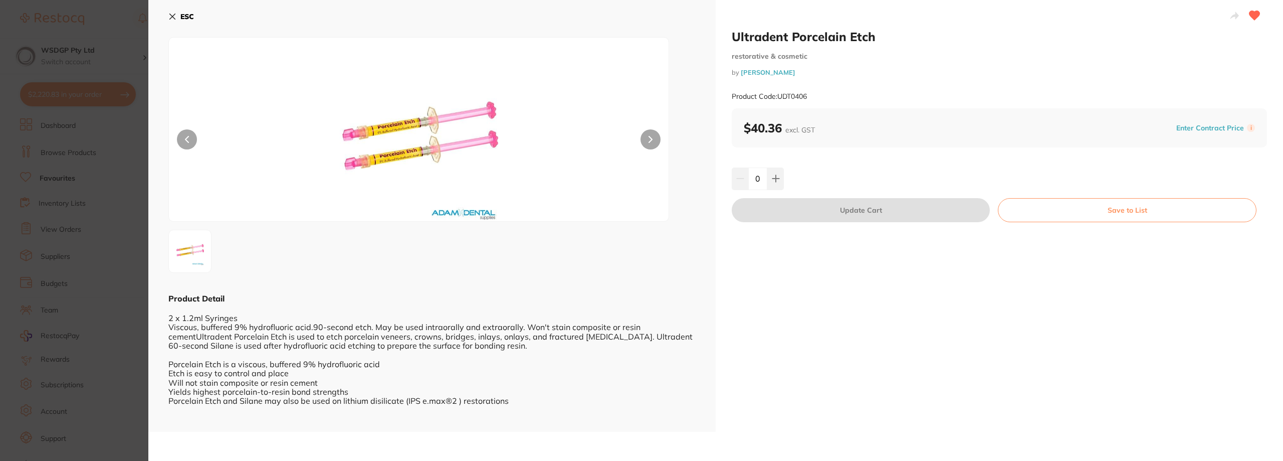
click at [170, 16] on icon at bounding box center [172, 17] width 8 height 8
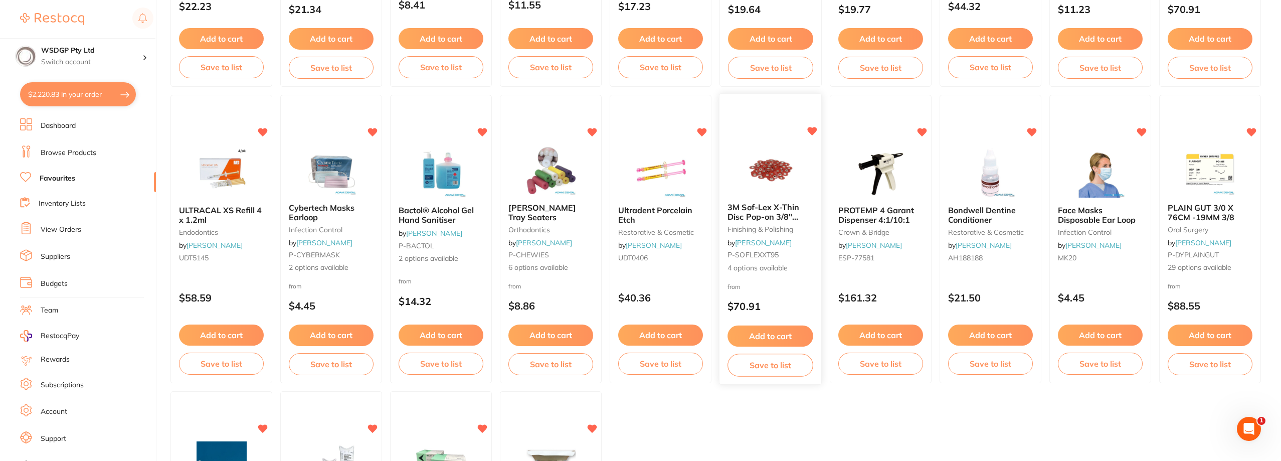
click at [778, 208] on span "3M Sof-Lex X-Thin Disc Pop-on 3/8" 9.5mm 85/pk" at bounding box center [764, 216] width 72 height 29
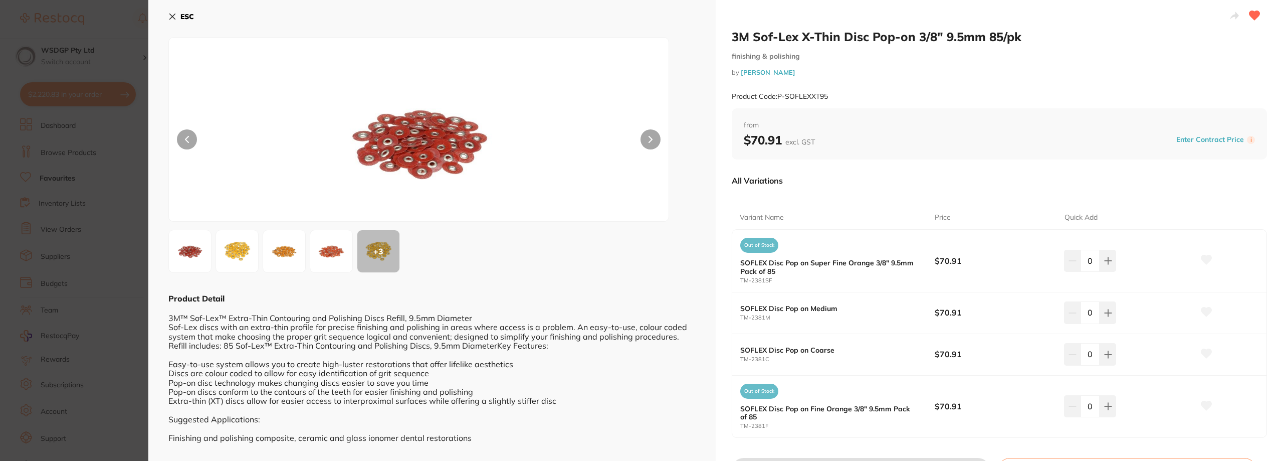
drag, startPoint x: 175, startPoint y: 16, endPoint x: 278, endPoint y: 33, distance: 104.6
click at [174, 16] on icon at bounding box center [172, 17] width 8 height 8
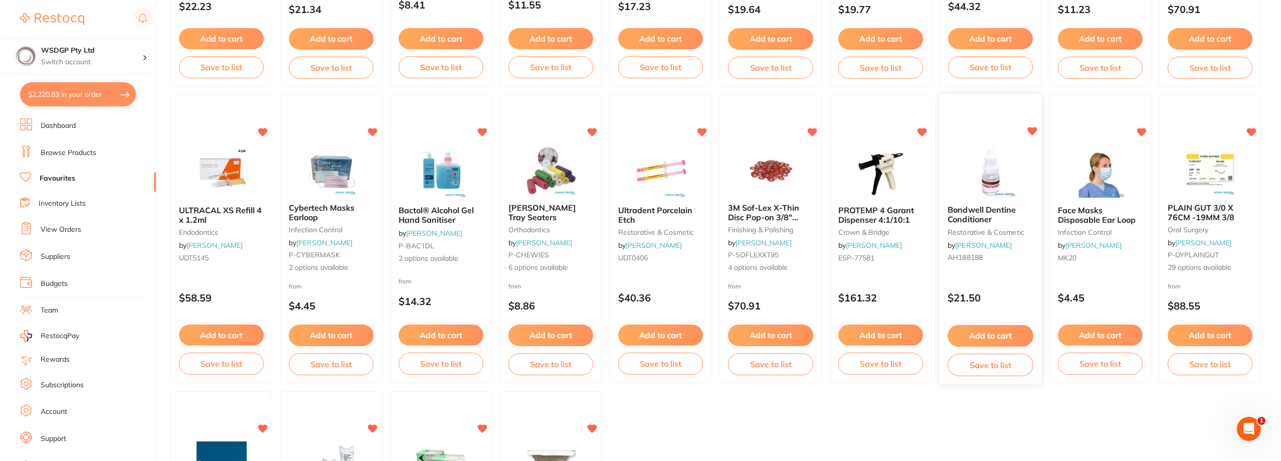
click at [981, 212] on span "Bondwell Dentine Conditioner" at bounding box center [981, 215] width 68 height 20
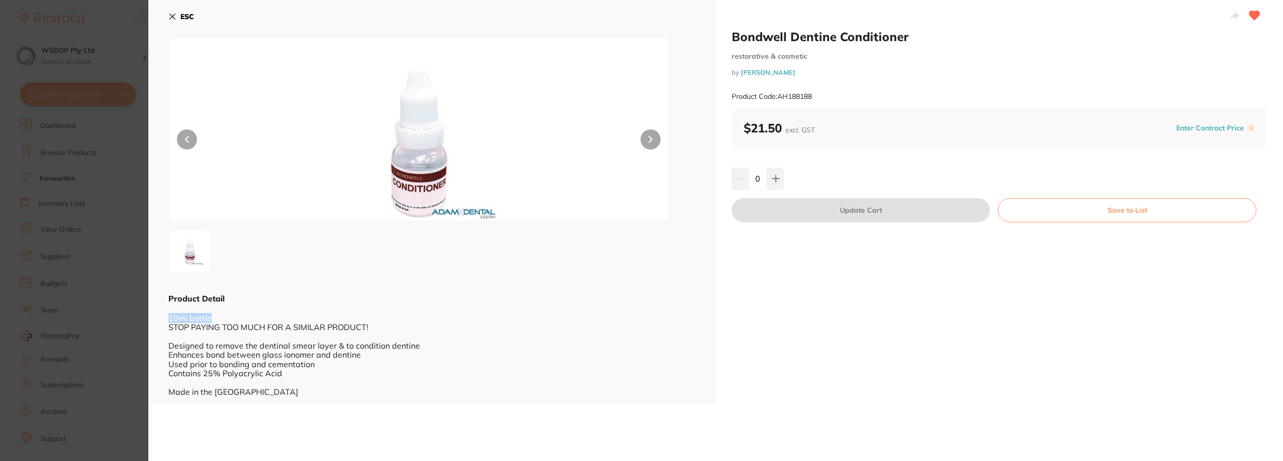
drag, startPoint x: 170, startPoint y: 317, endPoint x: 227, endPoint y: 318, distance: 57.1
click at [227, 318] on div "ESC Product Detail 10ml bottle STOP PAYING TOO MUCH FOR A SIMILAR PRODUCT! Desi…" at bounding box center [431, 202] width 567 height 404
click at [227, 318] on div "10ml bottle STOP PAYING TOO MUCH FOR A SIMILAR PRODUCT! Designed to remove the …" at bounding box center [431, 350] width 527 height 92
click at [174, 18] on icon at bounding box center [173, 17] width 6 height 6
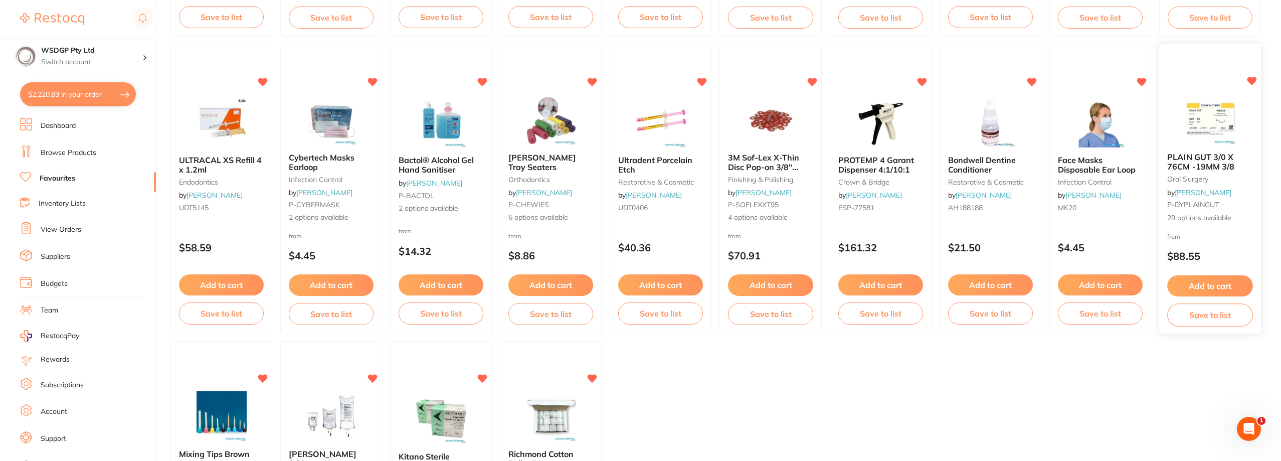
click at [1201, 157] on span "PLAIN GUT 3/0 X 76CM -19MM 3/8" at bounding box center [1200, 162] width 67 height 20
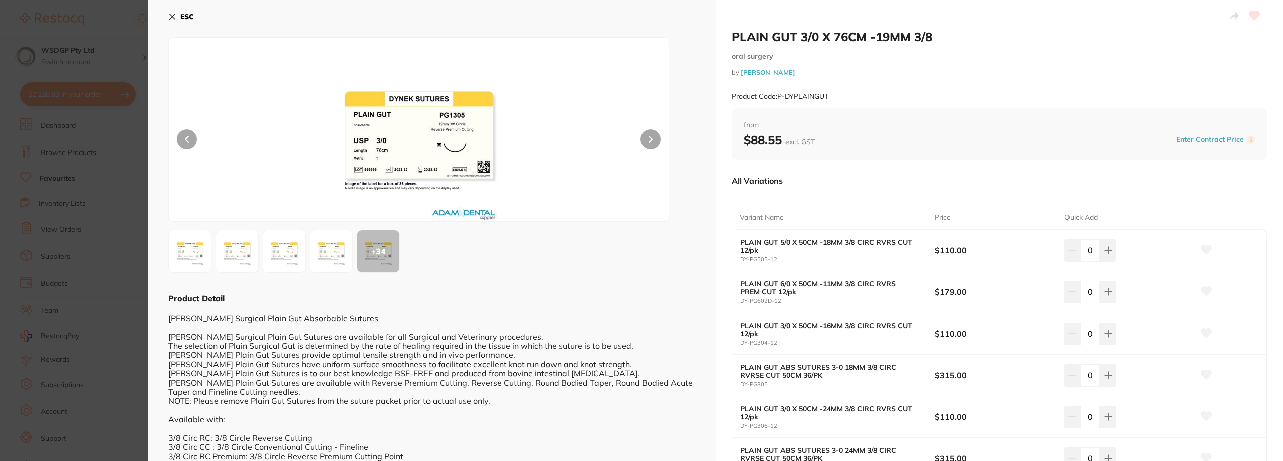
click at [176, 16] on icon at bounding box center [172, 17] width 8 height 8
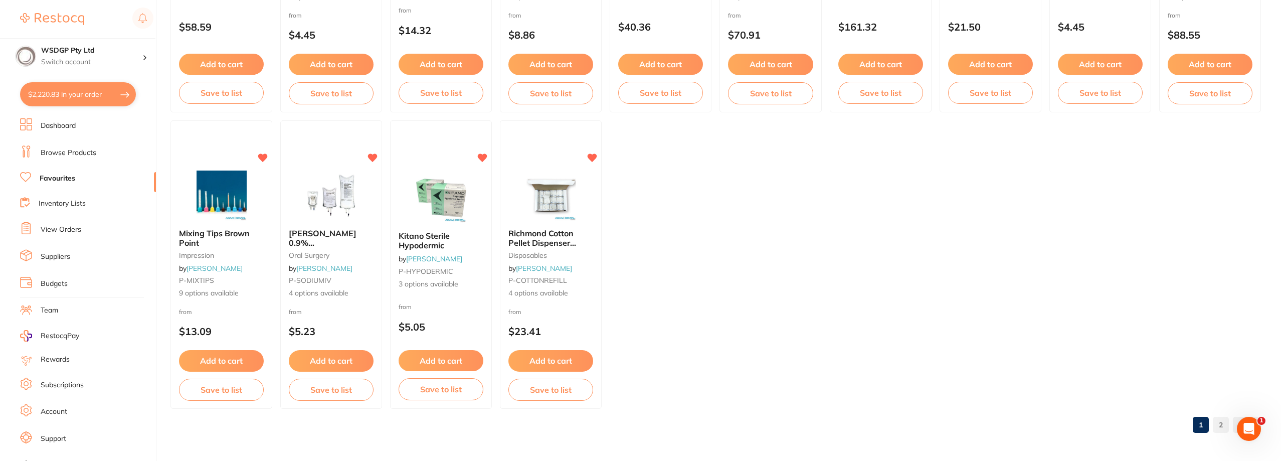
click at [344, 238] on span "Baxter 0.9% Sodium Chloride Saline IV Intravenous Bags" at bounding box center [330, 251] width 82 height 47
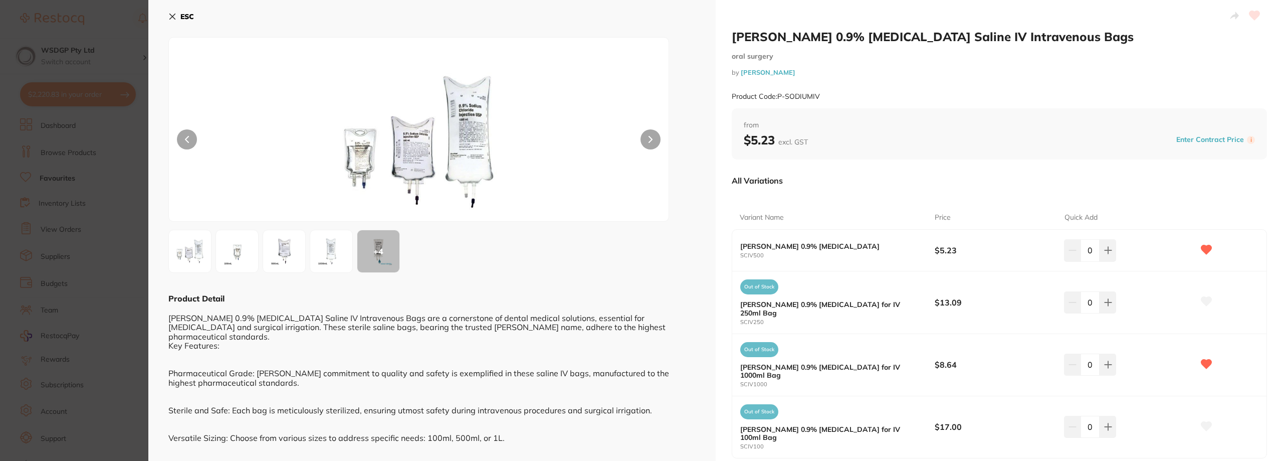
click at [171, 21] on button "ESC" at bounding box center [181, 16] width 26 height 17
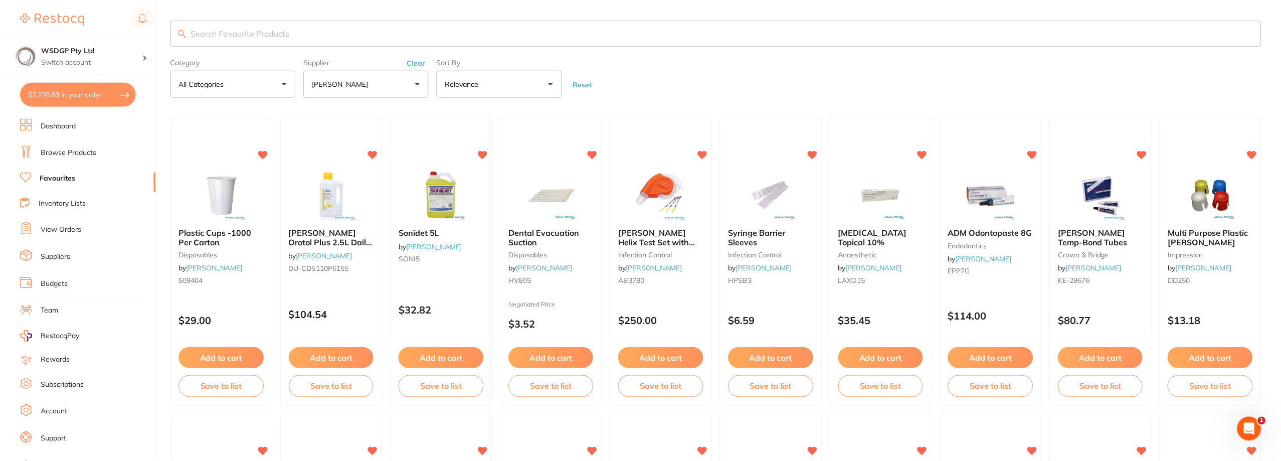
scroll to position [1478, 0]
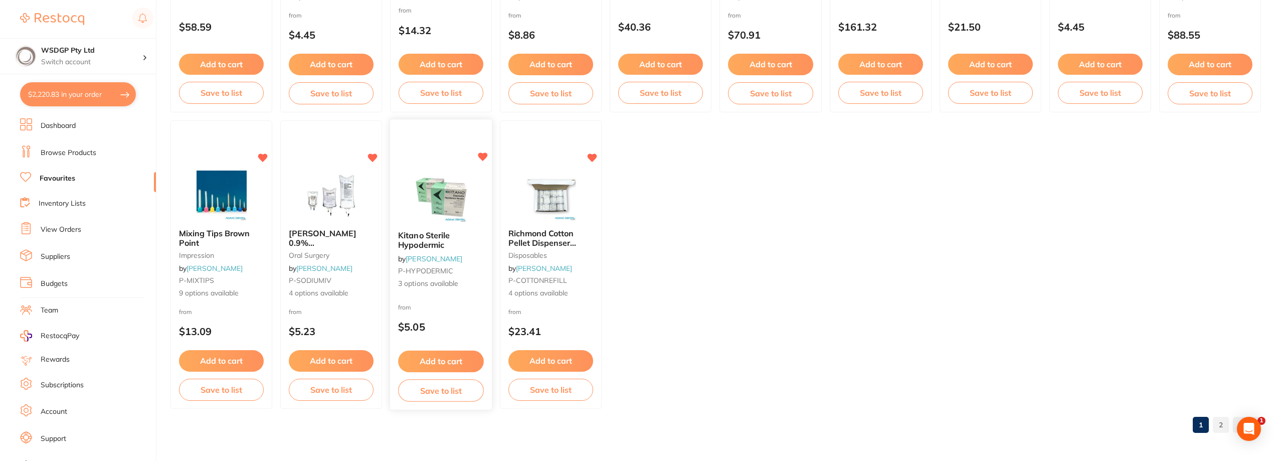
click at [428, 240] on span "Kitano Sterile Hypodermic" at bounding box center [424, 241] width 52 height 20
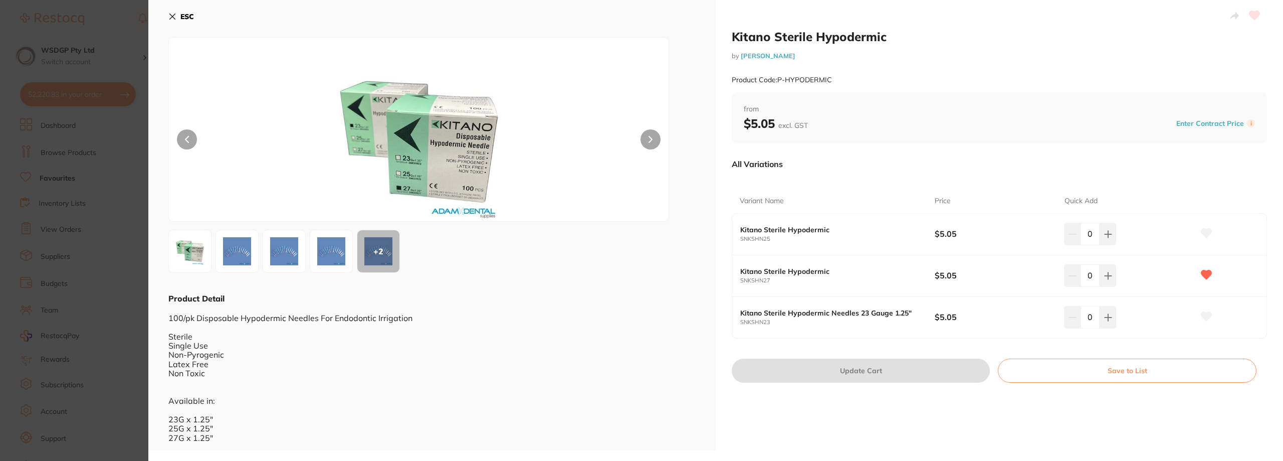
click at [173, 20] on icon at bounding box center [172, 17] width 8 height 8
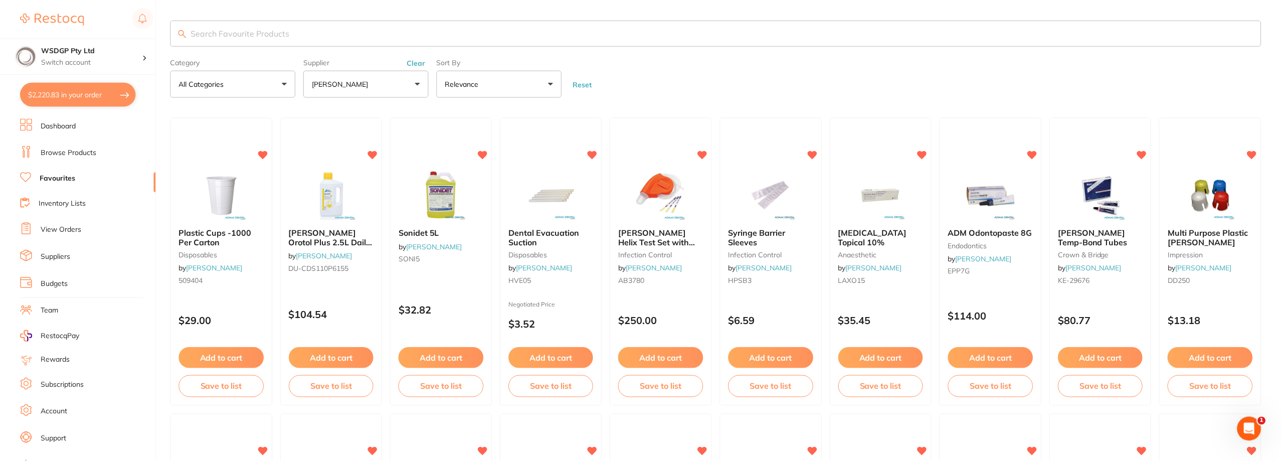
scroll to position [1478, 0]
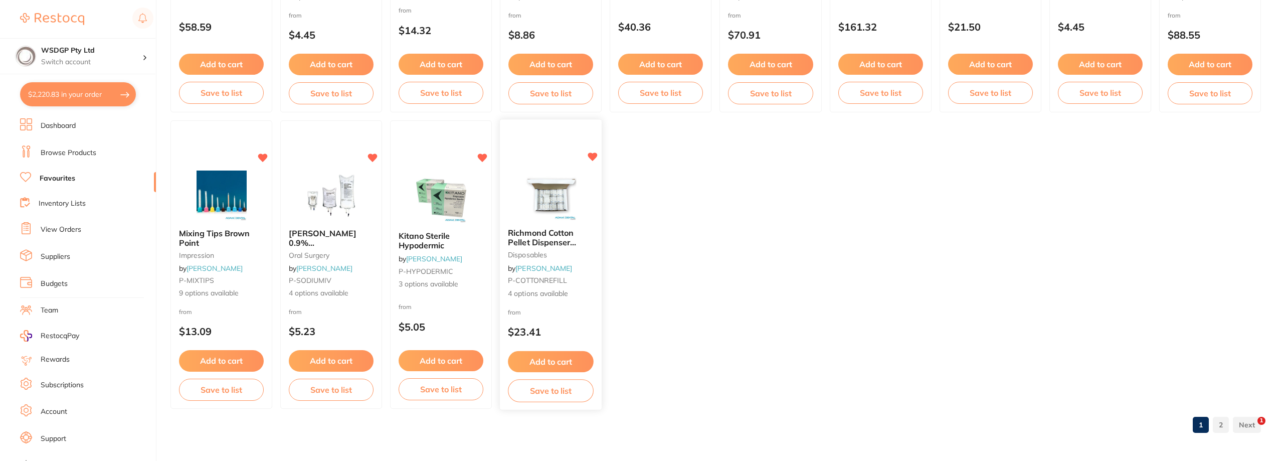
click at [541, 238] on span "Richmond Cotton Pellet Dispenser Boxes Various Sizes" at bounding box center [546, 242] width 77 height 29
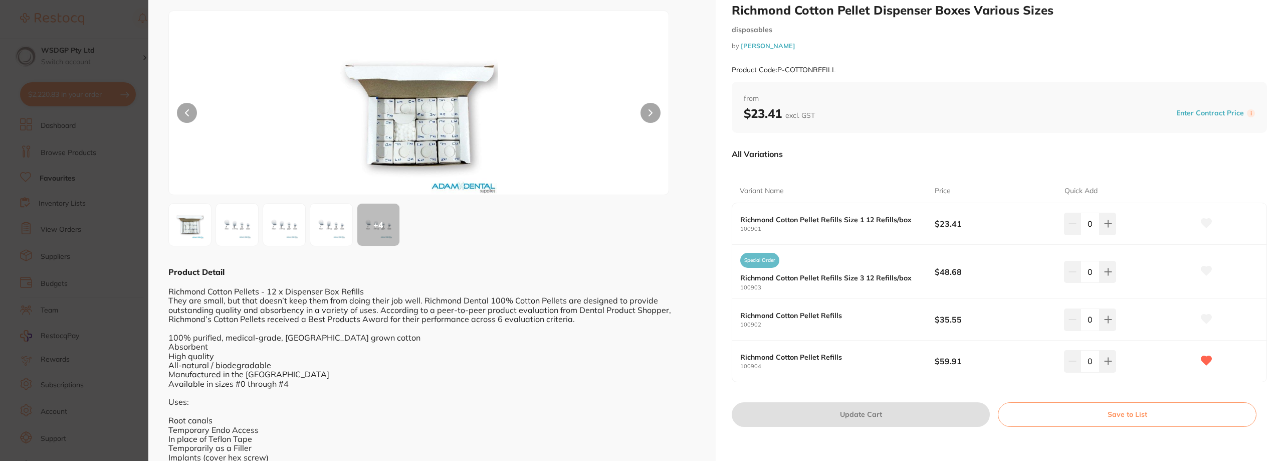
scroll to position [50, 0]
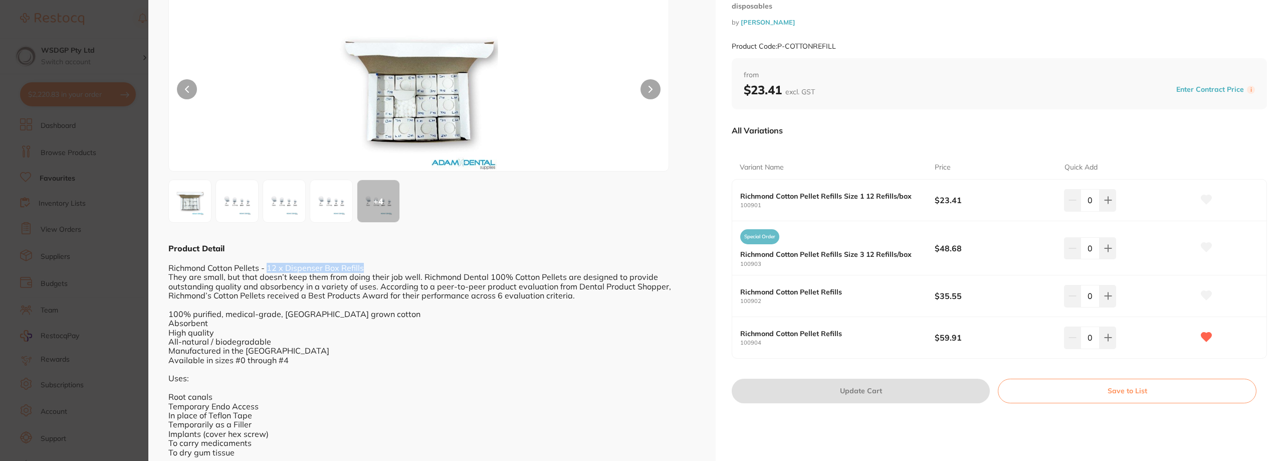
drag, startPoint x: 267, startPoint y: 266, endPoint x: 373, endPoint y: 268, distance: 106.8
click at [373, 268] on div "Richmond Cotton Pellets - 12 x Dispenser Box Refills They are small, but that d…" at bounding box center [431, 410] width 527 height 313
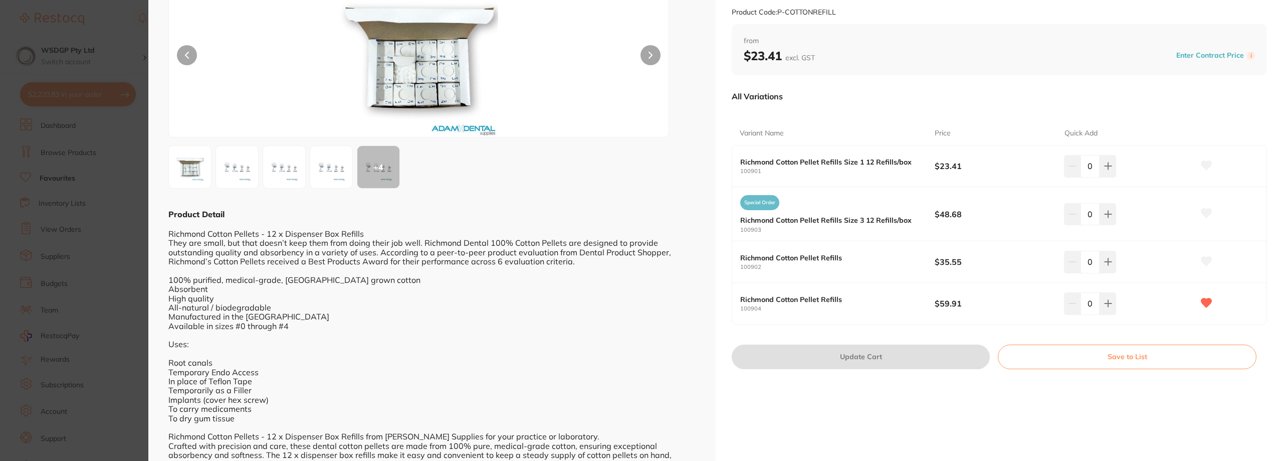
scroll to position [63, 0]
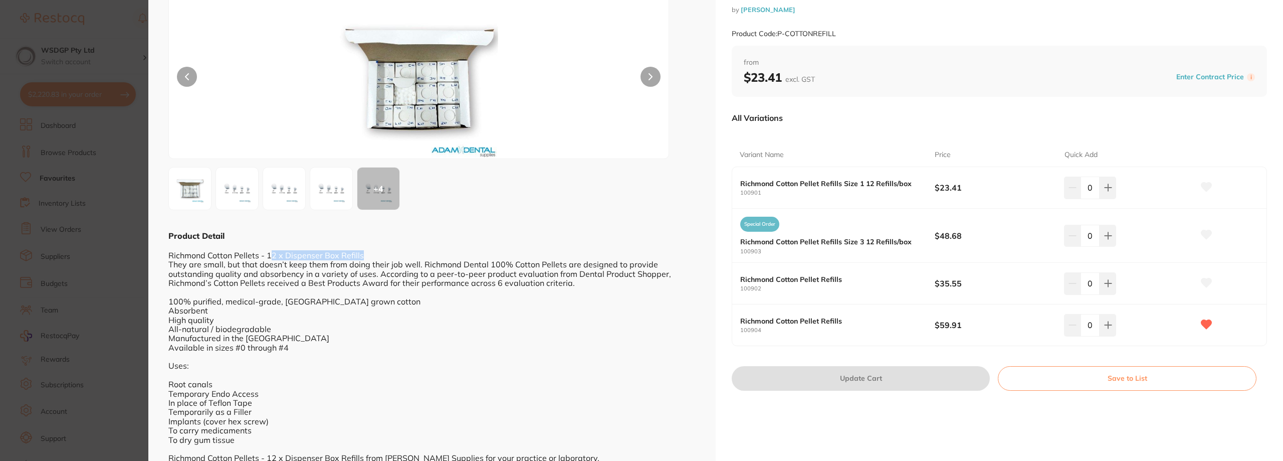
drag, startPoint x: 269, startPoint y: 252, endPoint x: 372, endPoint y: 252, distance: 103.2
click at [372, 252] on div "Richmond Cotton Pellets - 12 x Dispenser Box Refills They are small, but that d…" at bounding box center [431, 397] width 527 height 313
drag, startPoint x: 265, startPoint y: 254, endPoint x: 401, endPoint y: 254, distance: 136.8
click at [401, 254] on div "Richmond Cotton Pellets - 12 x Dispenser Box Refills They are small, but that d…" at bounding box center [431, 397] width 527 height 313
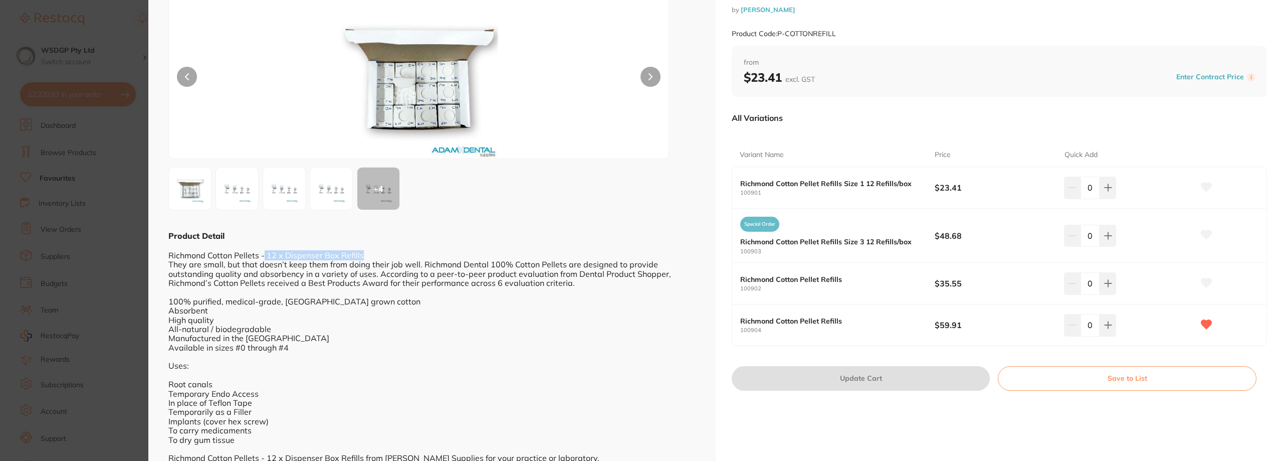
click at [401, 254] on div "Richmond Cotton Pellets - 12 x Dispenser Box Refills They are small, but that d…" at bounding box center [431, 397] width 527 height 313
drag, startPoint x: 276, startPoint y: 348, endPoint x: 290, endPoint y: 347, distance: 14.0
click at [290, 347] on div "Richmond Cotton Pellets - 12 x Dispenser Box Refills They are small, but that d…" at bounding box center [431, 397] width 527 height 313
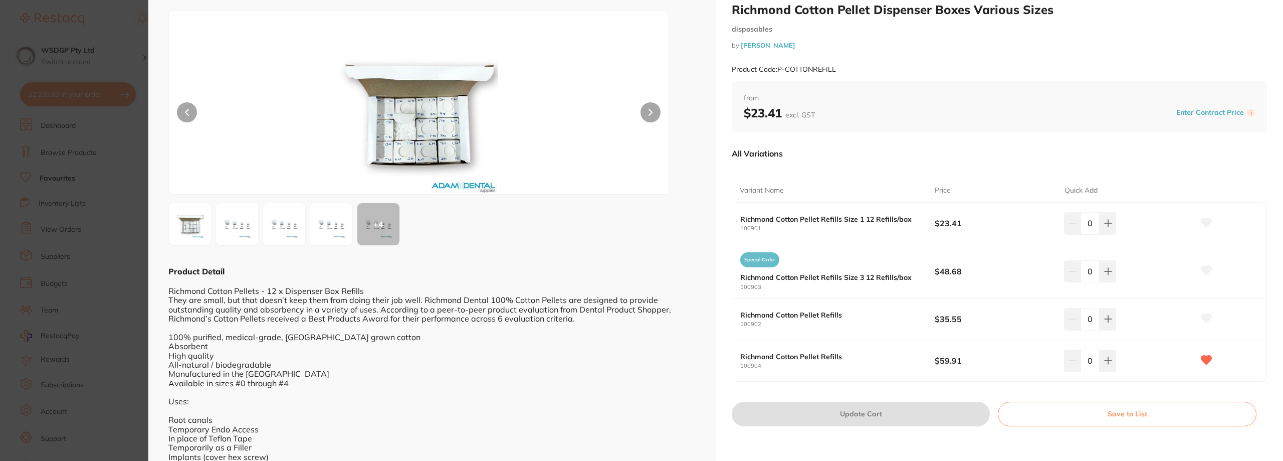
scroll to position [0, 0]
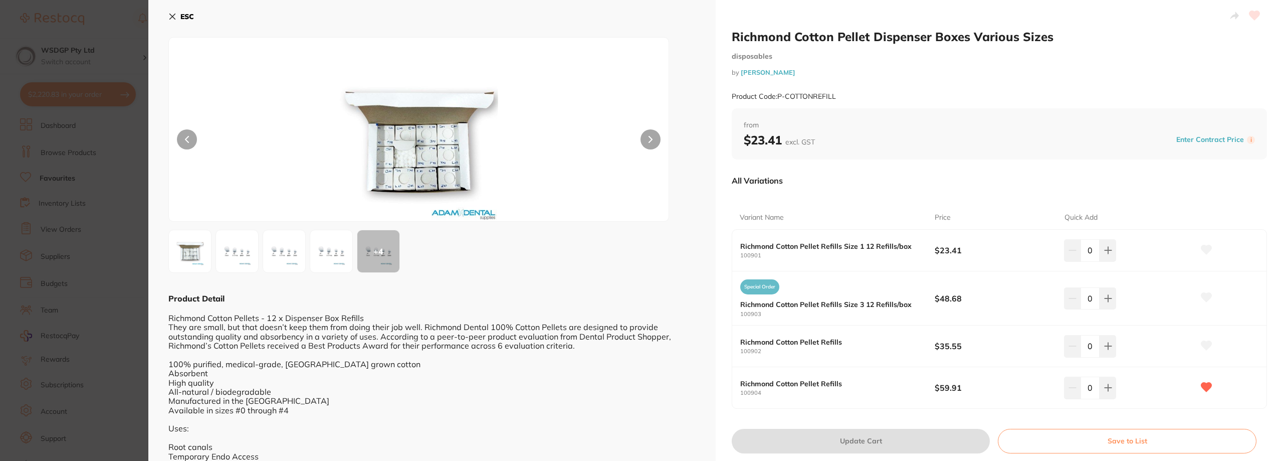
click at [174, 16] on icon at bounding box center [172, 17] width 8 height 8
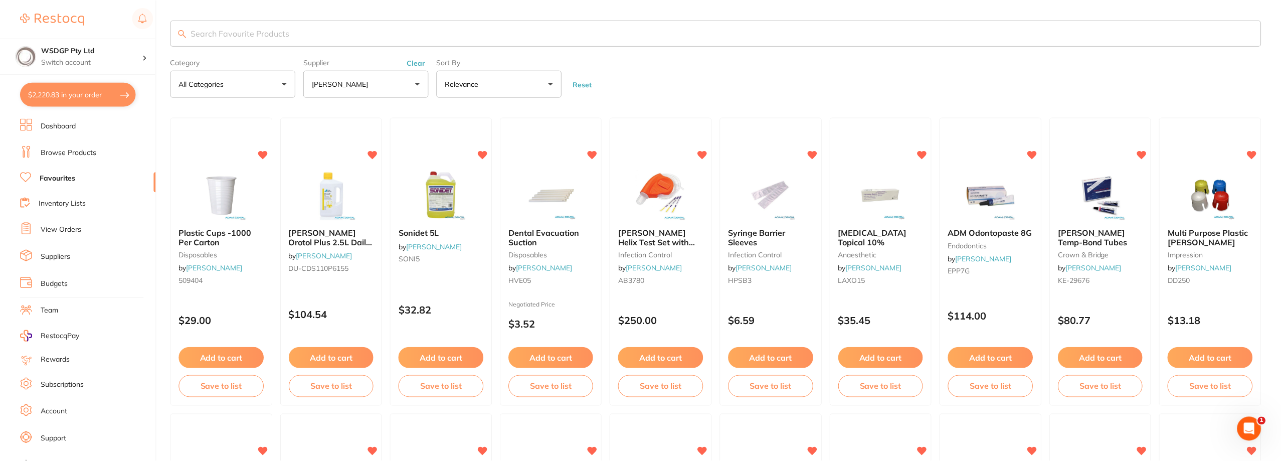
scroll to position [1478, 0]
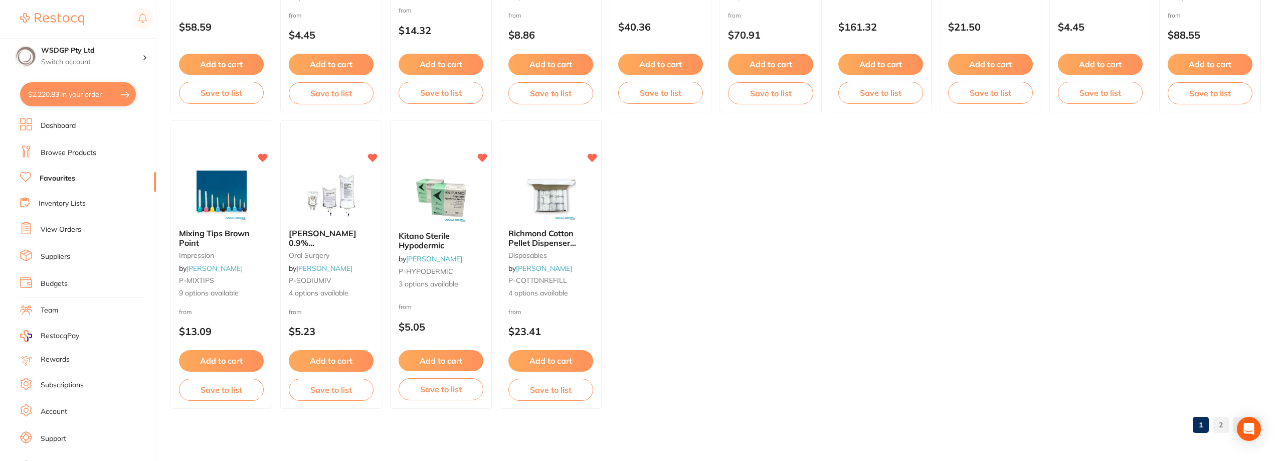
click at [1222, 425] on link "2" at bounding box center [1220, 424] width 16 height 20
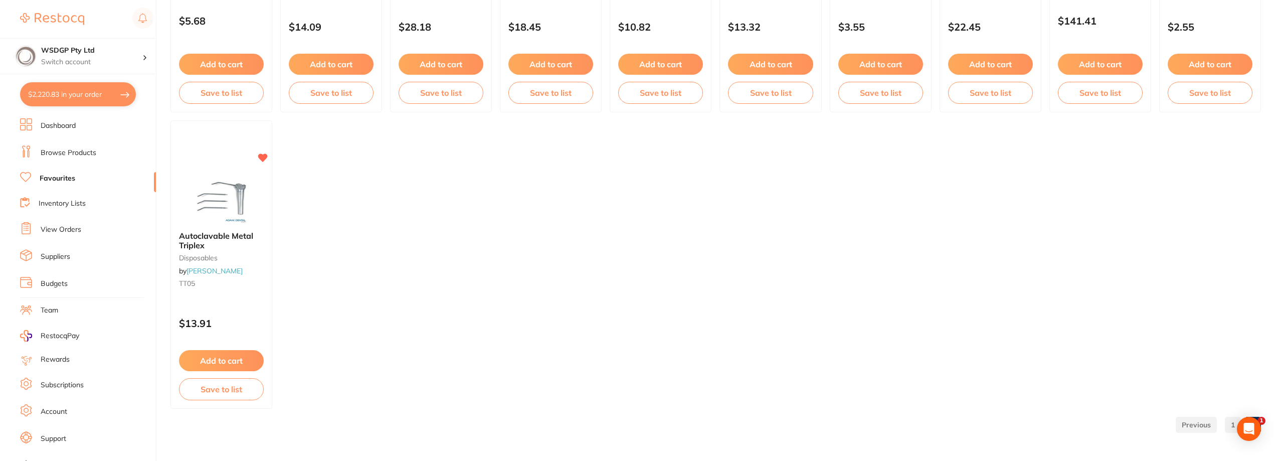
click at [1202, 424] on link at bounding box center [1195, 424] width 41 height 20
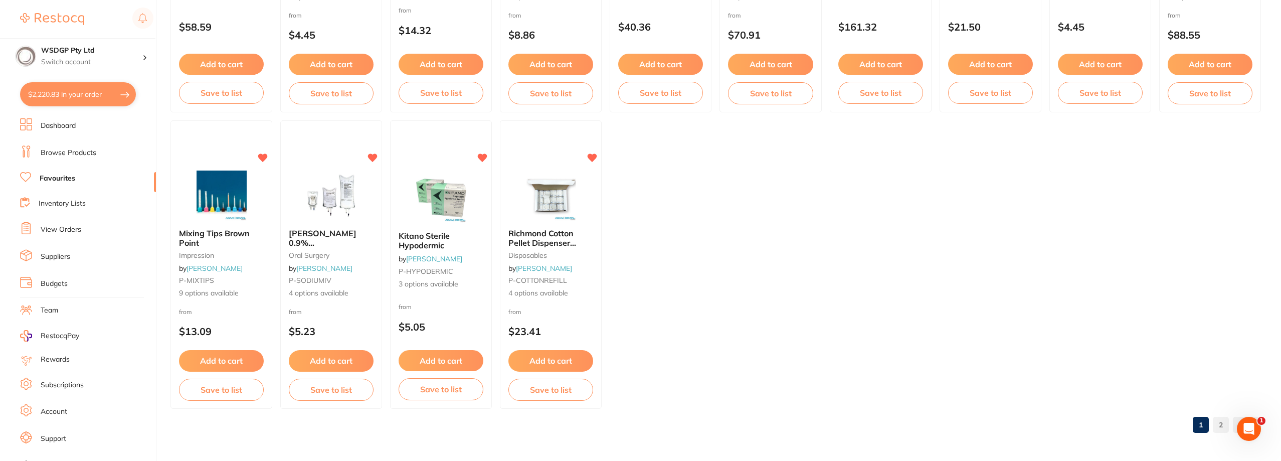
click at [1220, 424] on link "2" at bounding box center [1220, 424] width 16 height 20
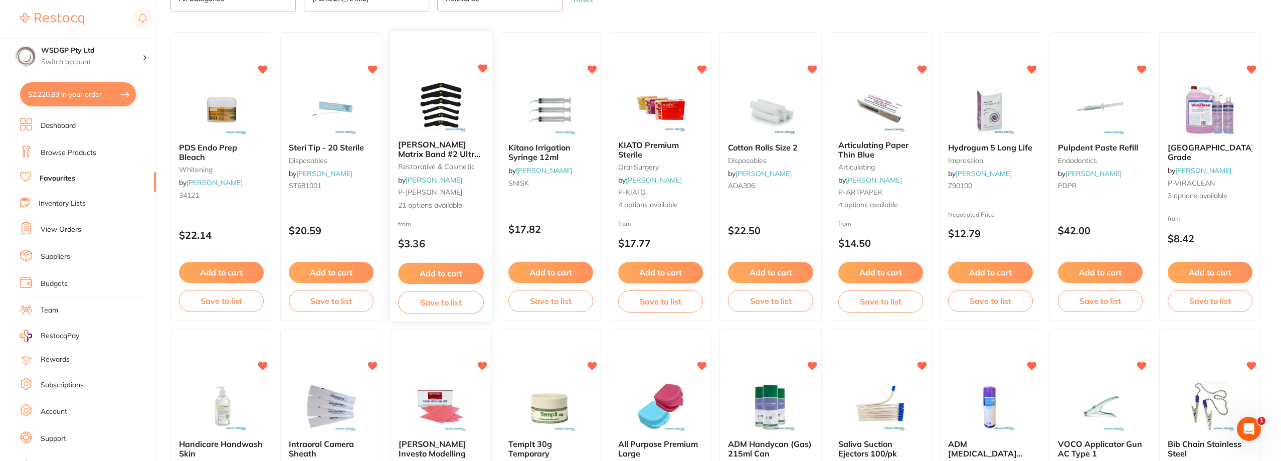
scroll to position [0, 0]
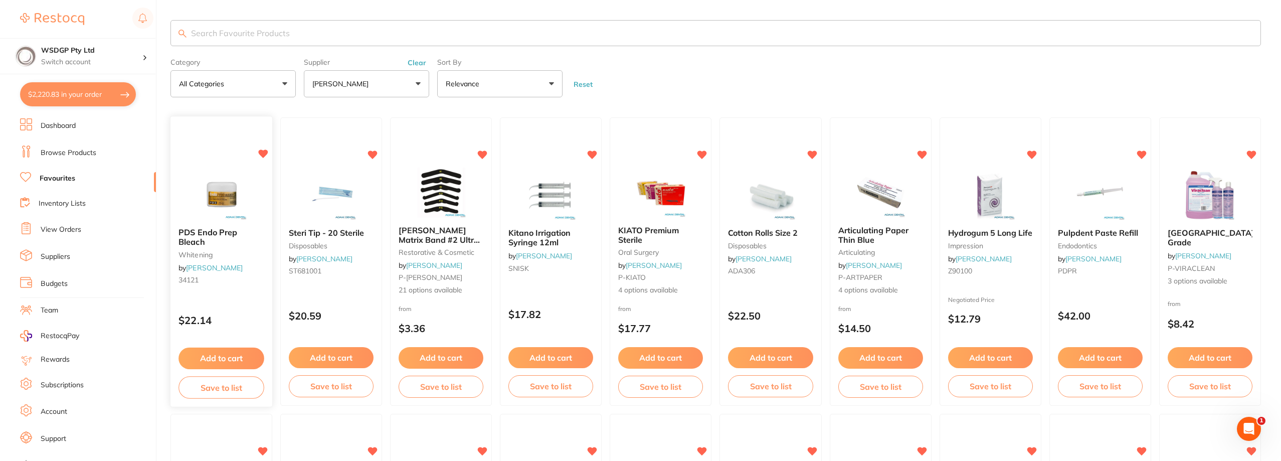
click at [204, 233] on span "PDS Endo Prep Bleach" at bounding box center [207, 238] width 59 height 20
click at [185, 237] on section at bounding box center [640, 230] width 1281 height 461
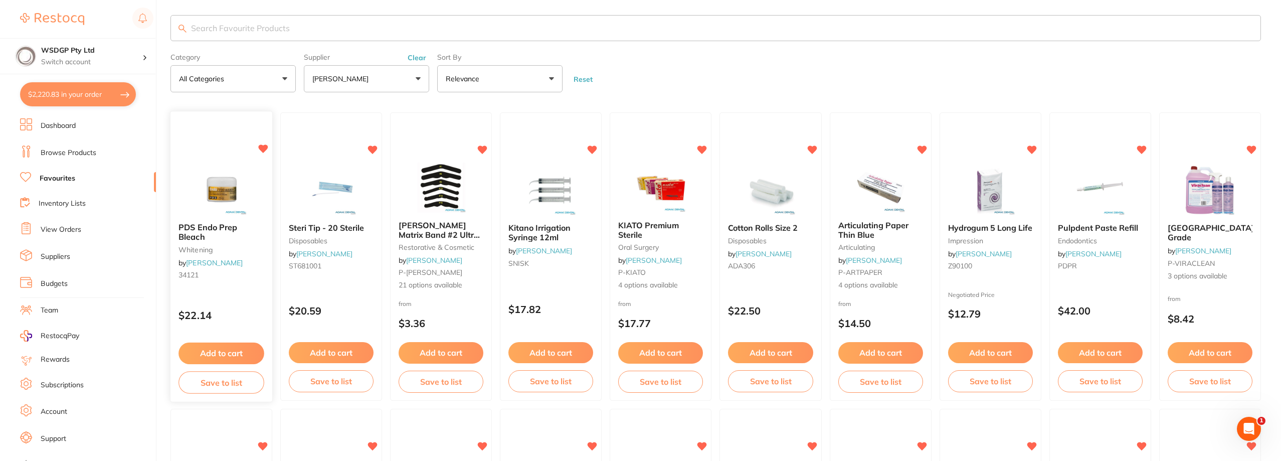
click at [228, 231] on span "PDS Endo Prep Bleach" at bounding box center [207, 233] width 59 height 20
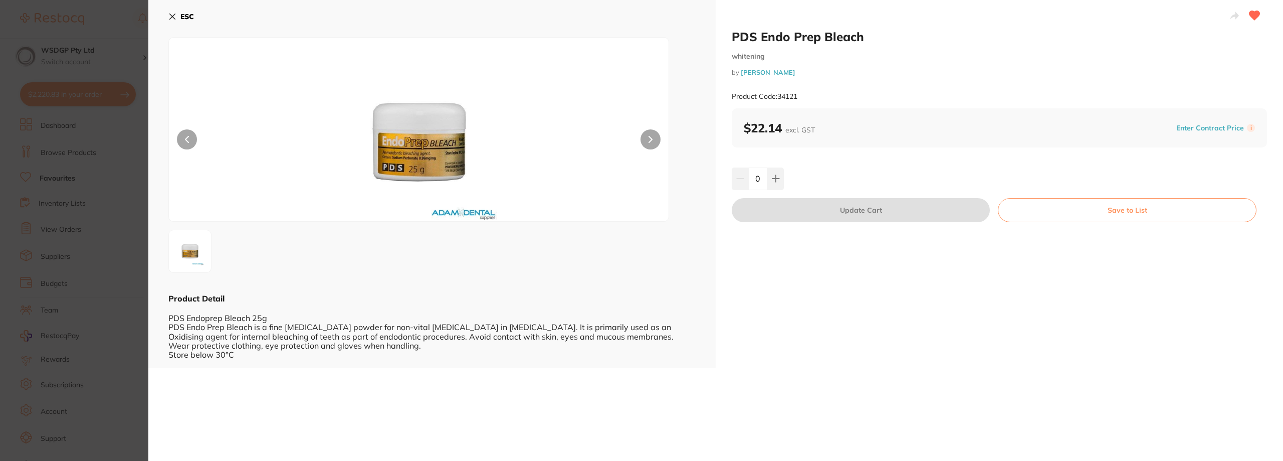
click at [176, 18] on button "ESC" at bounding box center [181, 16] width 26 height 17
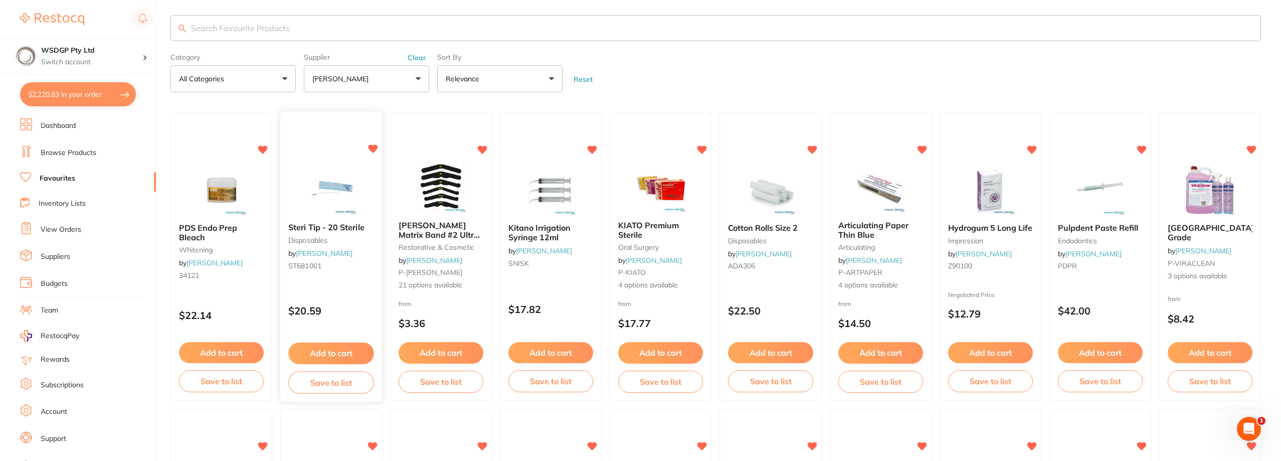
click at [327, 231] on span "Steri Tip - 20 Sterile" at bounding box center [326, 228] width 76 height 10
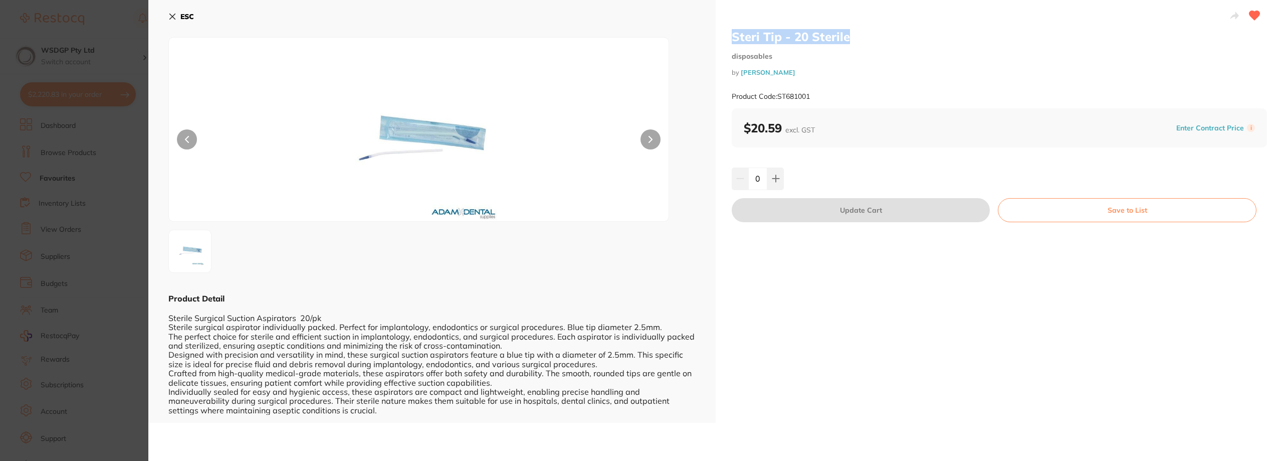
drag, startPoint x: 731, startPoint y: 36, endPoint x: 860, endPoint y: 41, distance: 128.9
click at [860, 41] on h2 "Steri Tip - 20 Sterile" at bounding box center [999, 36] width 535 height 15
click at [170, 15] on icon at bounding box center [173, 17] width 6 height 6
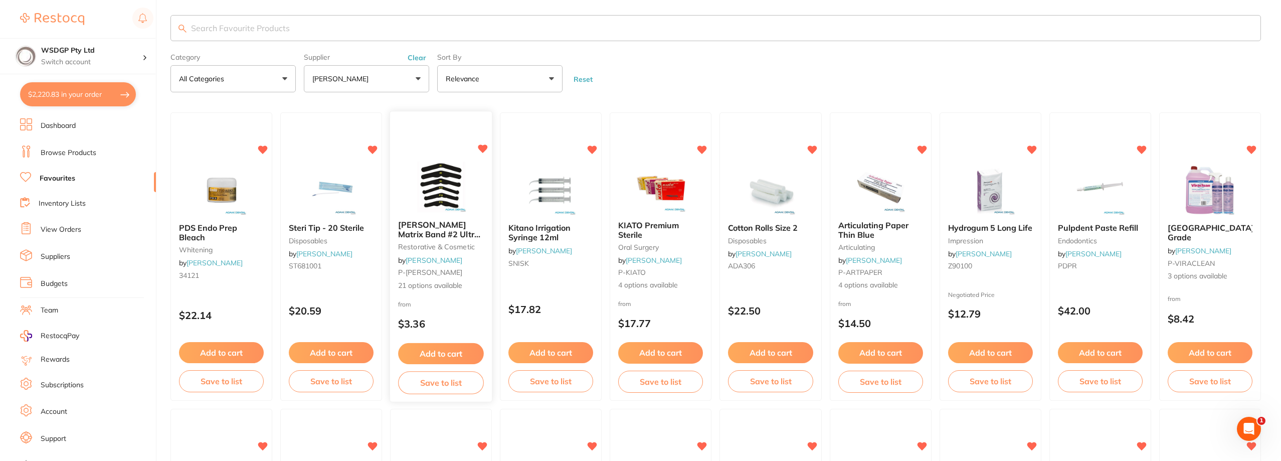
click at [437, 224] on span "[PERSON_NAME] Matrix Band #2 Ultra-Thin 0.0015 144 Pack" at bounding box center [440, 234] width 85 height 29
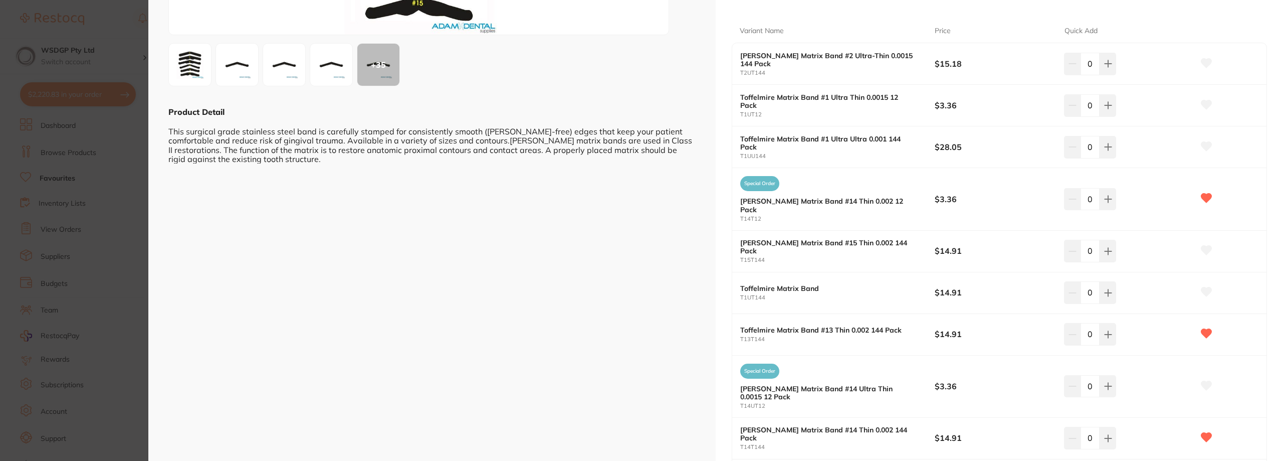
scroll to position [200, 0]
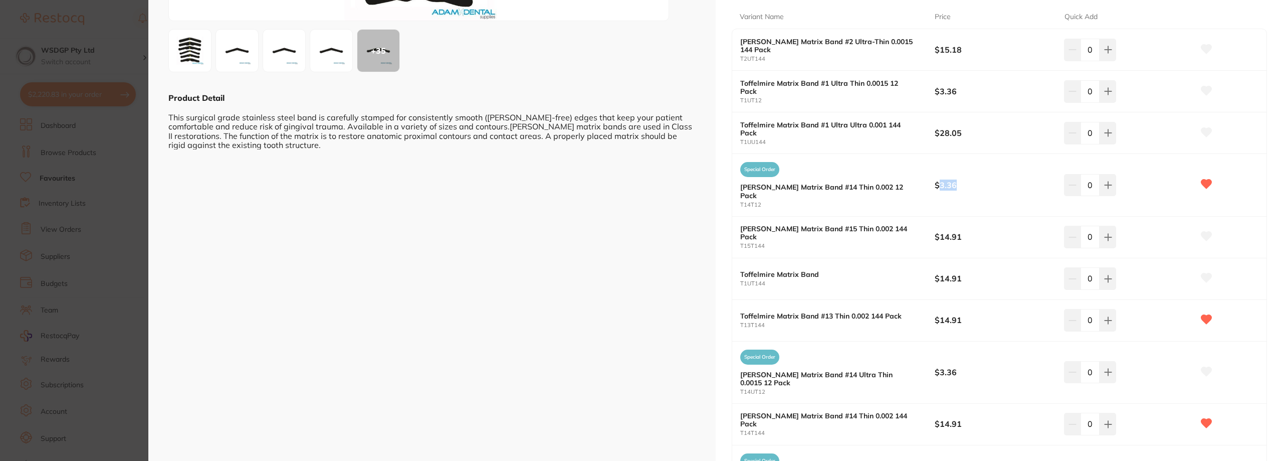
drag, startPoint x: 936, startPoint y: 183, endPoint x: 964, endPoint y: 183, distance: 28.1
click at [964, 183] on b "$3.36" at bounding box center [993, 184] width 117 height 11
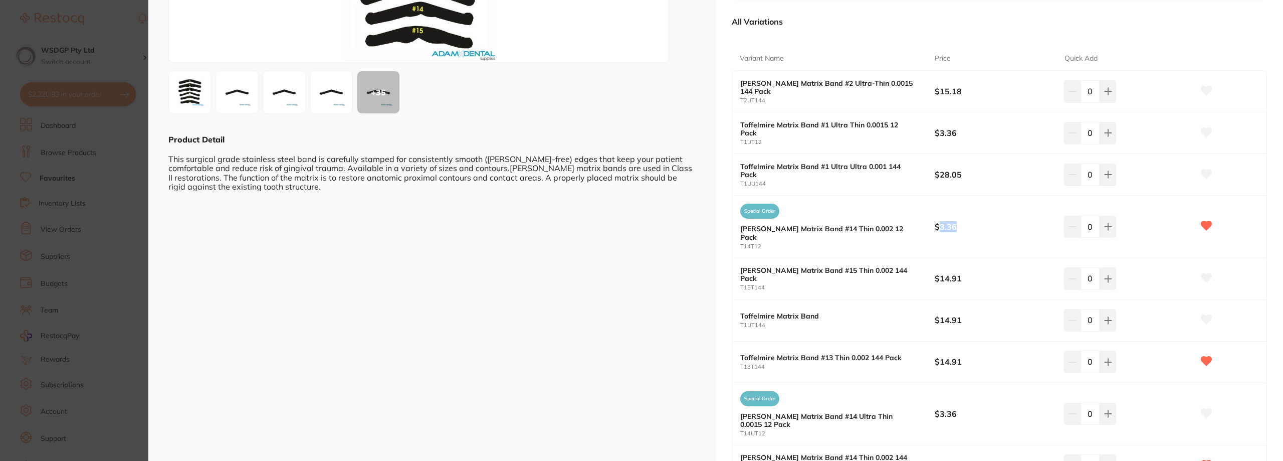
scroll to position [0, 0]
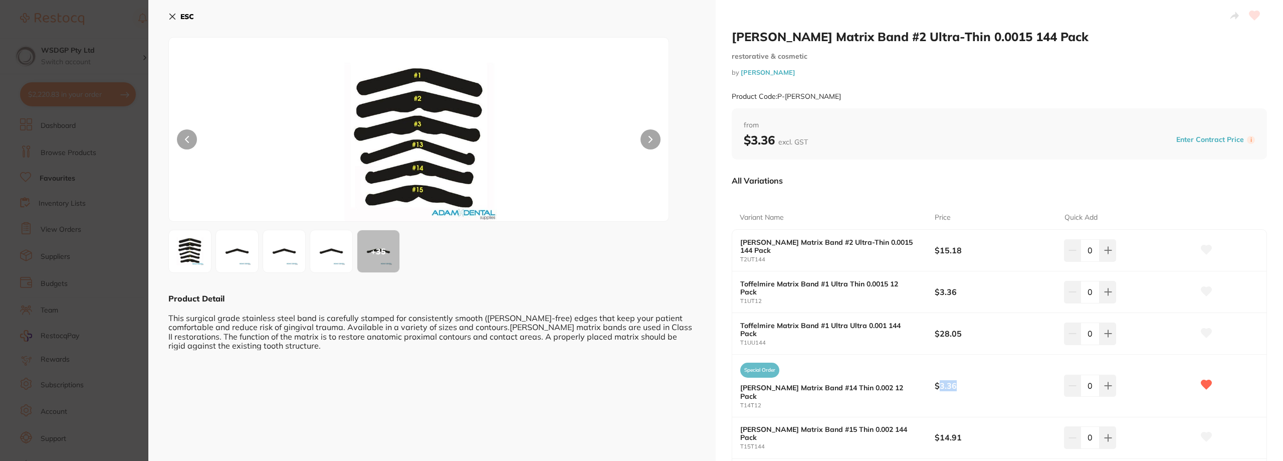
click at [171, 17] on icon at bounding box center [172, 17] width 8 height 8
